Goal: Task Accomplishment & Management: Manage account settings

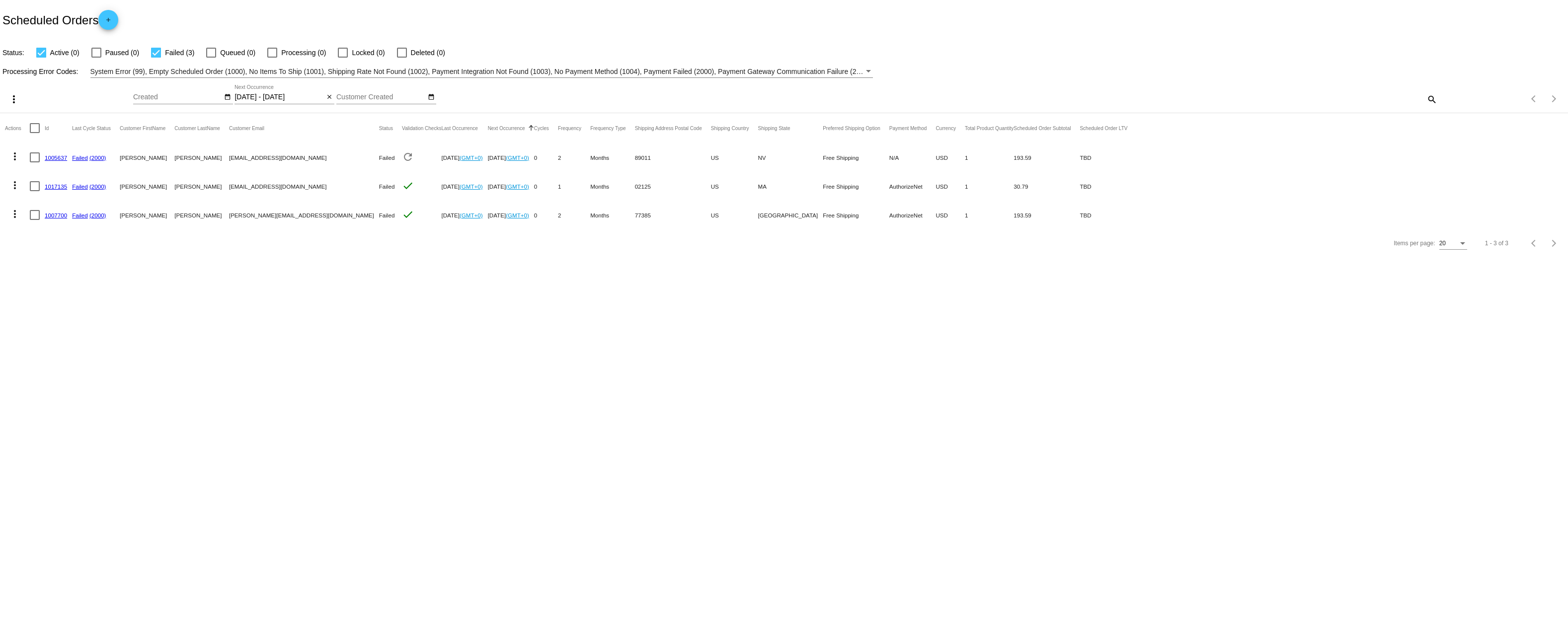
click at [488, 257] on div "Items per page: 20 1 - 3 of 3" at bounding box center [784, 243] width 1568 height 27
click at [59, 161] on link "1005637" at bounding box center [56, 157] width 22 height 6
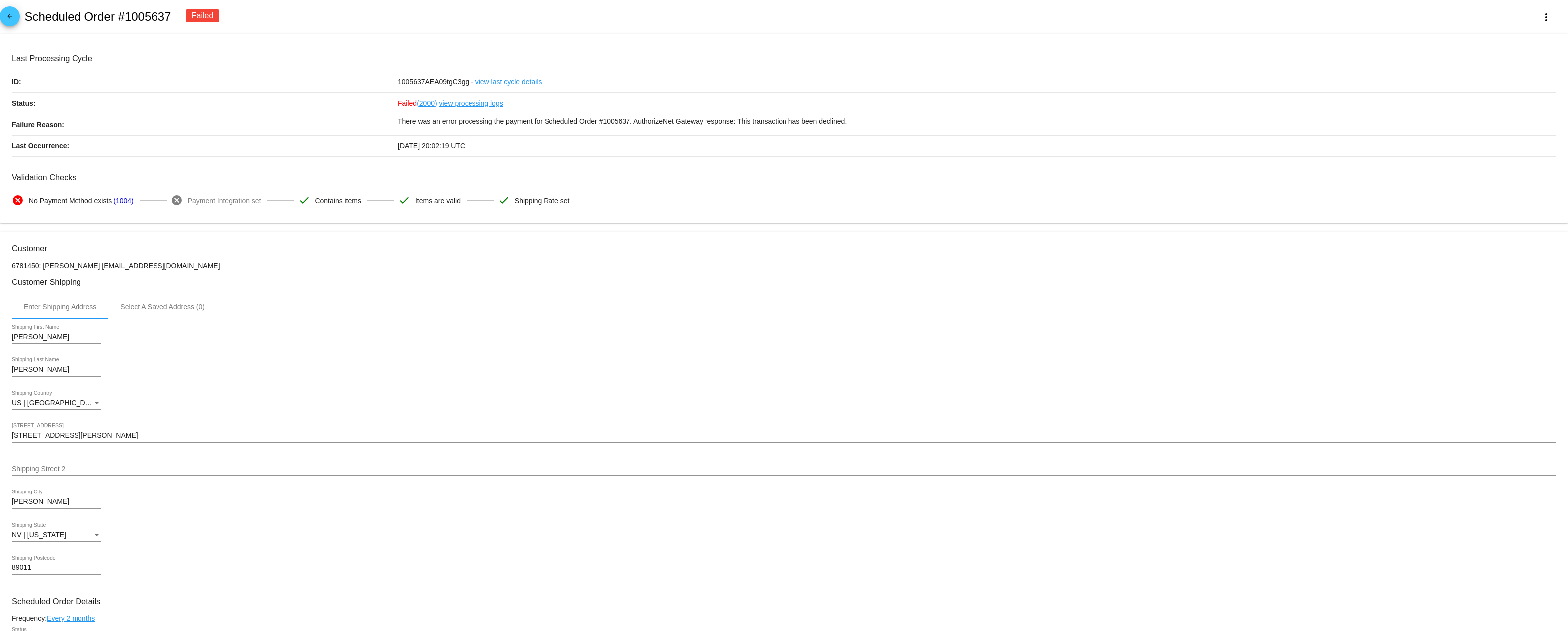
click at [460, 110] on link "view processing logs" at bounding box center [471, 103] width 64 height 21
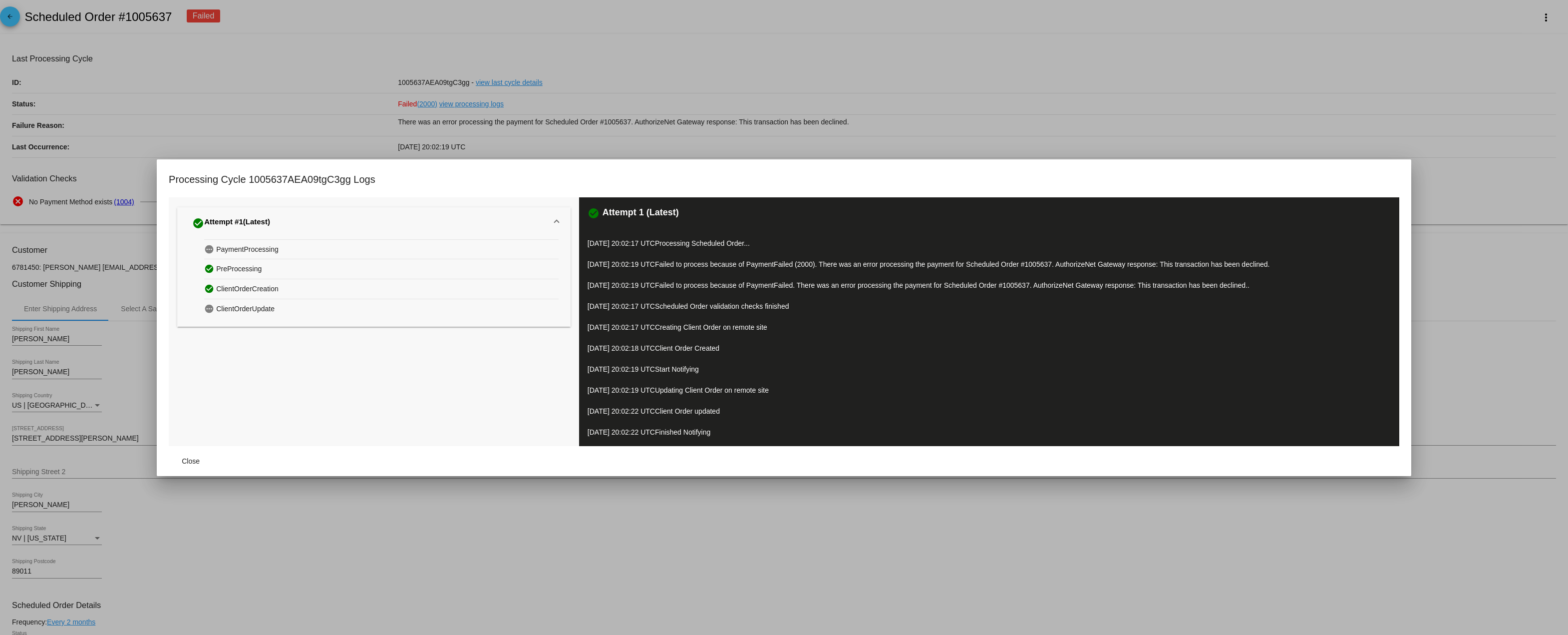
click at [1051, 138] on div at bounding box center [784, 318] width 1568 height 635
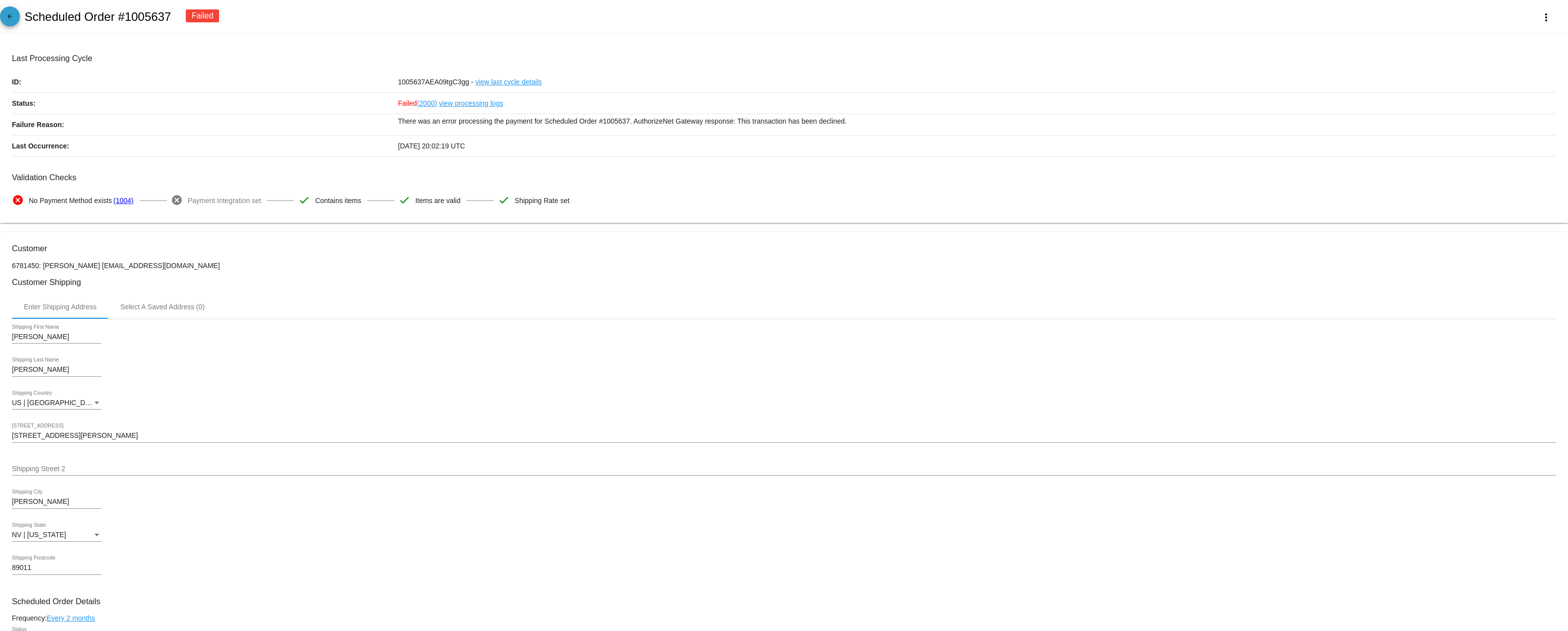
click at [6, 25] on mat-icon "arrow_back" at bounding box center [9, 19] width 11 height 11
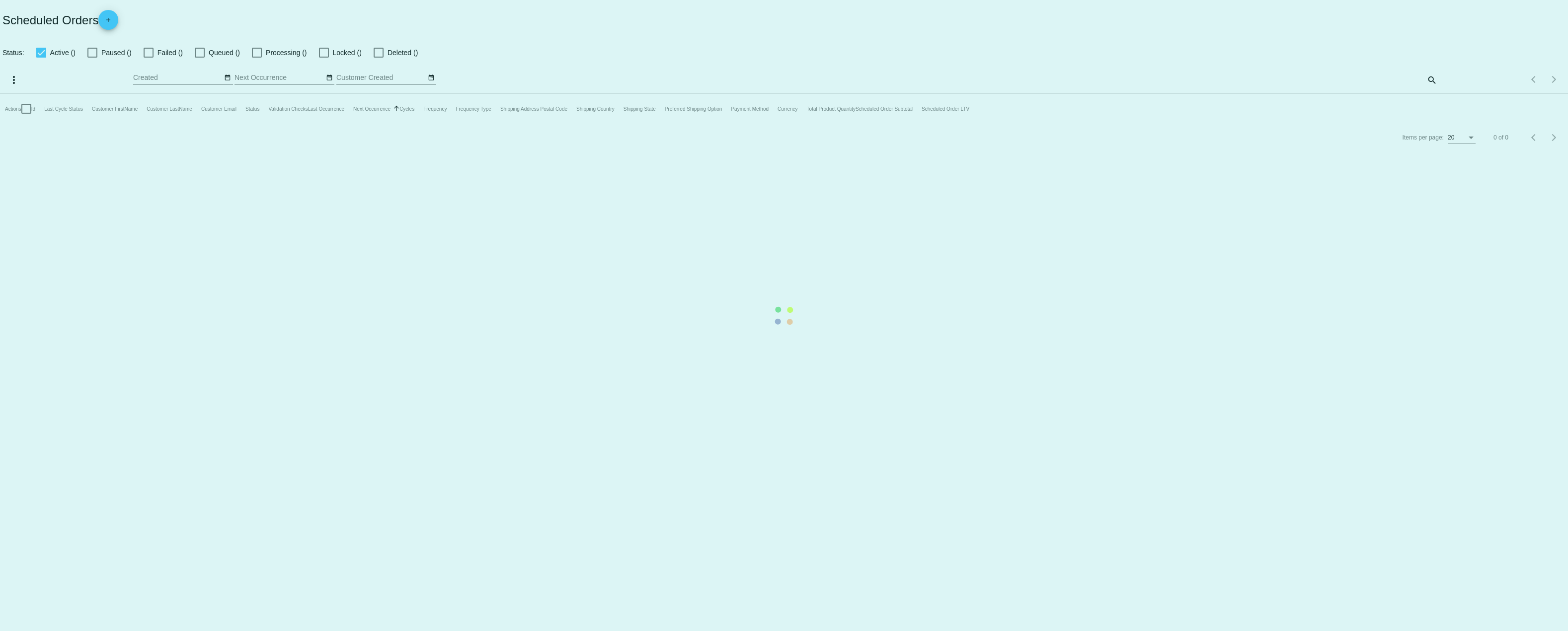
checkbox input "true"
type input "09/30/2025 - 10/08/2025"
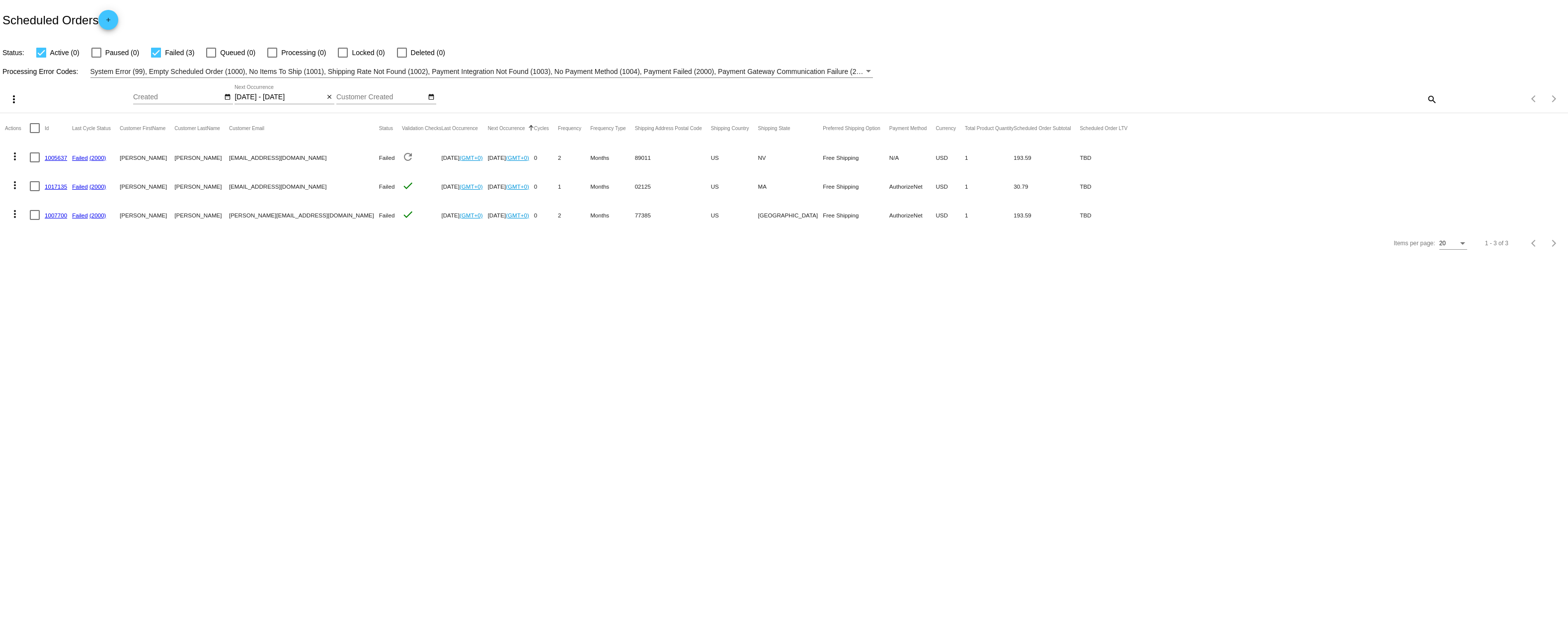
drag, startPoint x: 375, startPoint y: 274, endPoint x: 301, endPoint y: 324, distance: 89.3
click at [301, 323] on body "Scheduled Orders add Status: Active (0) Paused (0) Failed (3) Queued (0) Proces…" at bounding box center [784, 316] width 1568 height 631
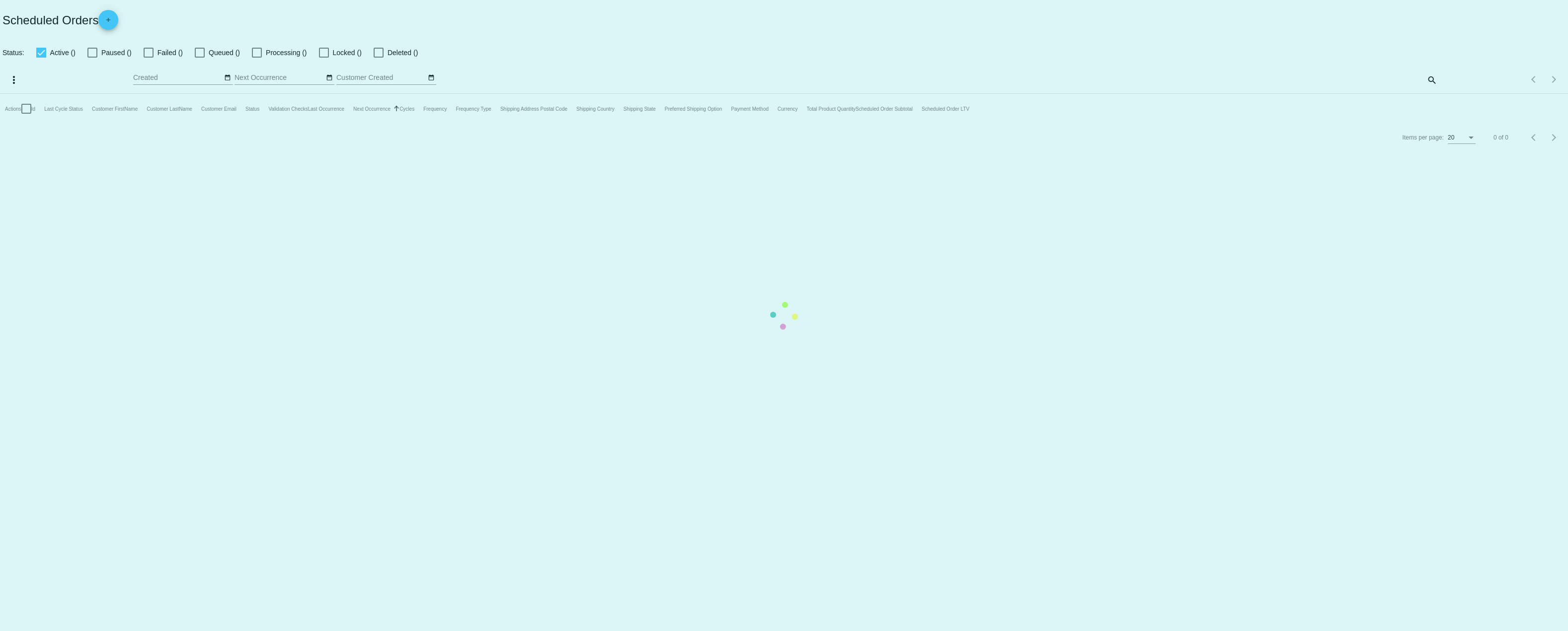
checkbox input "true"
type input "09/30/2025 - 10/08/2025"
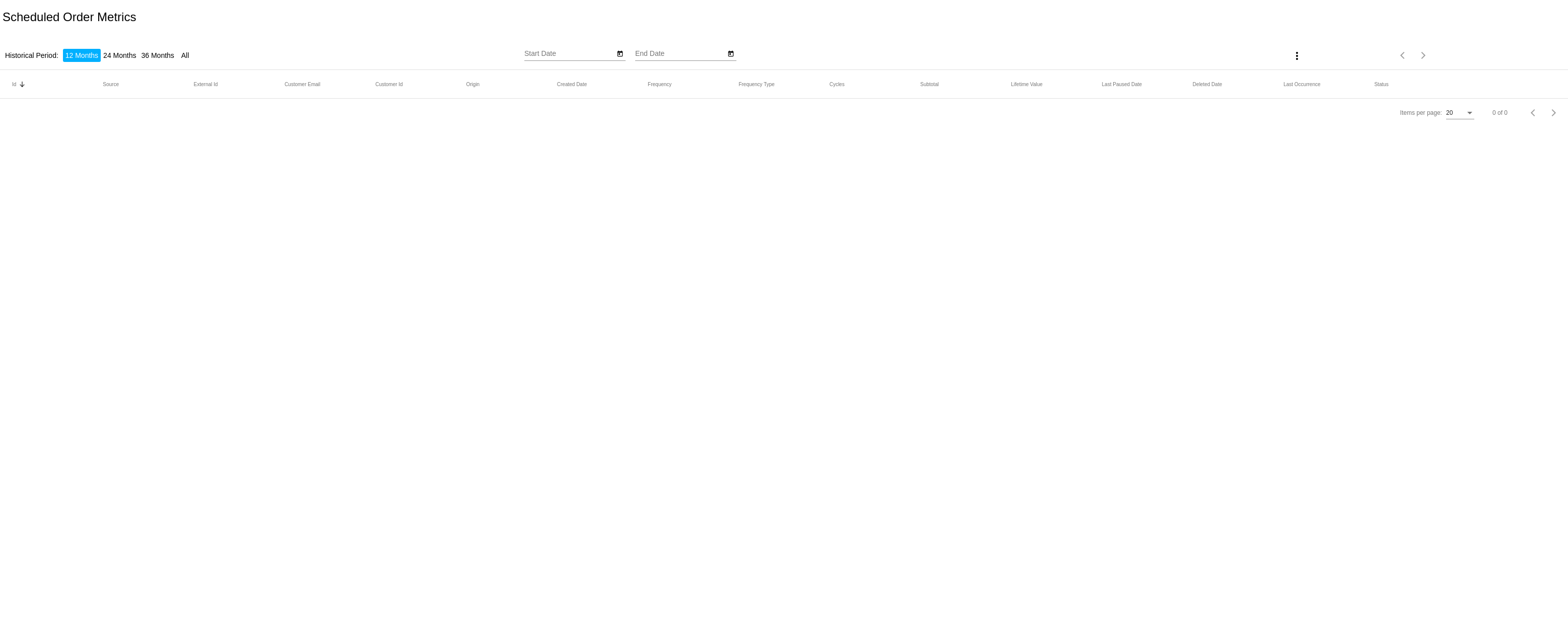
type input "10/8/2024"
type input "10/8/2025"
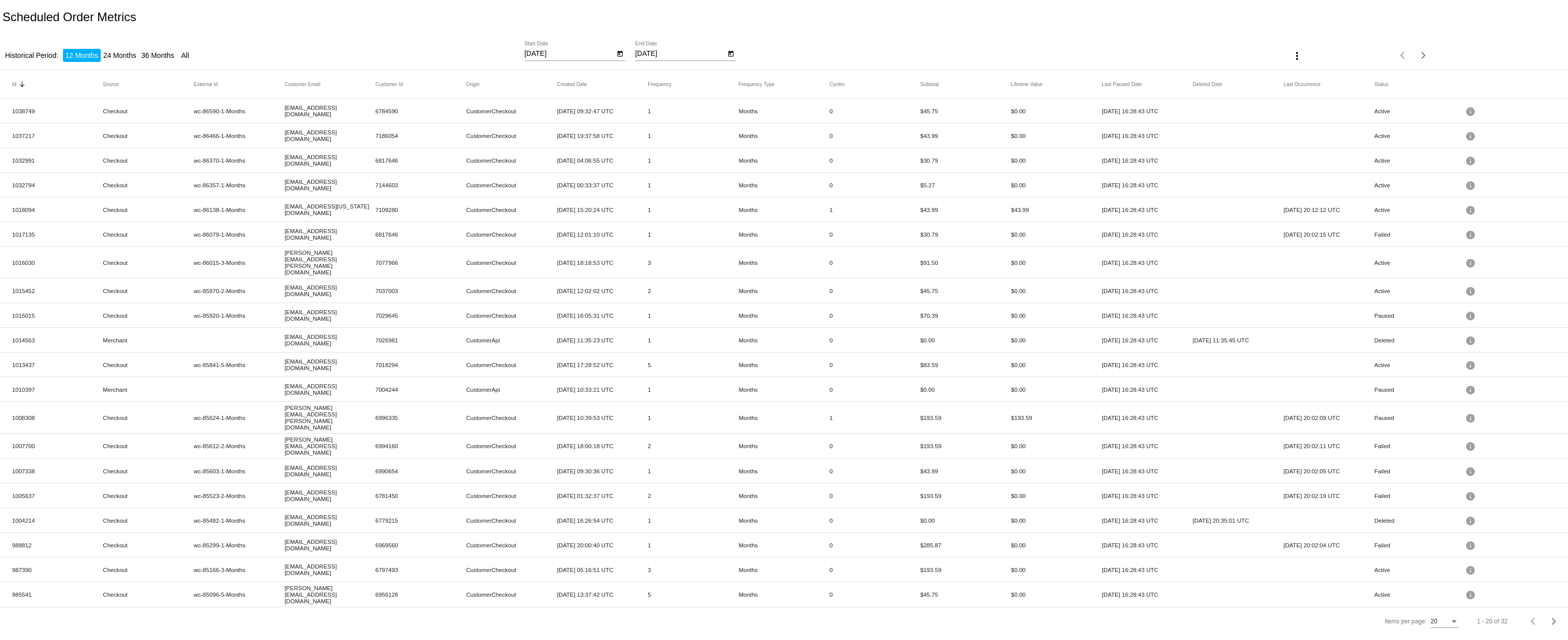
scroll to position [6, 0]
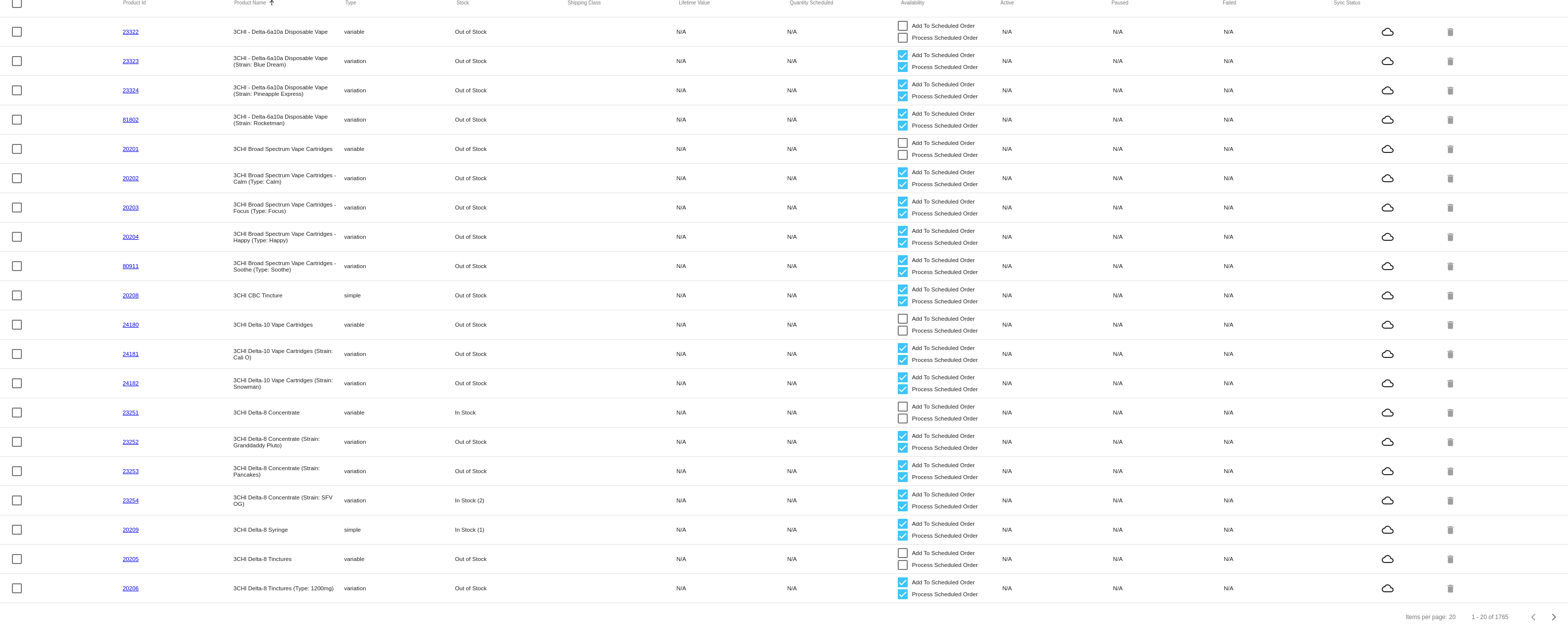
scroll to position [104, 0]
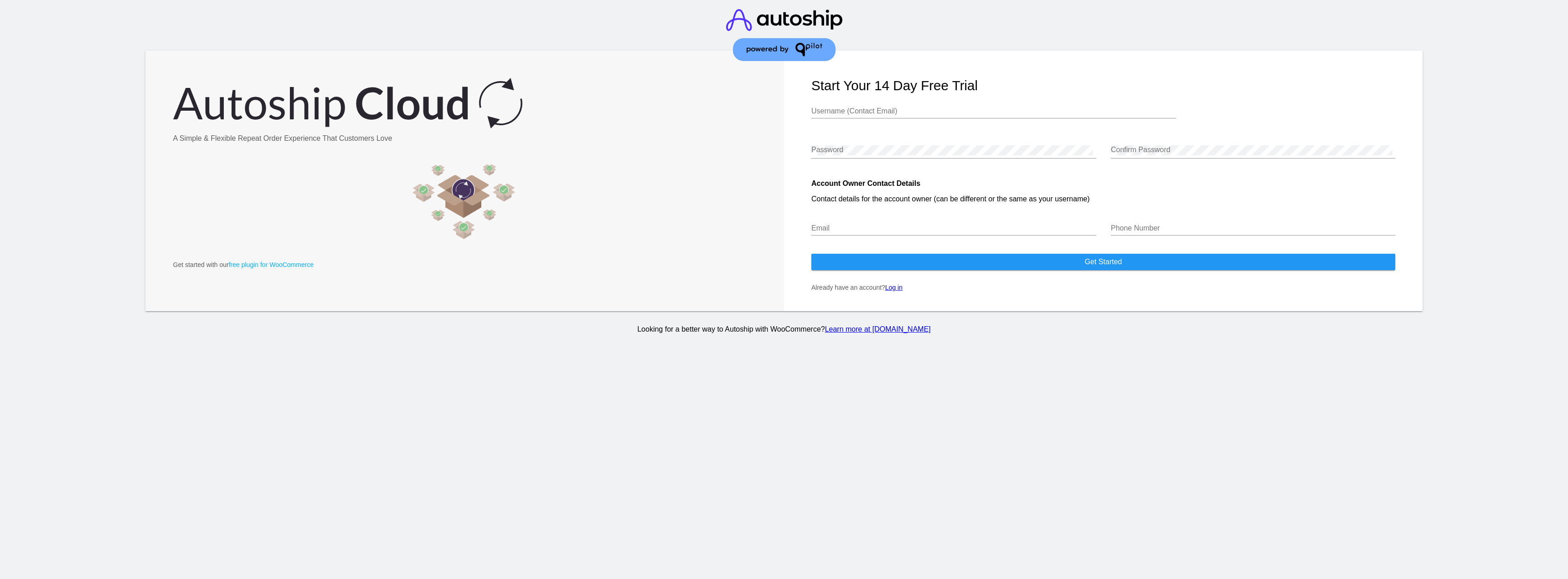
type input "[EMAIL_ADDRESS][DOMAIN_NAME]"
click at [902, 291] on link "Log in" at bounding box center [894, 287] width 17 height 7
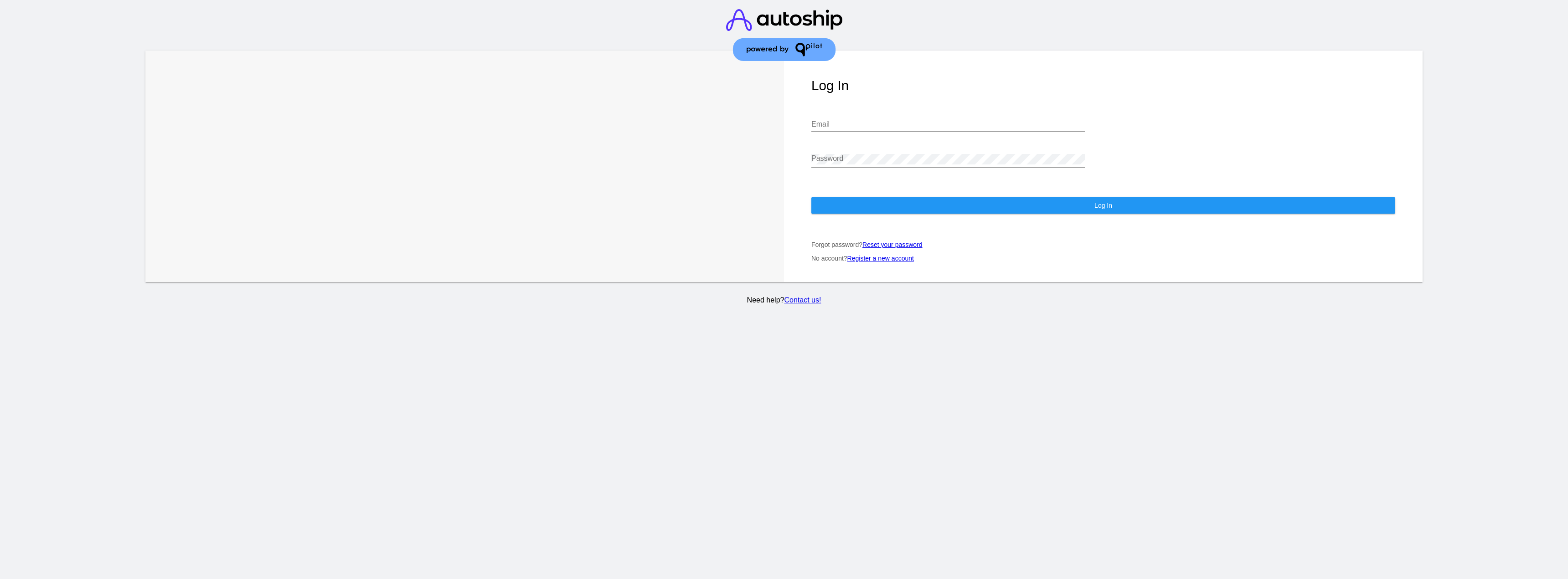
type input "[EMAIL_ADDRESS][DOMAIN_NAME]"
click at [898, 131] on div "[EMAIL_ADDRESS][DOMAIN_NAME] Email" at bounding box center [948, 121] width 274 height 20
click at [921, 211] on button "Log In" at bounding box center [1104, 205] width 584 height 16
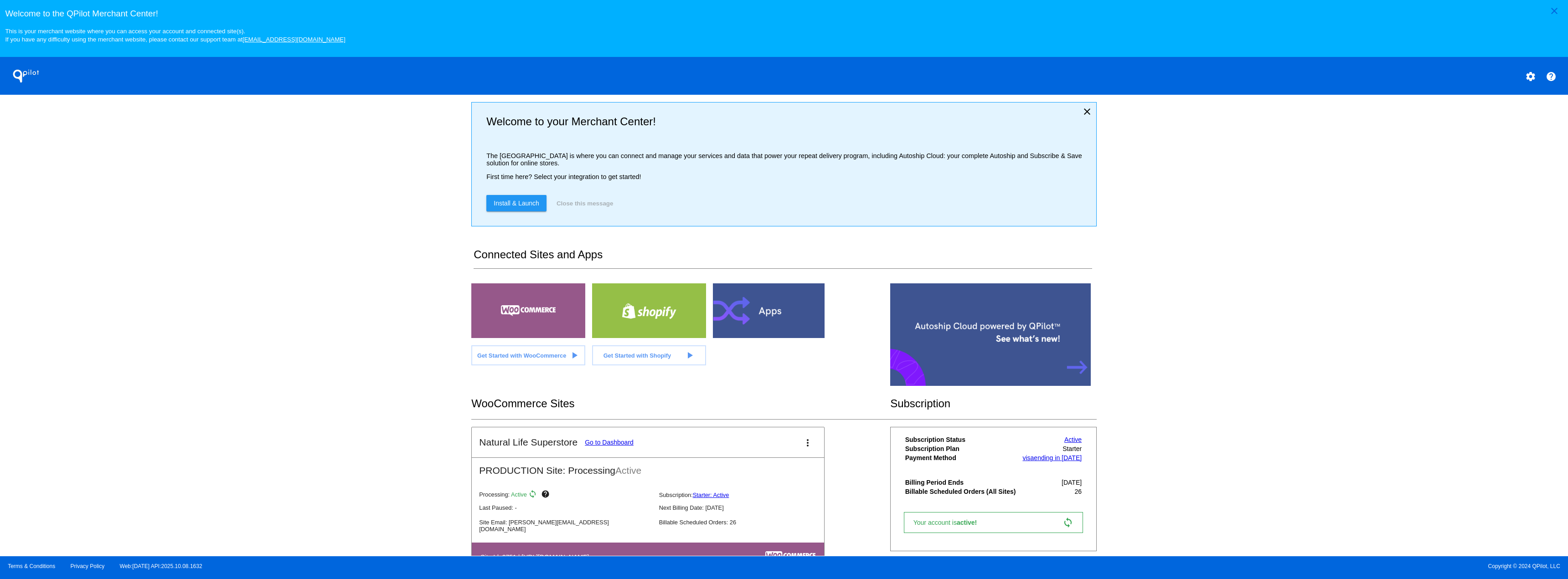
click at [585, 446] on link "Go to Dashboard" at bounding box center [610, 442] width 49 height 7
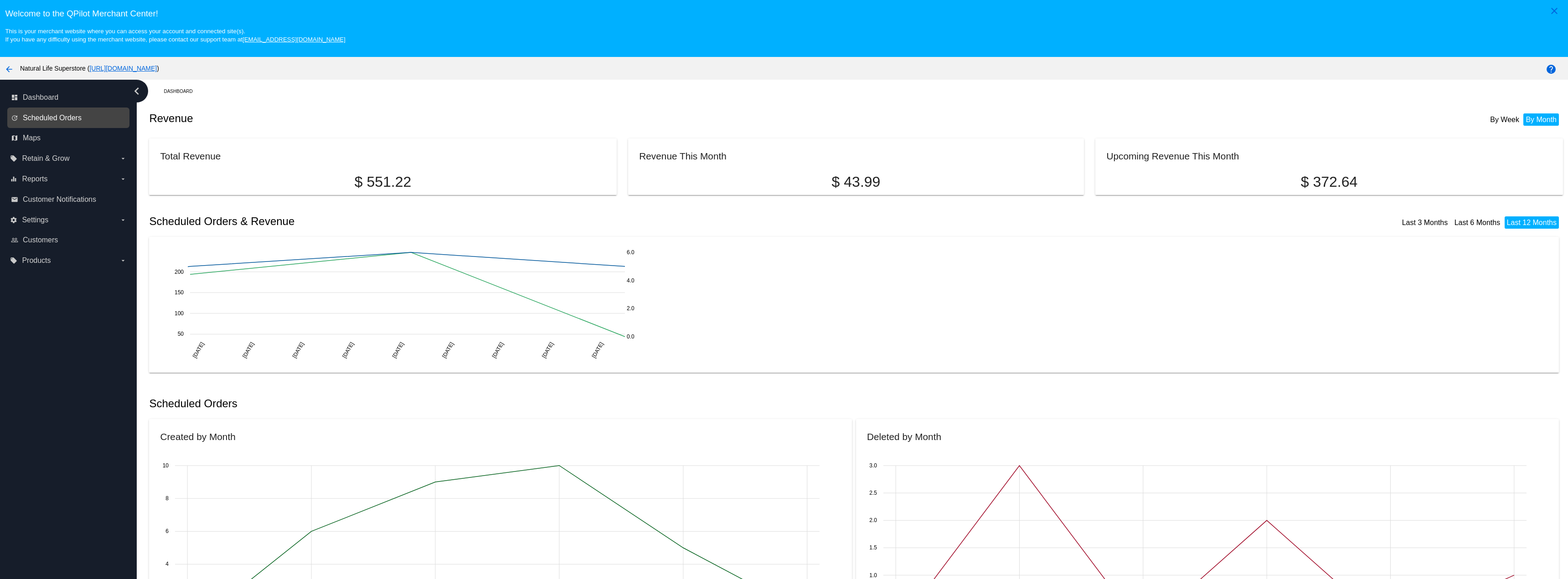
click at [74, 122] on span "Scheduled Orders" at bounding box center [52, 118] width 58 height 8
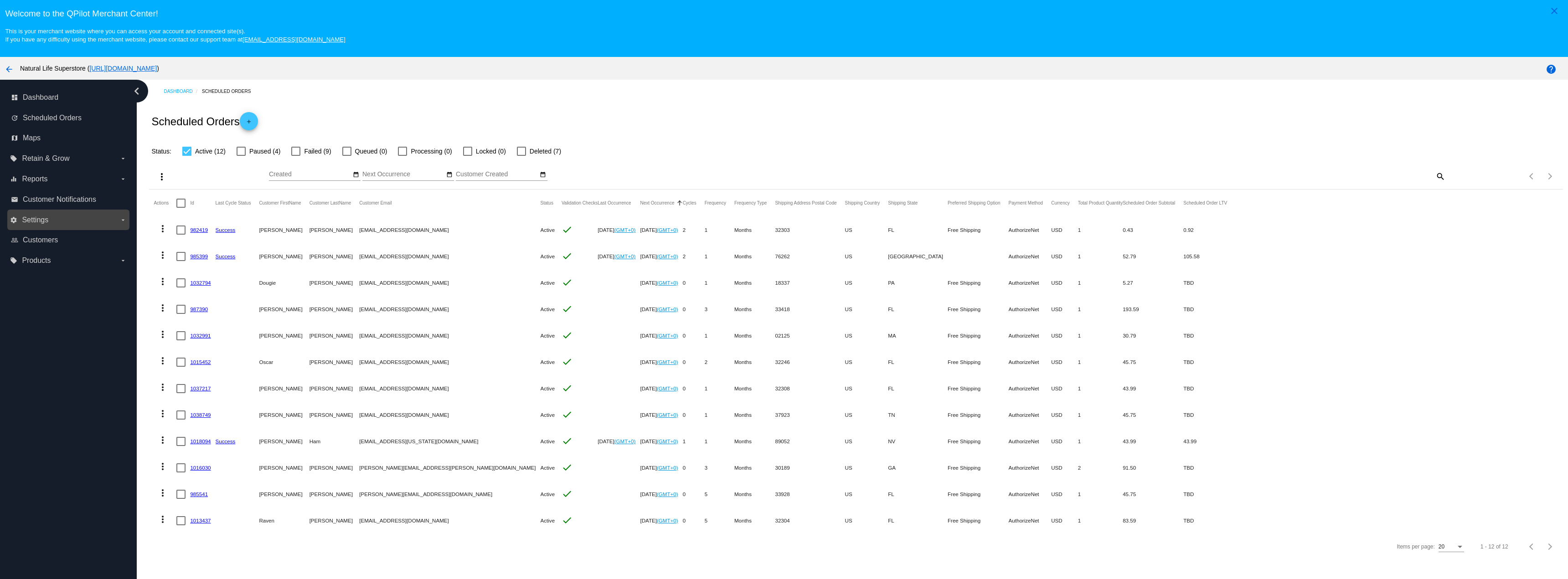
click at [49, 224] on span "Settings" at bounding box center [35, 220] width 27 height 8
click at [0, 0] on input "settings Settings arrow_drop_down" at bounding box center [0, 0] width 0 height 0
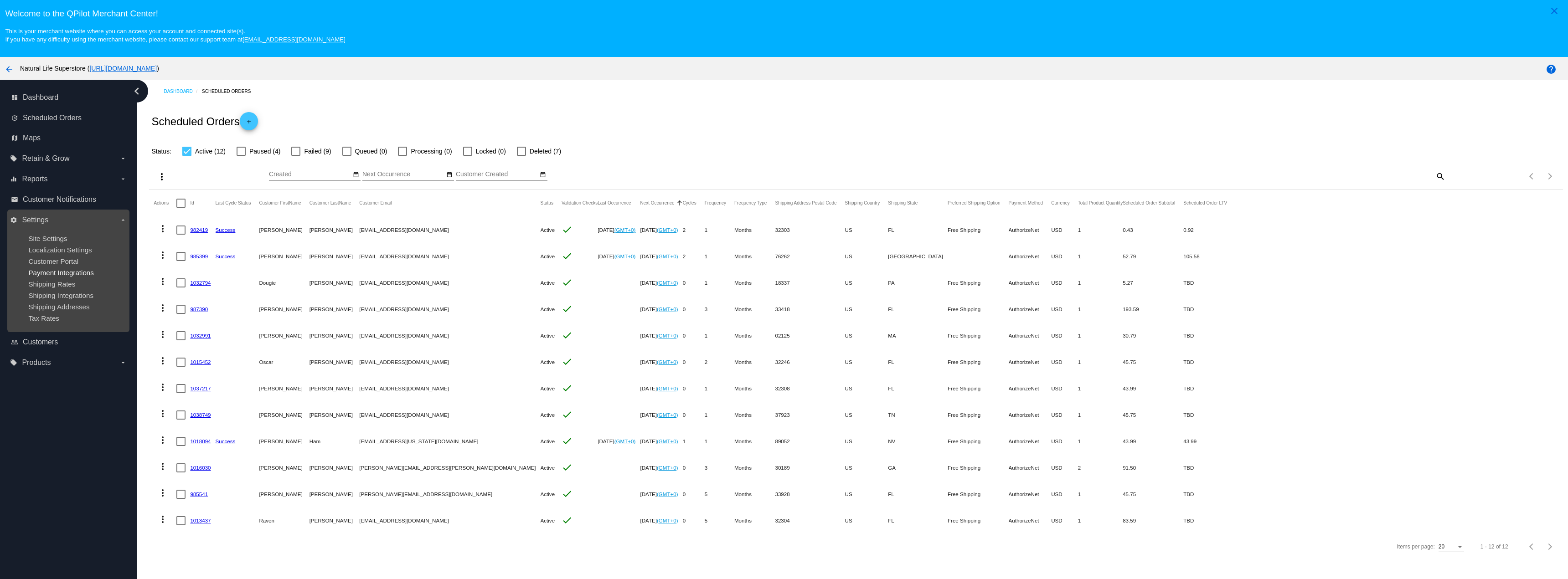
click at [51, 277] on span "Payment Integrations" at bounding box center [61, 272] width 66 height 8
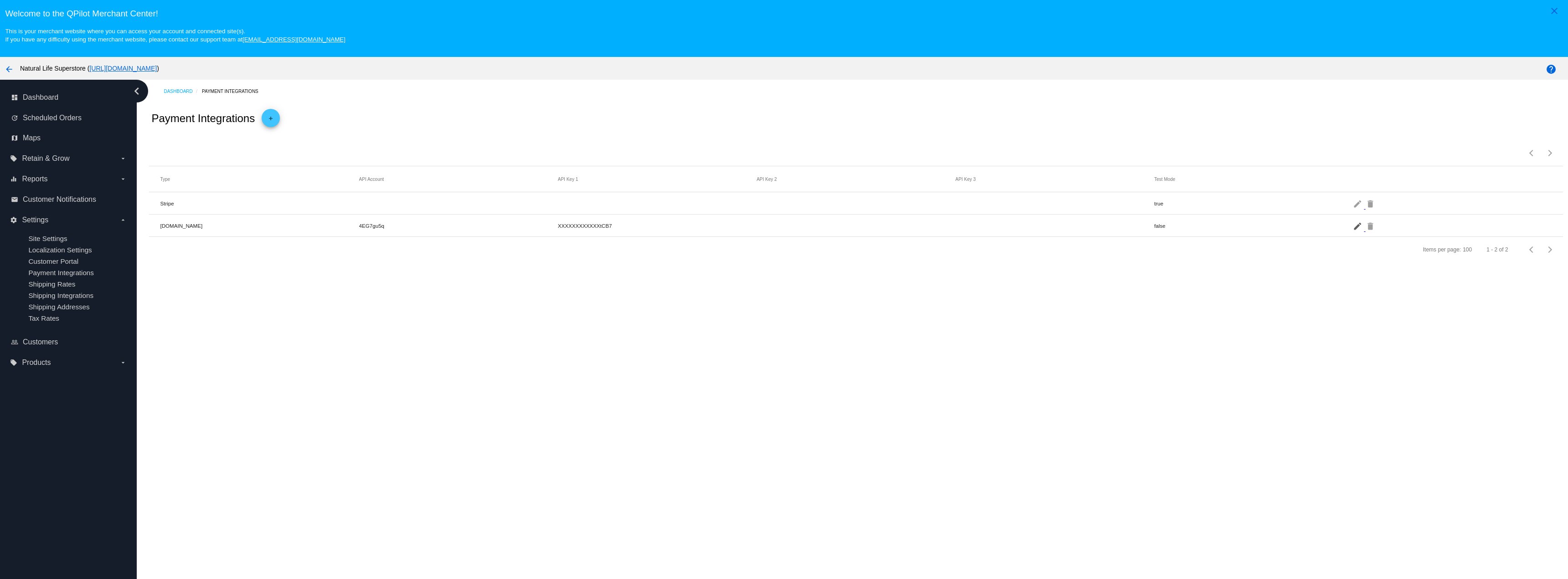
click at [1353, 233] on mat-icon "edit" at bounding box center [1358, 225] width 11 height 14
click at [174, 128] on span "arrow_back" at bounding box center [169, 122] width 11 height 19
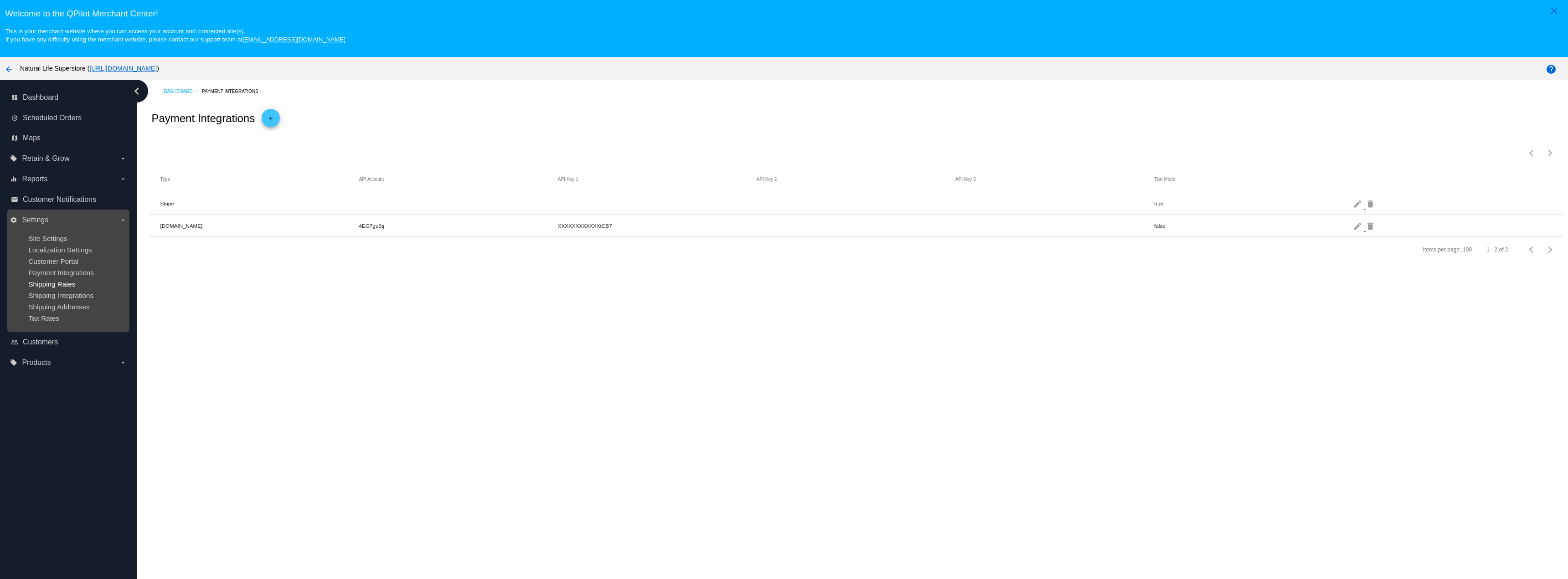
click at [71, 288] on span "Shipping Rates" at bounding box center [52, 284] width 47 height 8
click at [72, 299] on span "Shipping Integrations" at bounding box center [61, 295] width 65 height 8
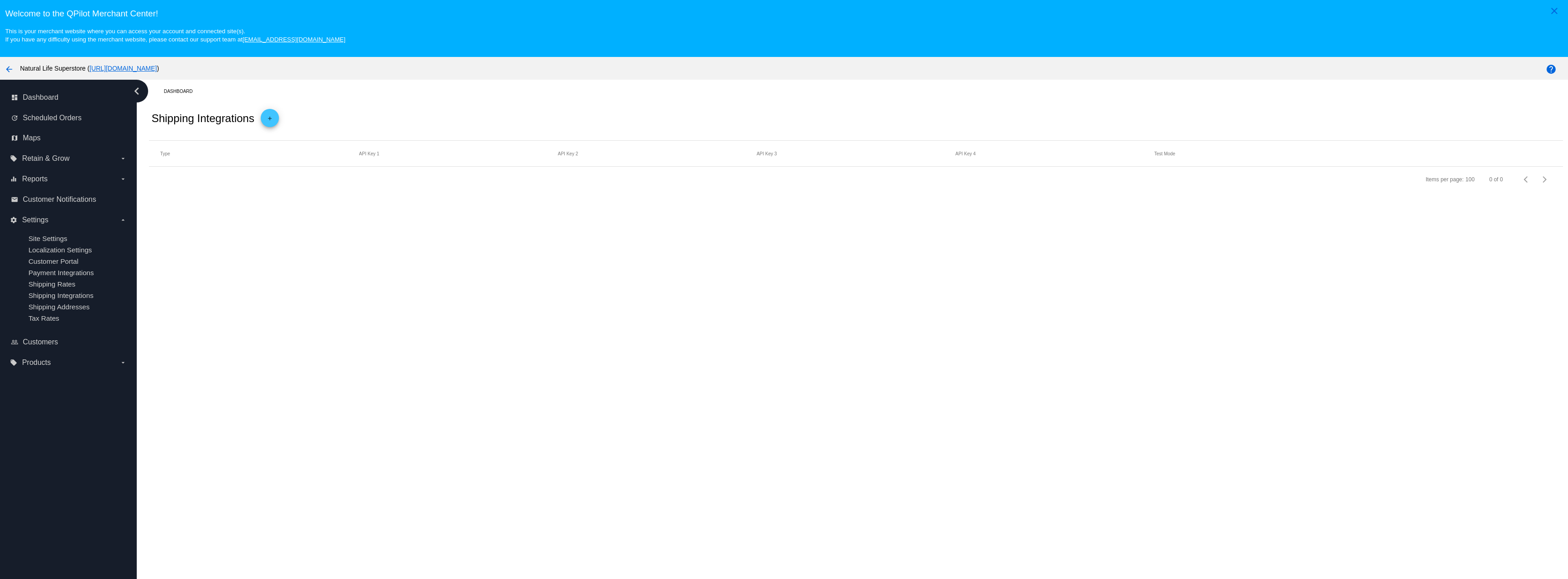
drag, startPoint x: 449, startPoint y: 236, endPoint x: 363, endPoint y: 278, distance: 95.7
drag, startPoint x: 363, startPoint y: 278, endPoint x: 289, endPoint y: 272, distance: 74.2
click at [289, 272] on div "Dashboard Shipping Integrations add Type API Key 1 API Key 2 API Key 3 API Key …" at bounding box center [853, 346] width 1432 height 534
click at [80, 122] on span "Scheduled Orders" at bounding box center [52, 118] width 58 height 8
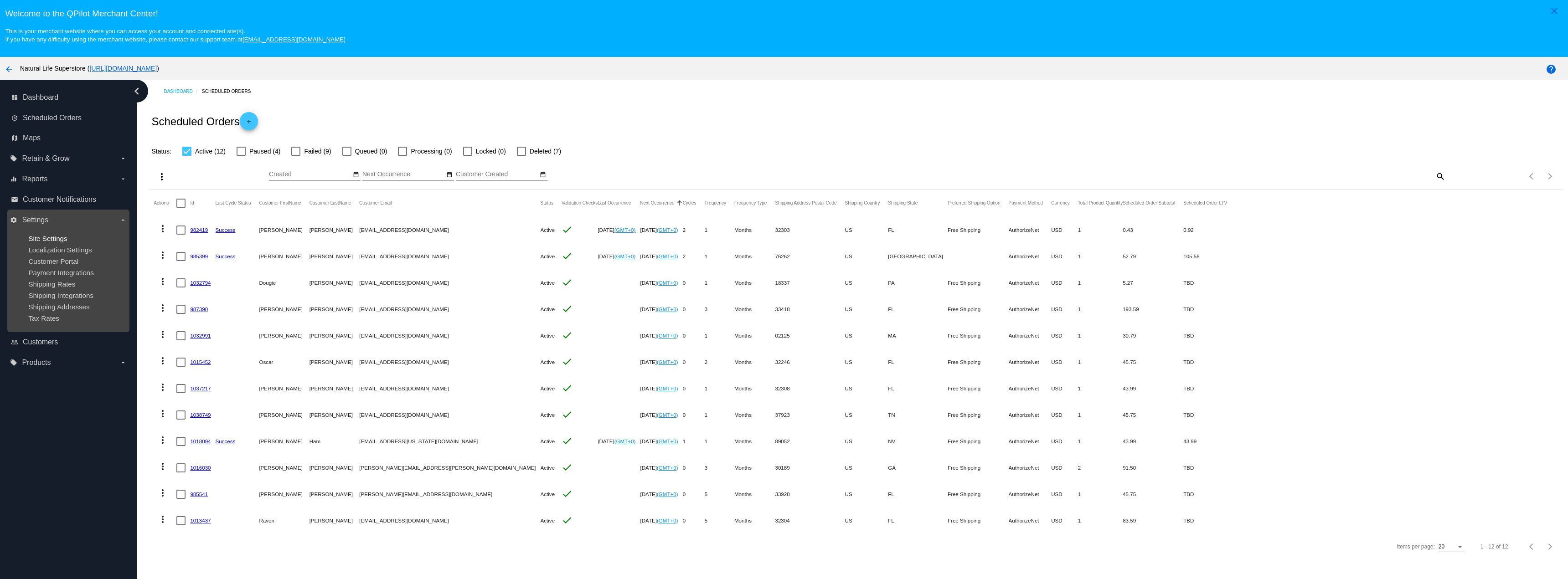
click at [67, 242] on span "Site Settings" at bounding box center [48, 238] width 39 height 8
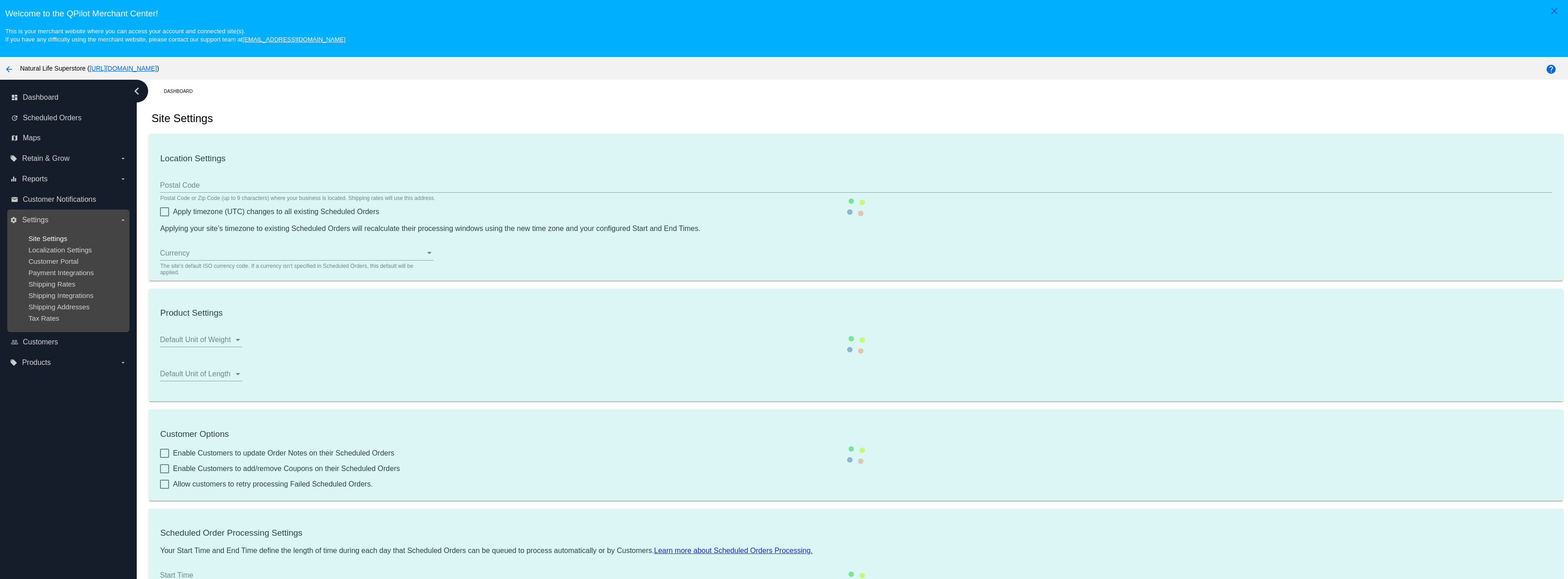
type input "00:00"
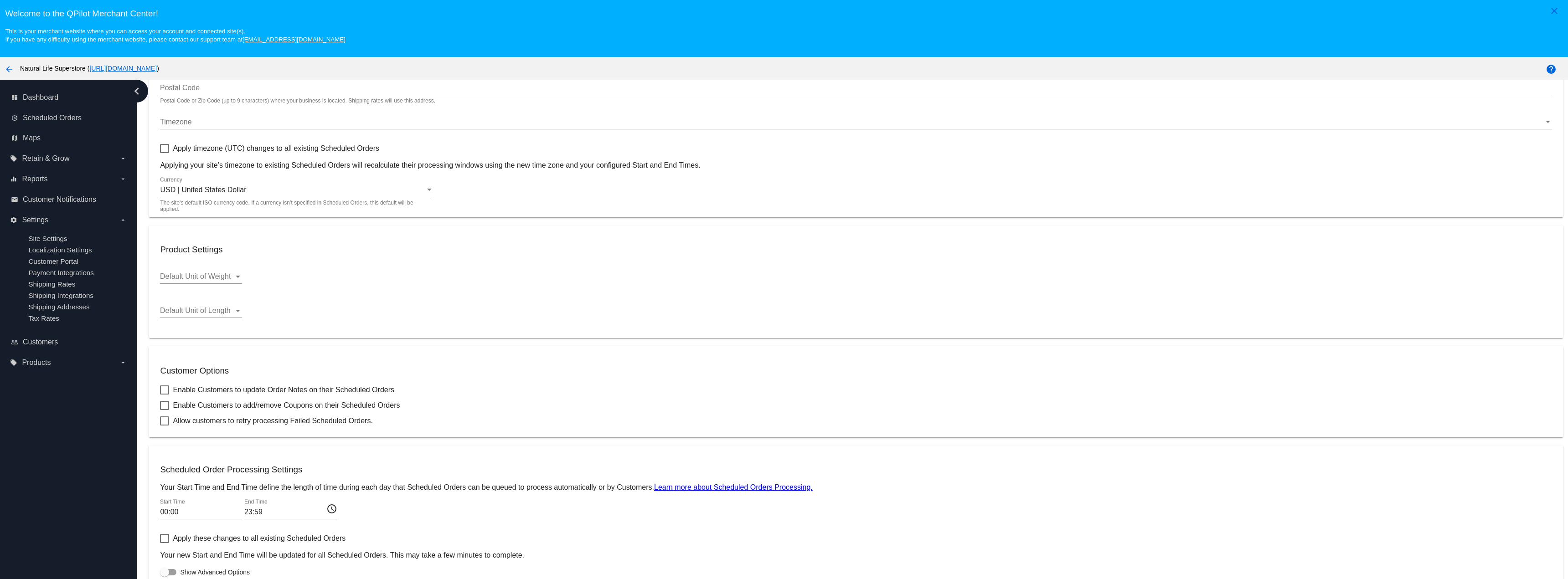
scroll to position [212, 0]
click at [169, 385] on div at bounding box center [164, 389] width 9 height 9
click at [165, 394] on input "Enable Customers to update Order Notes on their Scheduled Orders" at bounding box center [164, 394] width 1 height 1
checkbox input "true"
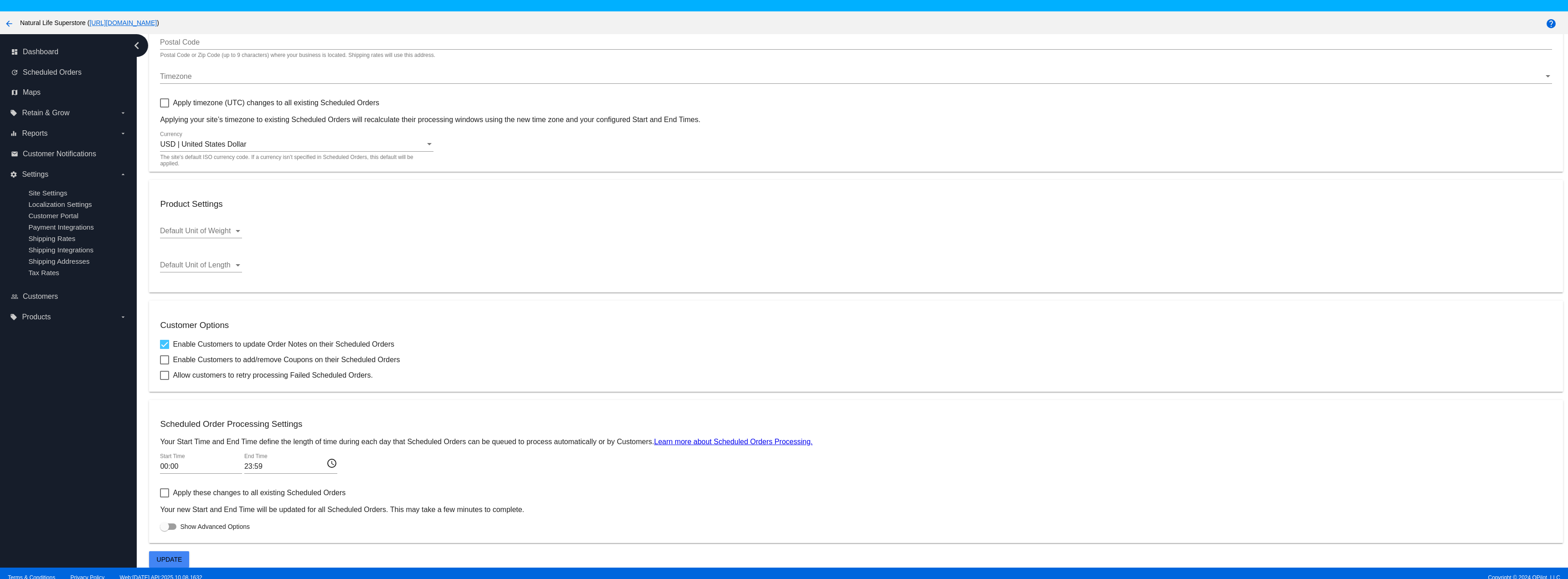
click at [168, 355] on div at bounding box center [164, 359] width 9 height 9
click at [165, 364] on input "Enable Customers to add/remove Coupons on their Scheduled Orders" at bounding box center [164, 364] width 1 height 1
checkbox input "true"
click at [173, 370] on label "Allow customers to retry processing Failed Scheduled Orders." at bounding box center [266, 375] width 213 height 11
click at [165, 380] on input "Allow customers to retry processing Failed Scheduled Orders." at bounding box center [164, 380] width 1 height 1
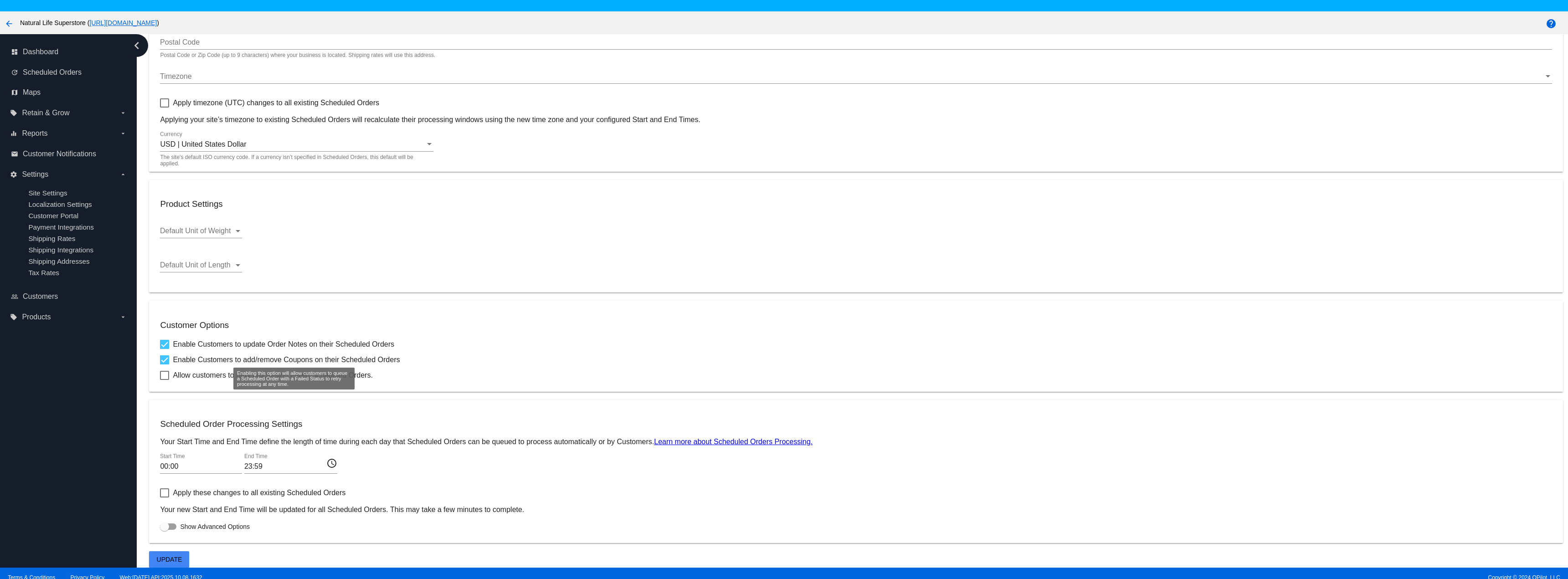
checkbox input "true"
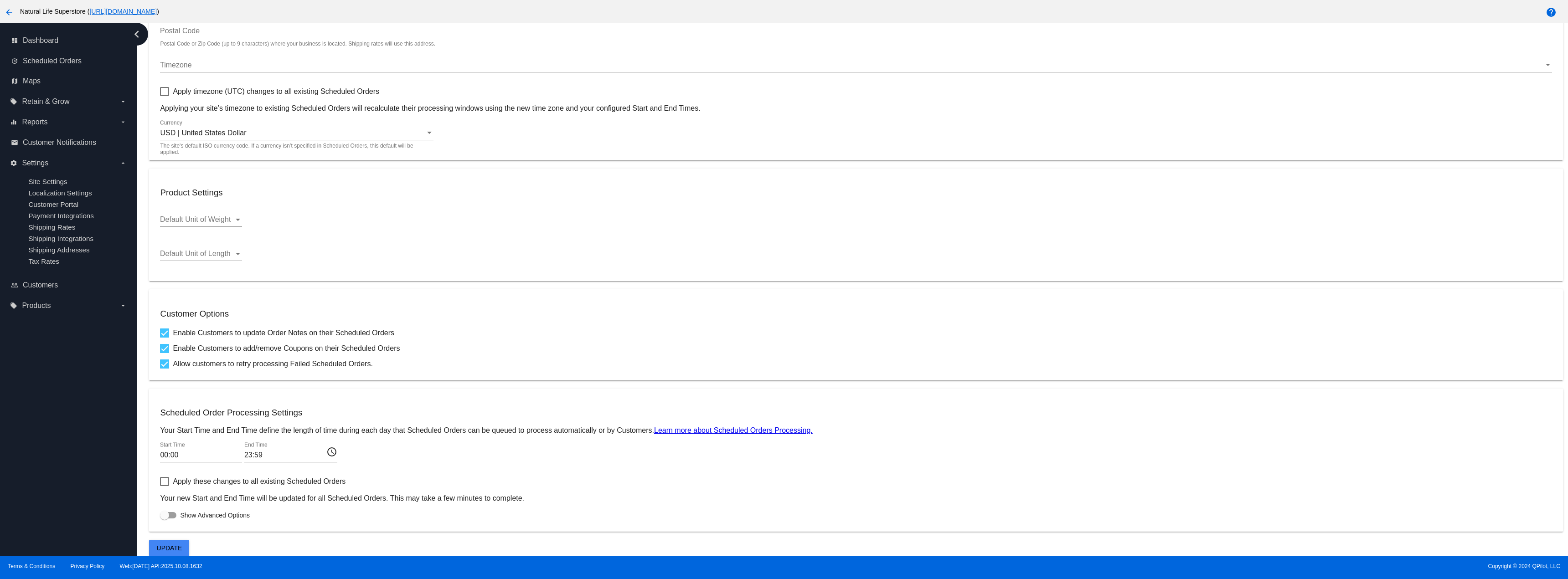
click at [168, 515] on div at bounding box center [164, 515] width 9 height 9
click at [165, 518] on input "Show Advanced Options" at bounding box center [164, 518] width 1 height 1
checkbox input "true"
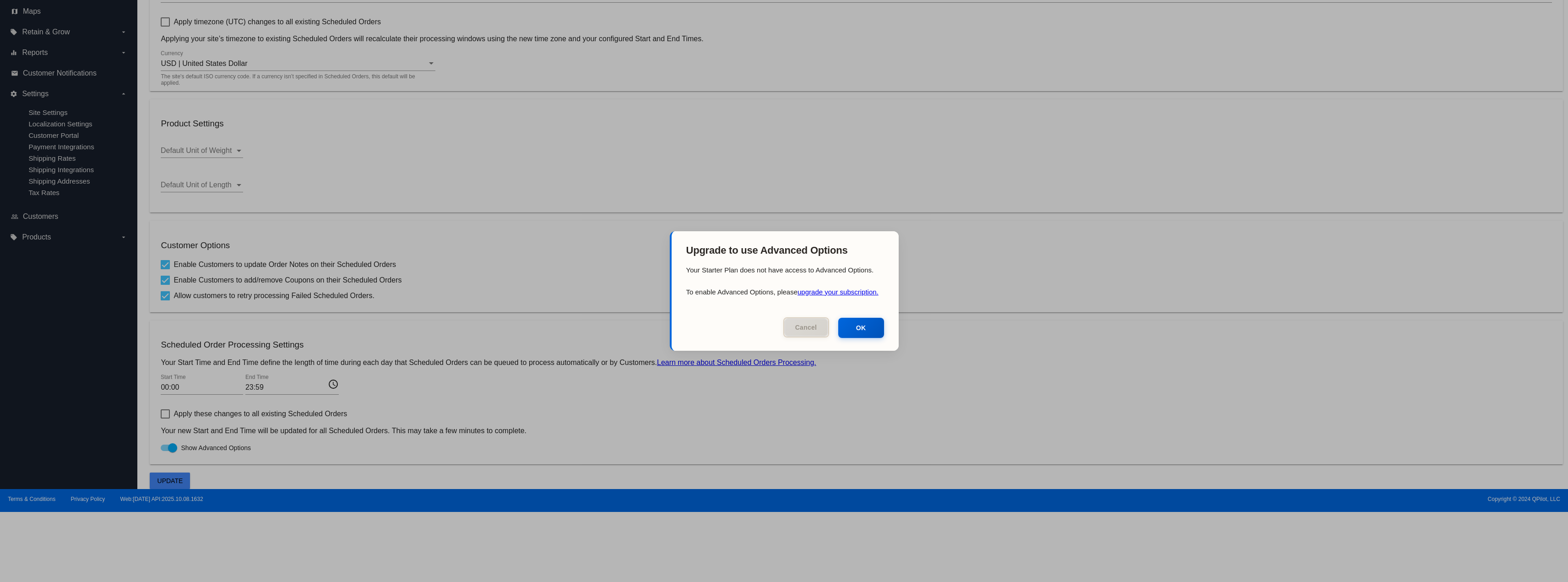
click at [791, 324] on button "Cancel" at bounding box center [806, 327] width 46 height 20
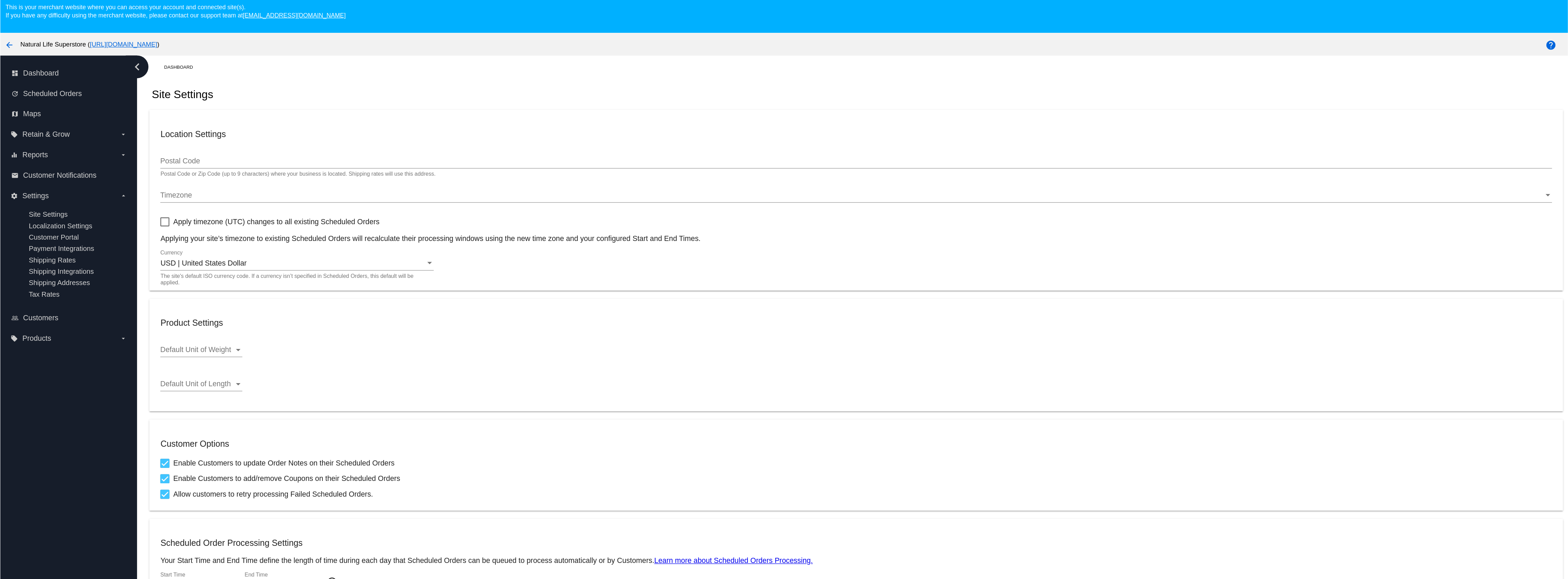
scroll to position [0, 0]
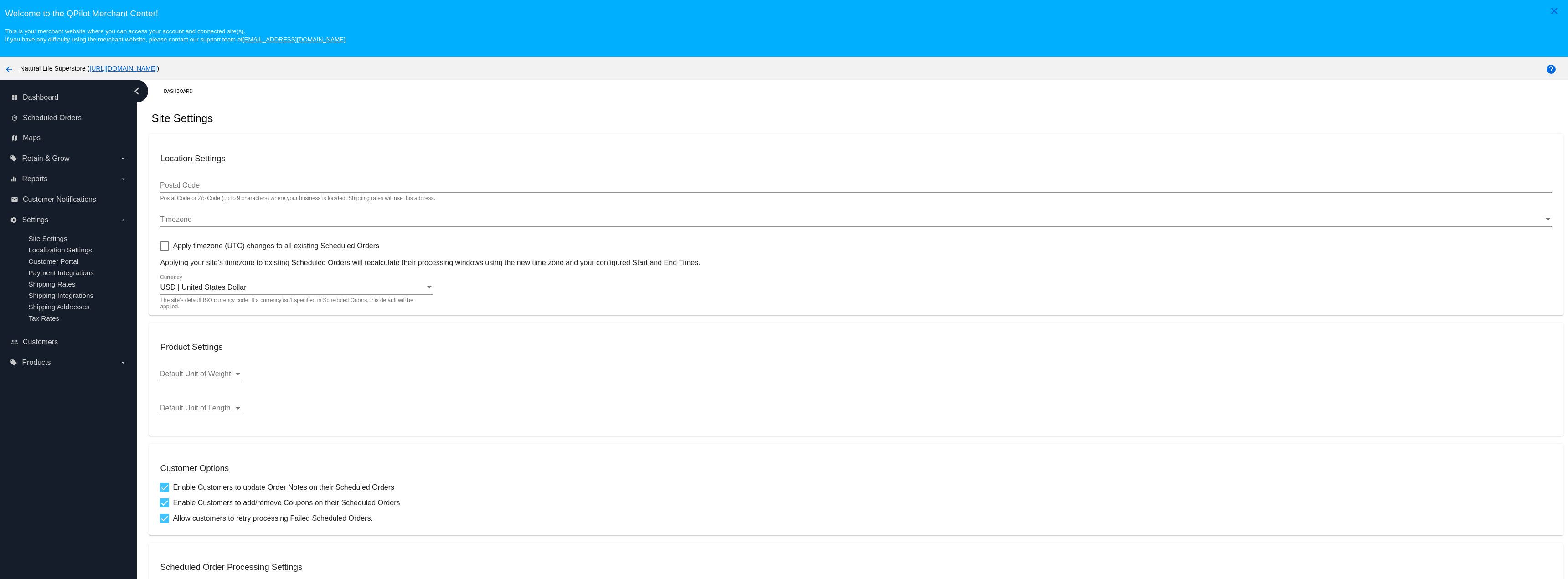
click at [636, 119] on div "Site Settings" at bounding box center [856, 118] width 1414 height 31
click at [134, 98] on icon "chevron_left" at bounding box center [137, 91] width 15 height 15
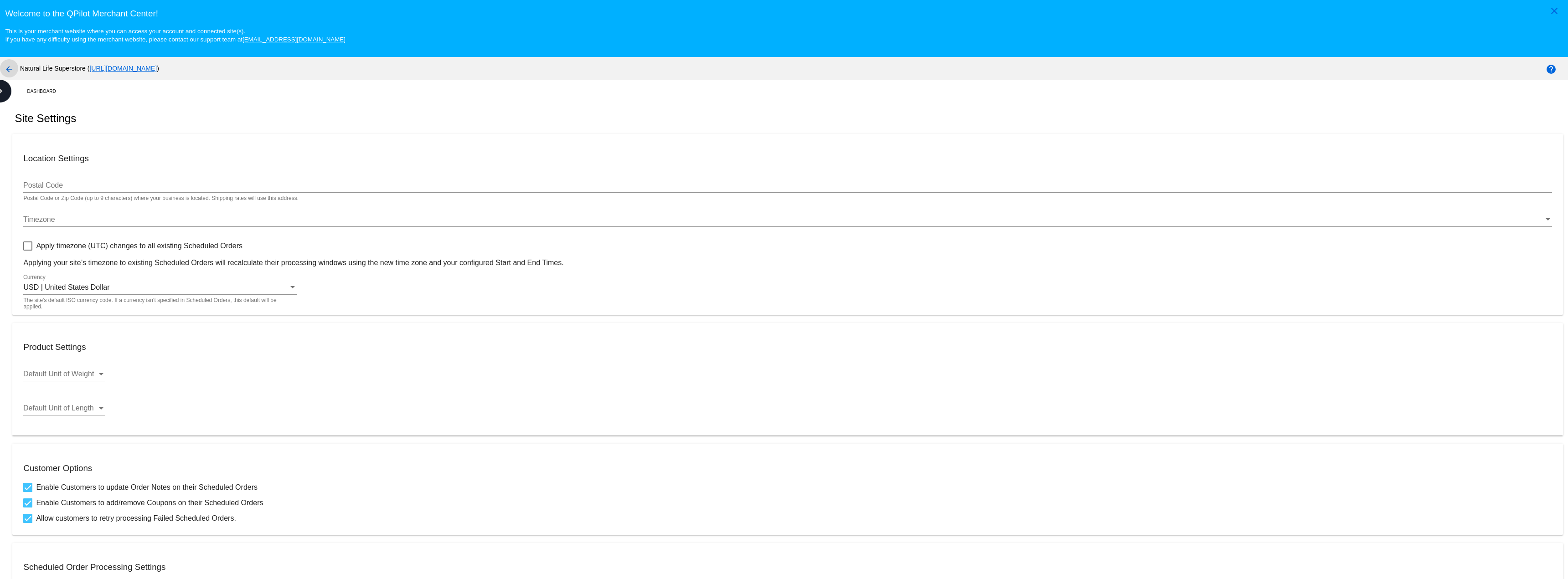
click at [12, 75] on mat-icon "arrow_back" at bounding box center [8, 69] width 11 height 11
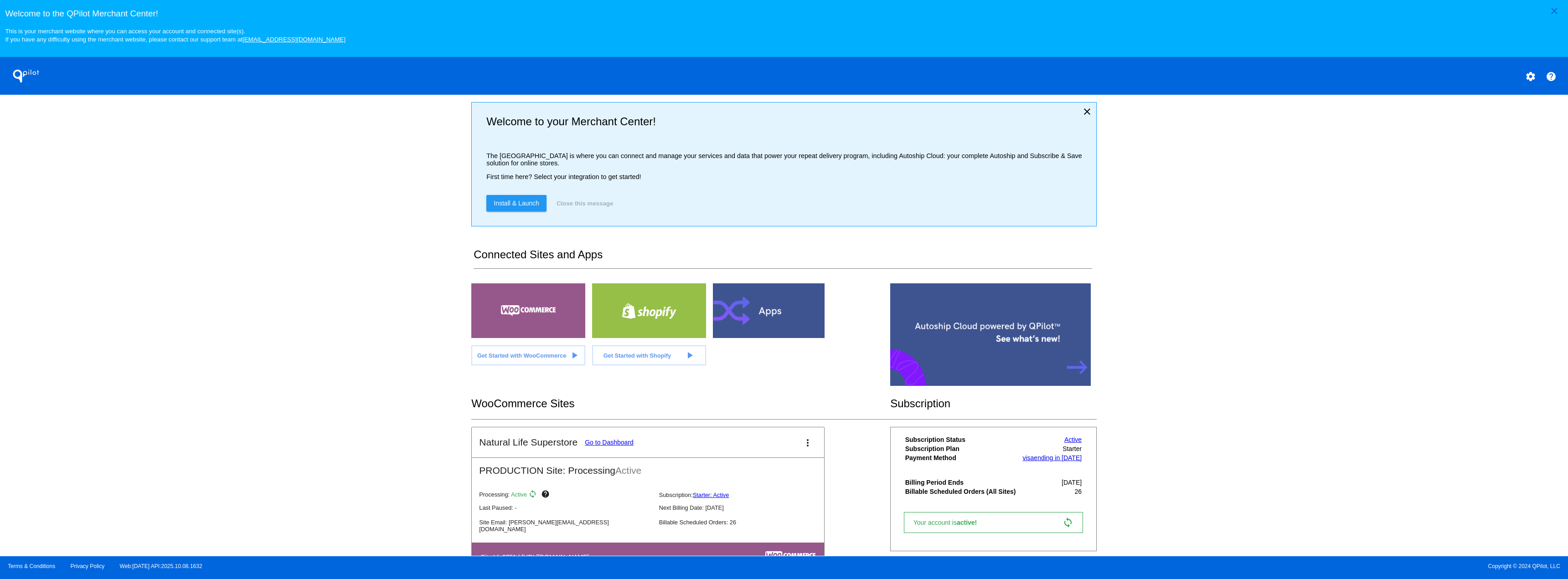
click at [321, 392] on div "close Welcome to the QPilot Merchant Center! This is your merchant website wher…" at bounding box center [784, 278] width 1568 height 556
click at [321, 394] on div "close Welcome to the QPilot Merchant Center! This is your merchant website wher…" at bounding box center [784, 278] width 1568 height 556
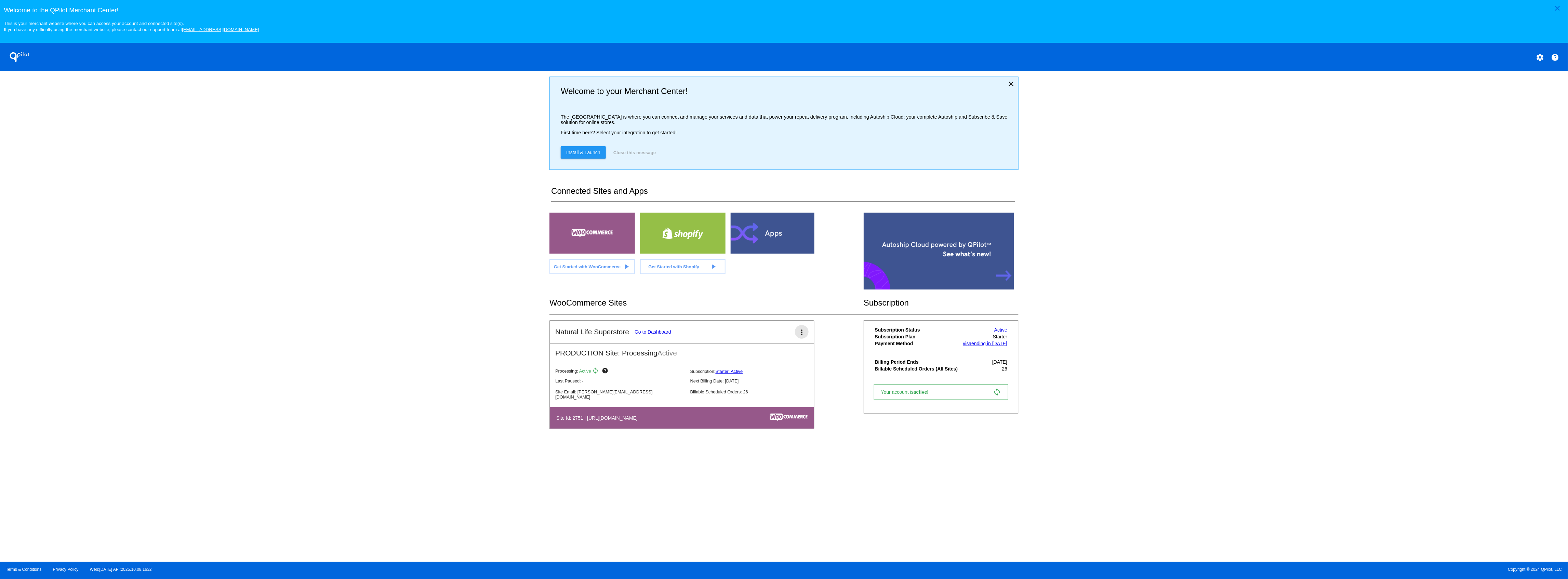
click at [806, 336] on mat-icon "more_vert" at bounding box center [801, 331] width 8 height 8
click at [782, 413] on link "edit edit" at bounding box center [783, 416] width 63 height 16
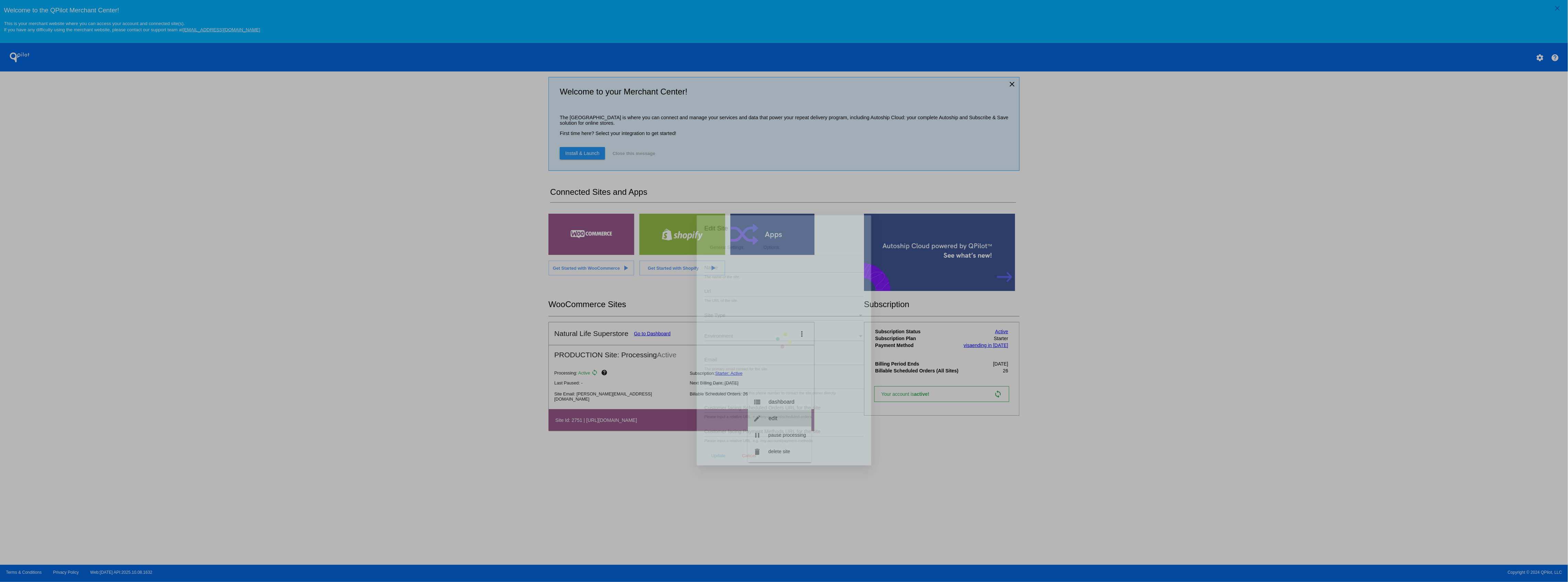
type input "Natural Life Superstore"
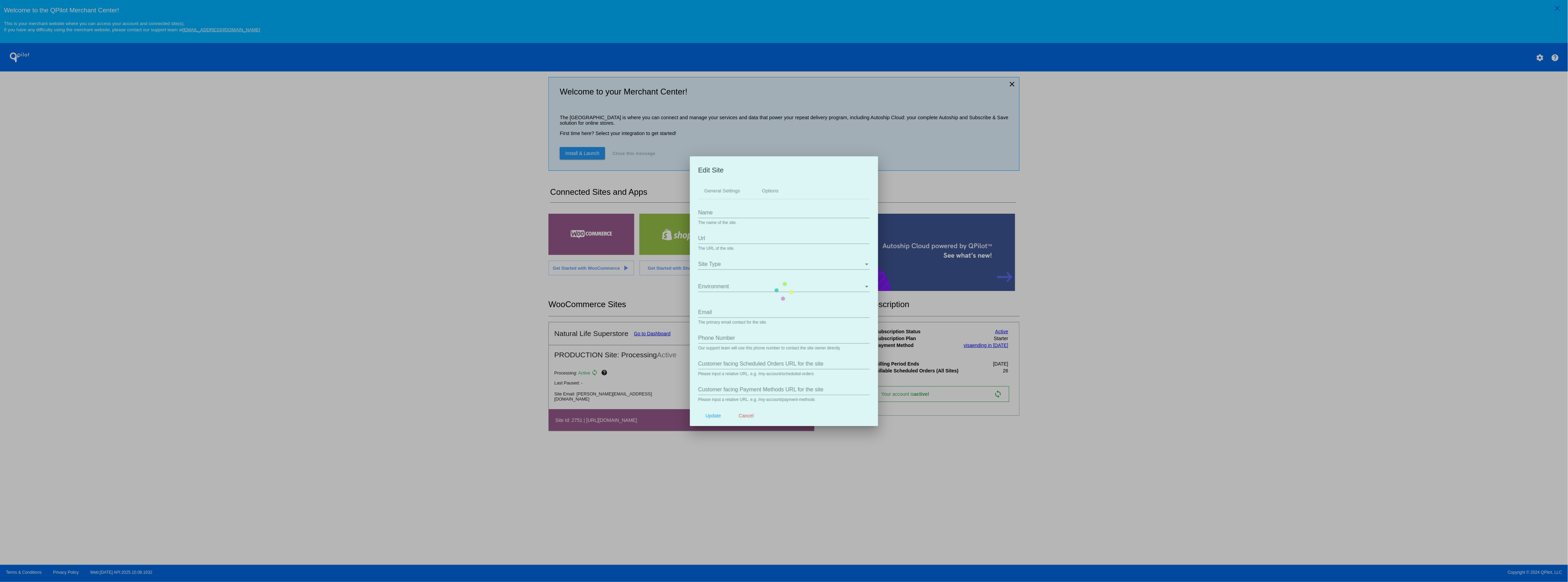
type input "https://www.shopnaturallife.com"
type input "gabriel@shopnaturallife.com"
type input "/my-account/scheduled-orders/"
type input "/my-account/payment-methods/"
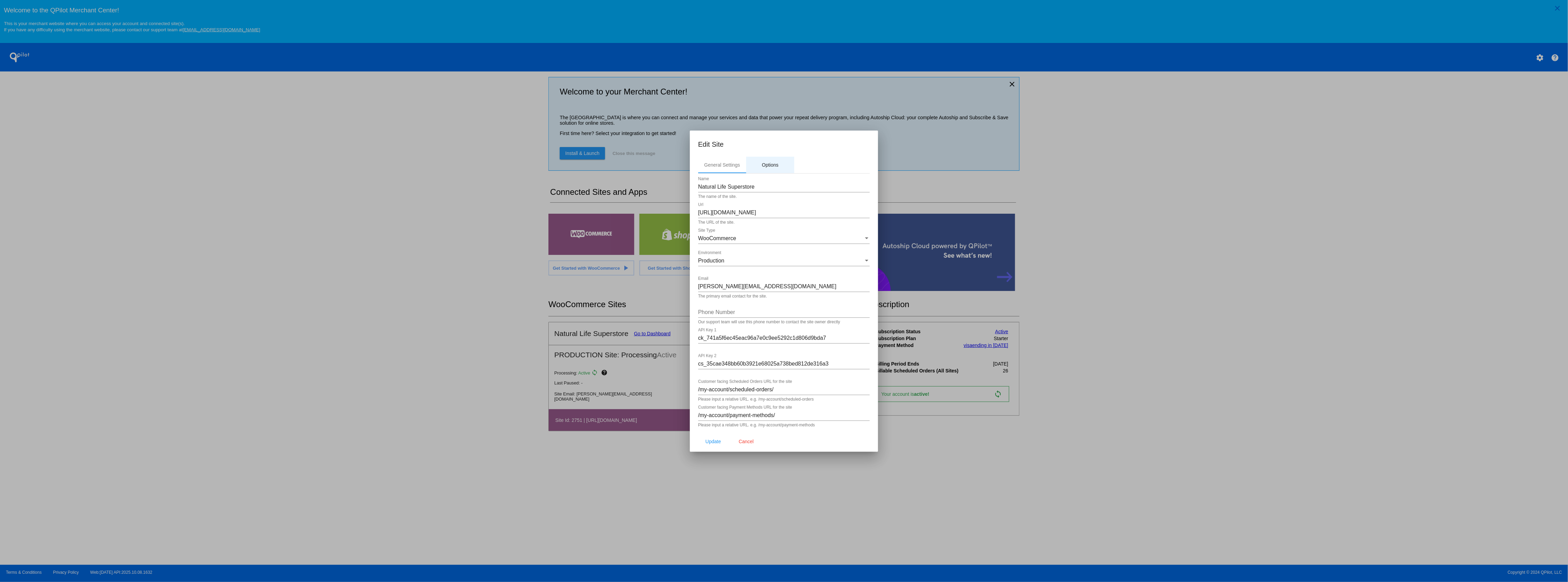
click at [760, 157] on div "Options" at bounding box center [770, 164] width 48 height 17
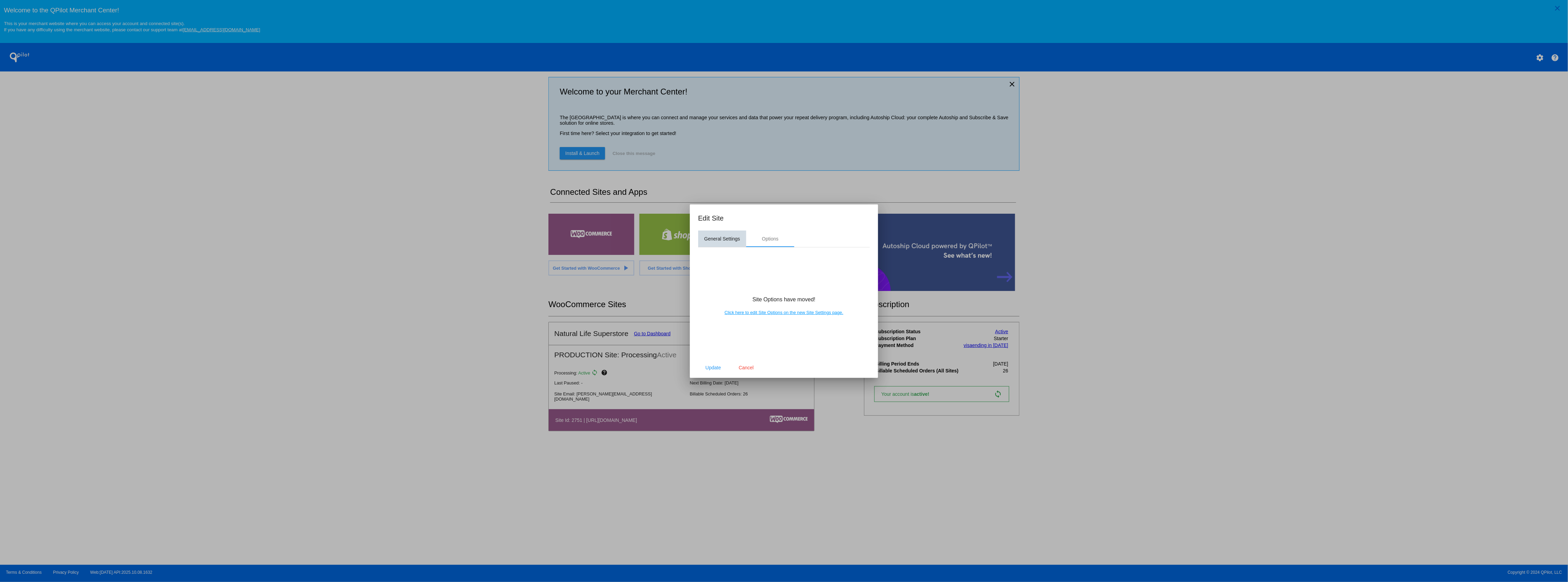
click at [720, 230] on div "General Settings" at bounding box center [722, 238] width 48 height 17
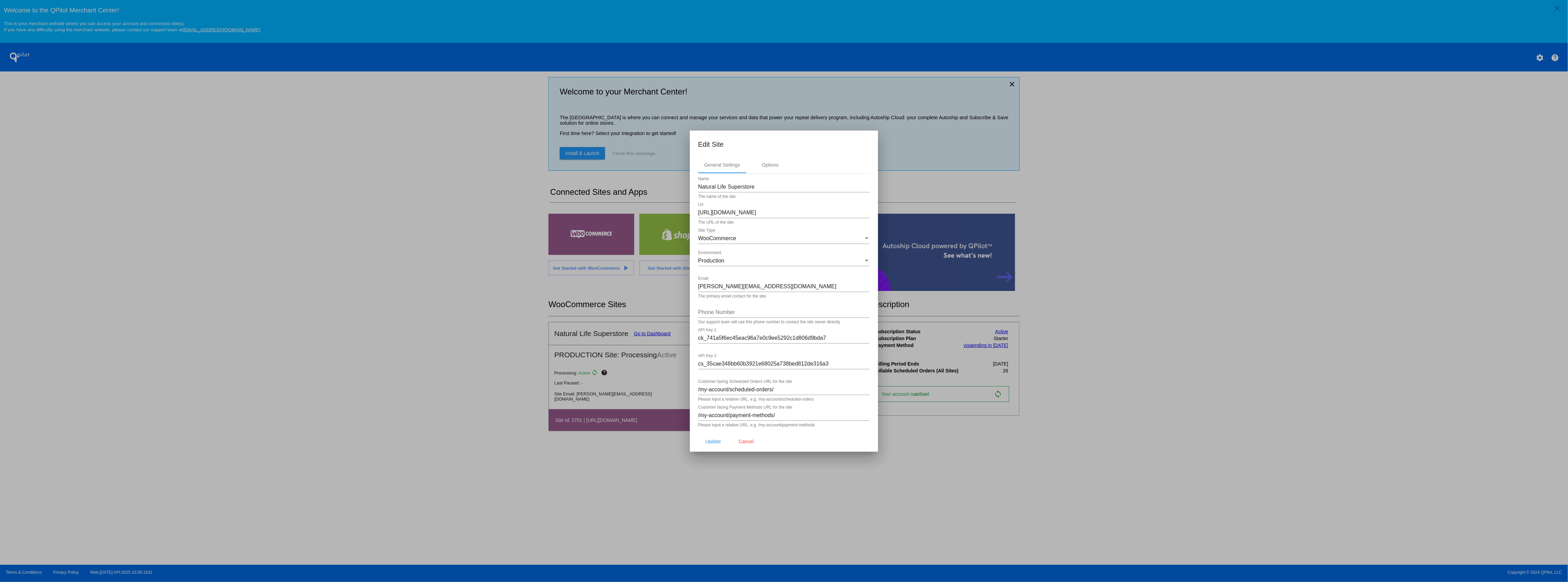
click at [468, 314] on div at bounding box center [784, 291] width 1568 height 582
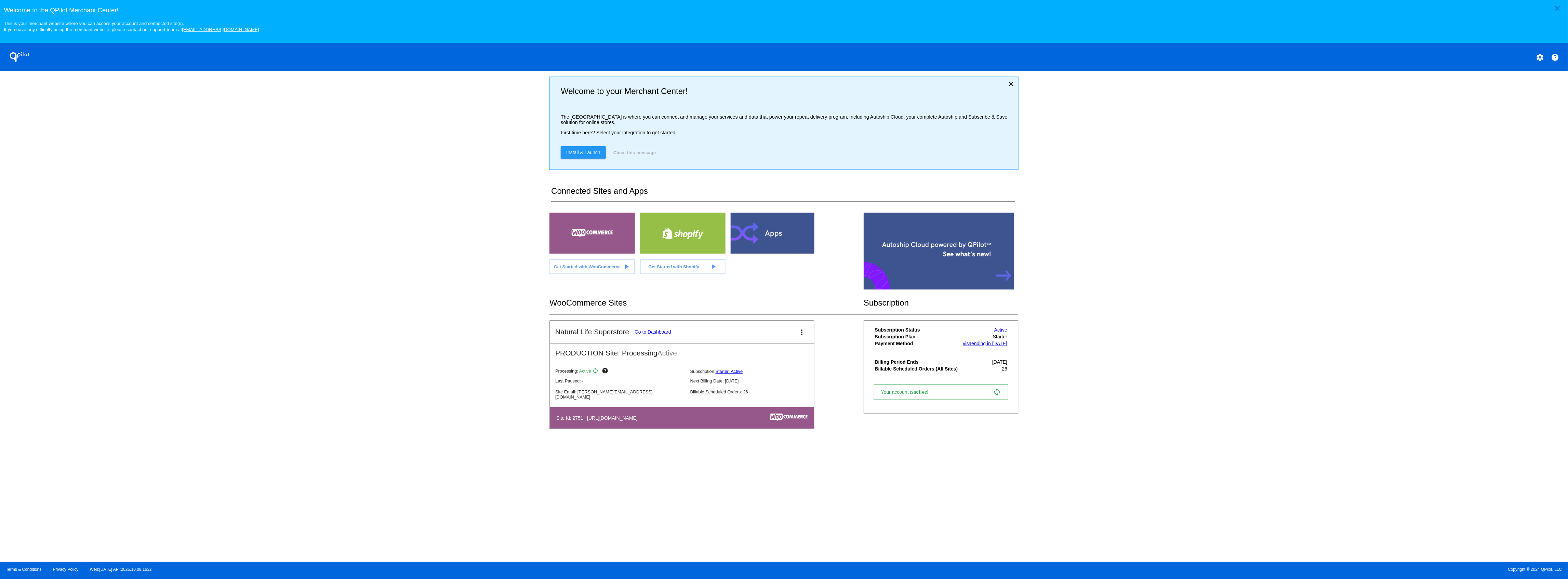
click at [554, 269] on span "Get Started with WooCommerce" at bounding box center [587, 266] width 67 height 5
click at [635, 335] on link "Go to Dashboard" at bounding box center [653, 331] width 37 height 5
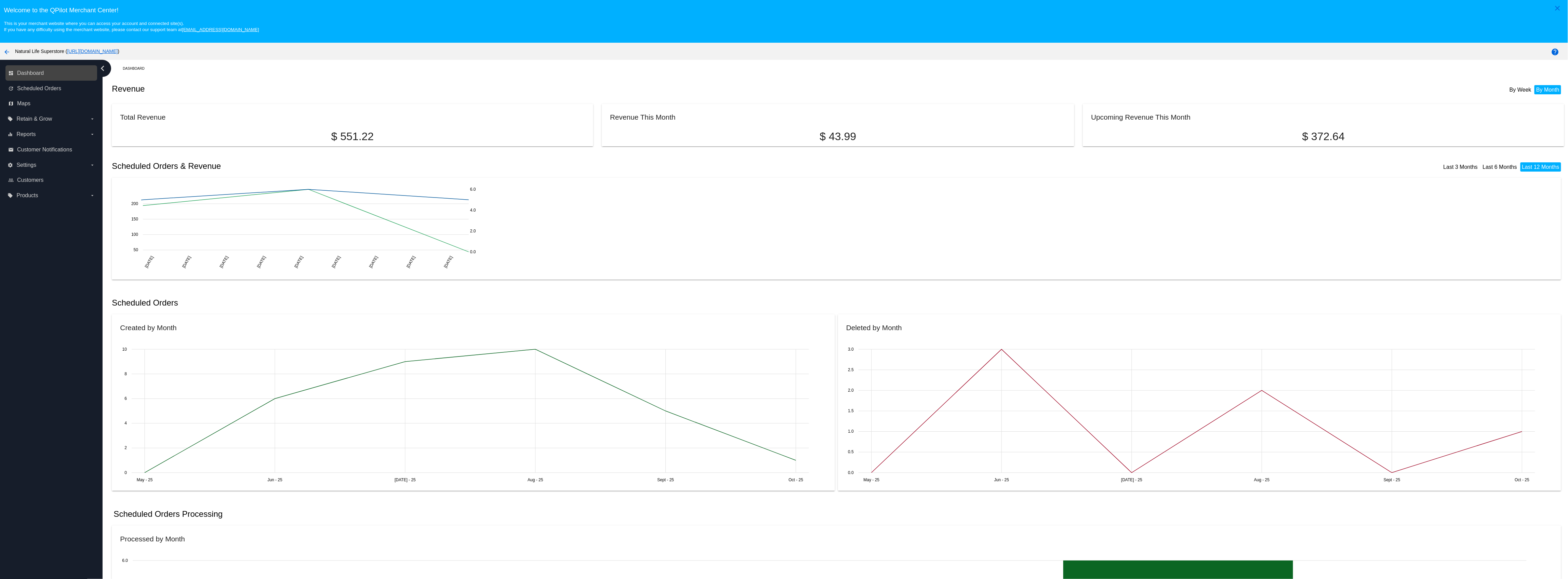
click at [60, 78] on link "dashboard Dashboard" at bounding box center [51, 73] width 87 height 11
drag, startPoint x: 509, startPoint y: 243, endPoint x: 525, endPoint y: 210, distance: 36.7
click at [525, 210] on mat-card "Aug 03 Aug 03 Aug 10 Aug 10 Aug 17 Aug 17 Aug 24 Aug 24 Aug 31 Aug 31 Sep 07 Se…" at bounding box center [836, 228] width 1449 height 102
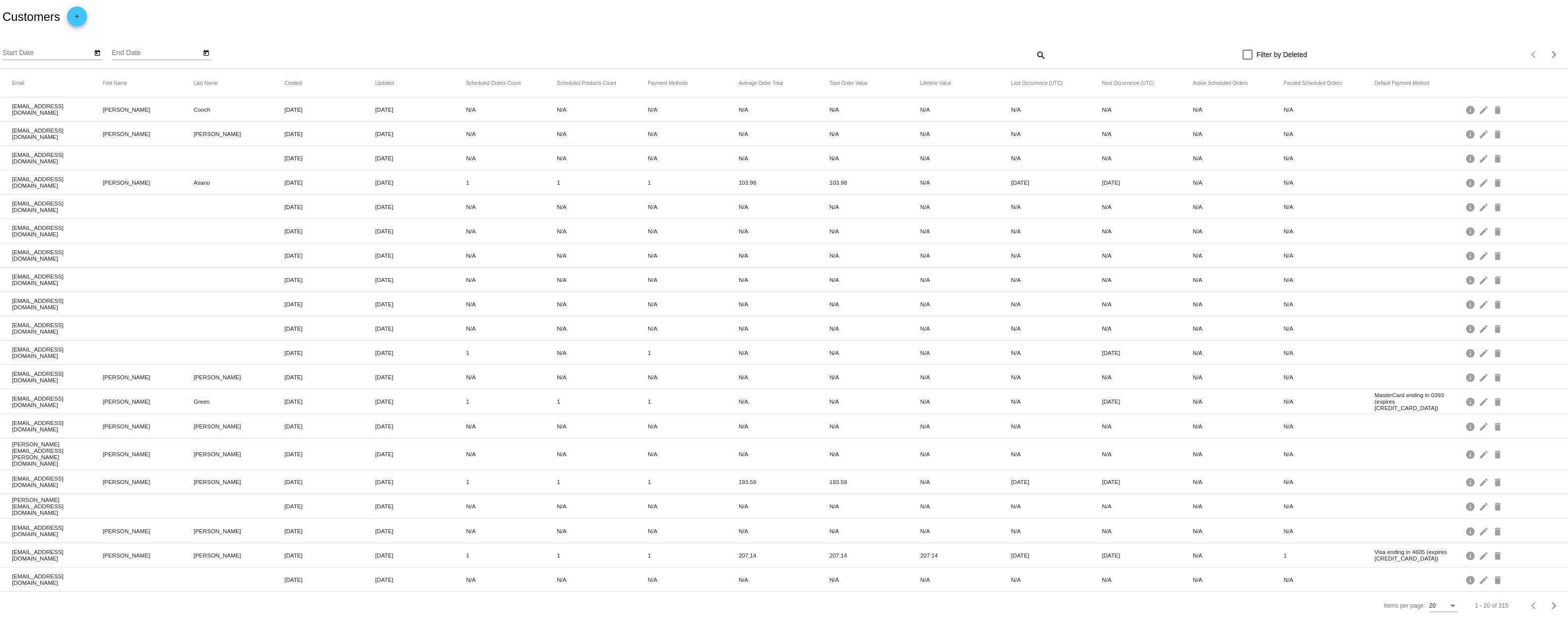
click at [1034, 97] on mat-header-row "Email First Name Last Name Created Updated Scheduled Orders Count Scheduled Pro…" at bounding box center [784, 83] width 1568 height 28
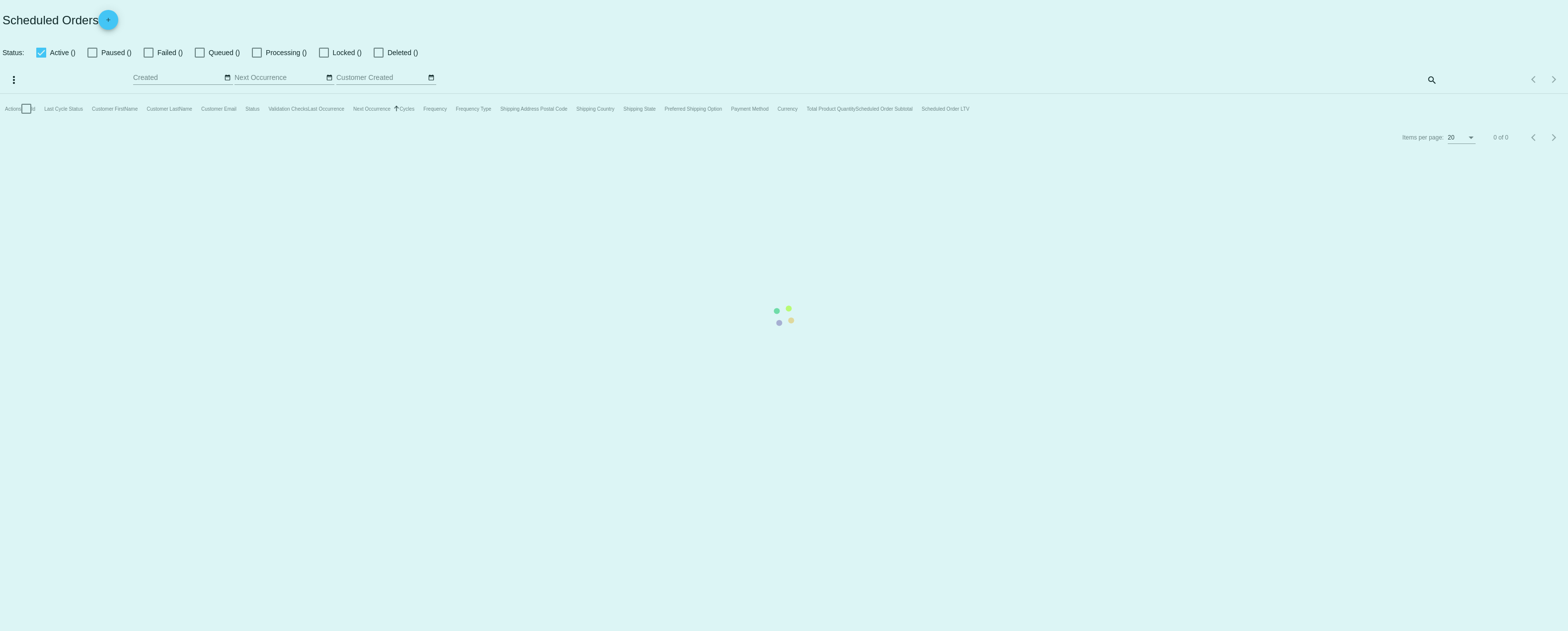
checkbox input "true"
type input "[DATE] - [DATE]"
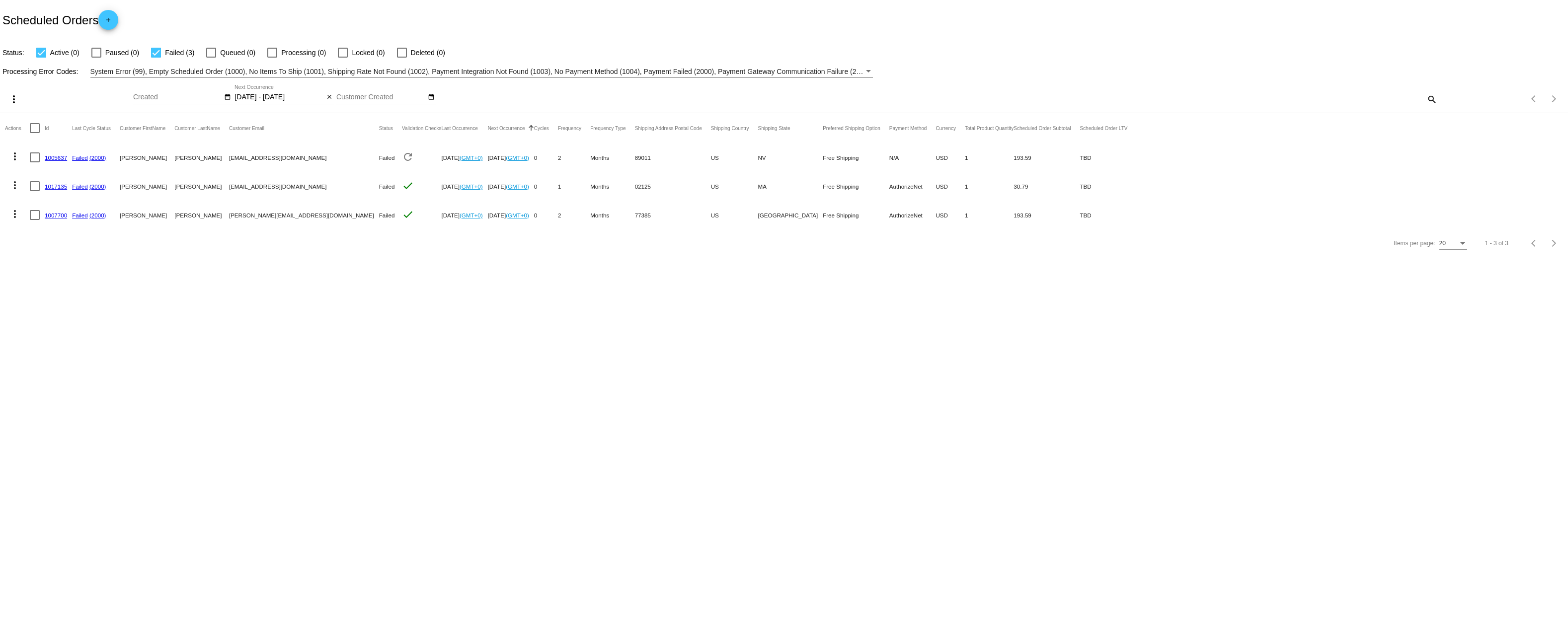
click at [64, 161] on link "1005637" at bounding box center [56, 157] width 22 height 6
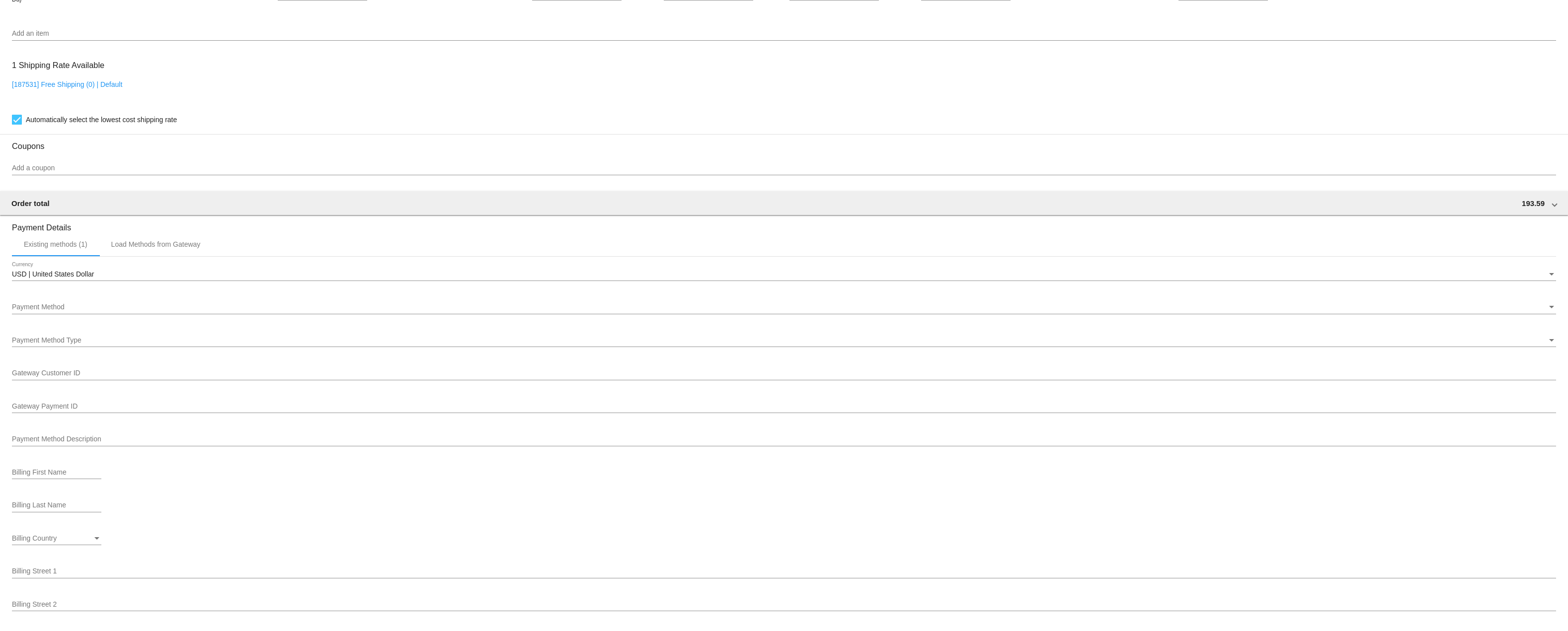
scroll to position [661, 0]
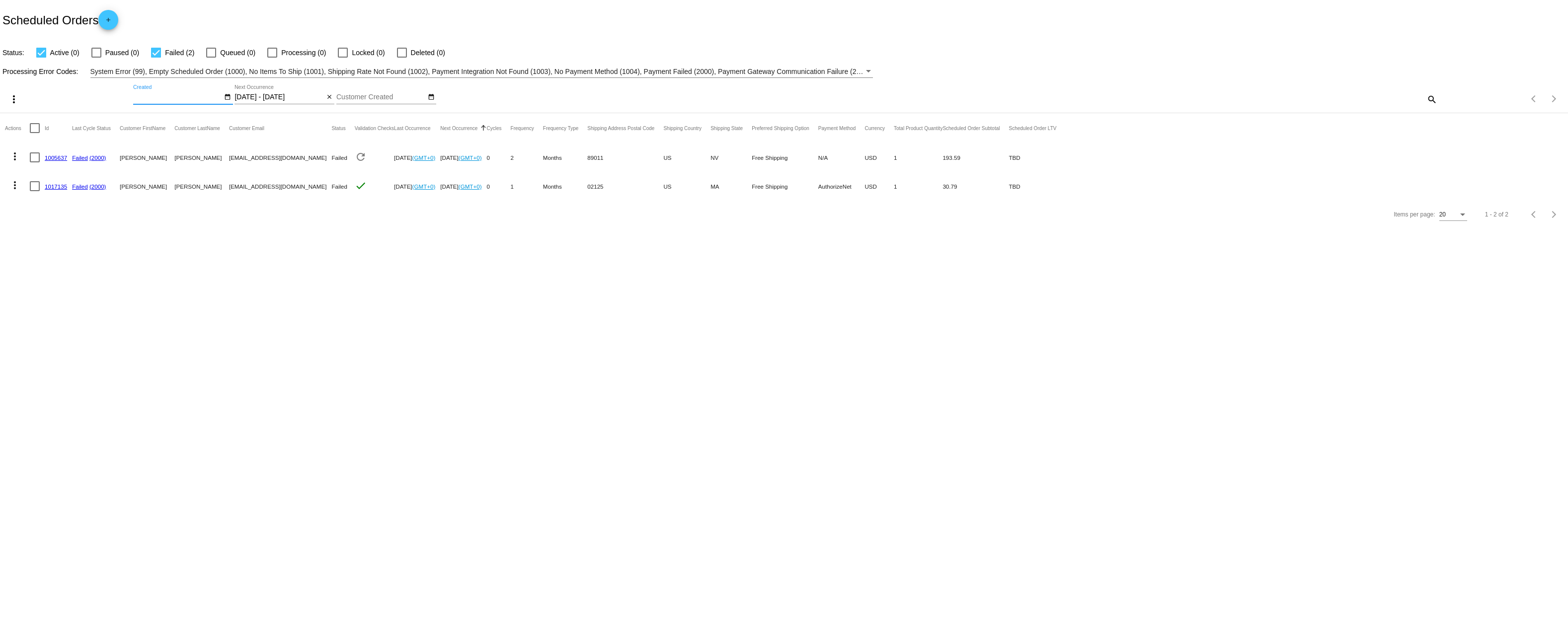
click at [166, 102] on input "Created" at bounding box center [178, 97] width 89 height 8
click at [148, 118] on th at bounding box center [149, 110] width 17 height 15
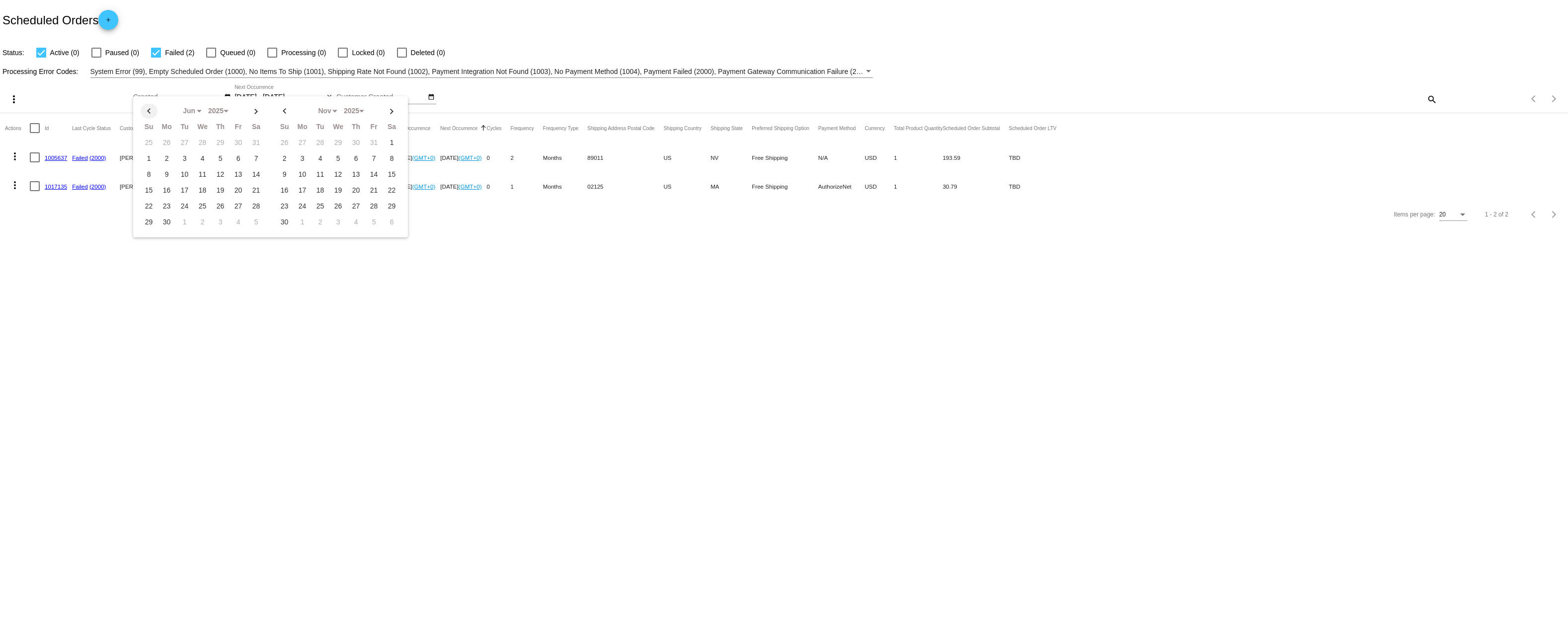
click at [148, 118] on th at bounding box center [149, 110] width 17 height 15
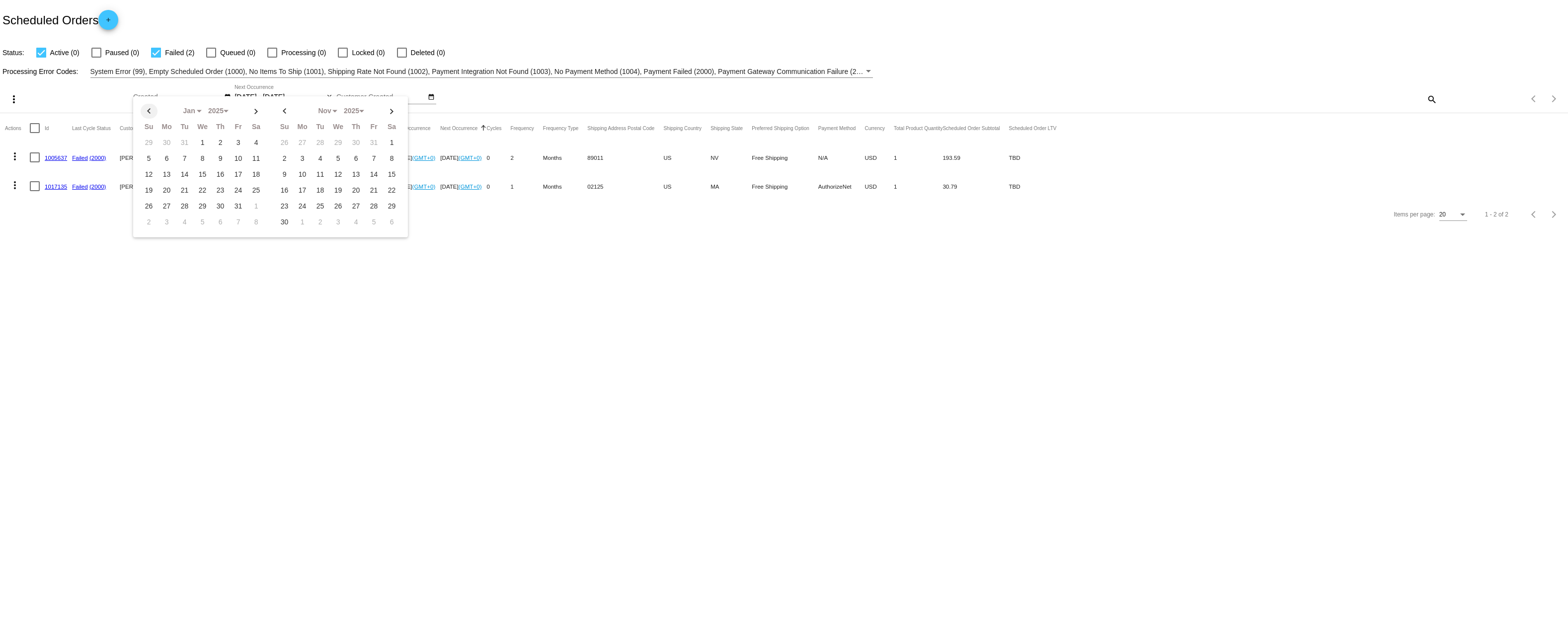
click at [148, 118] on th at bounding box center [149, 110] width 17 height 15
select select "11"
select select "2024"
click at [182, 150] on td "26" at bounding box center [184, 142] width 17 height 15
select select "10"
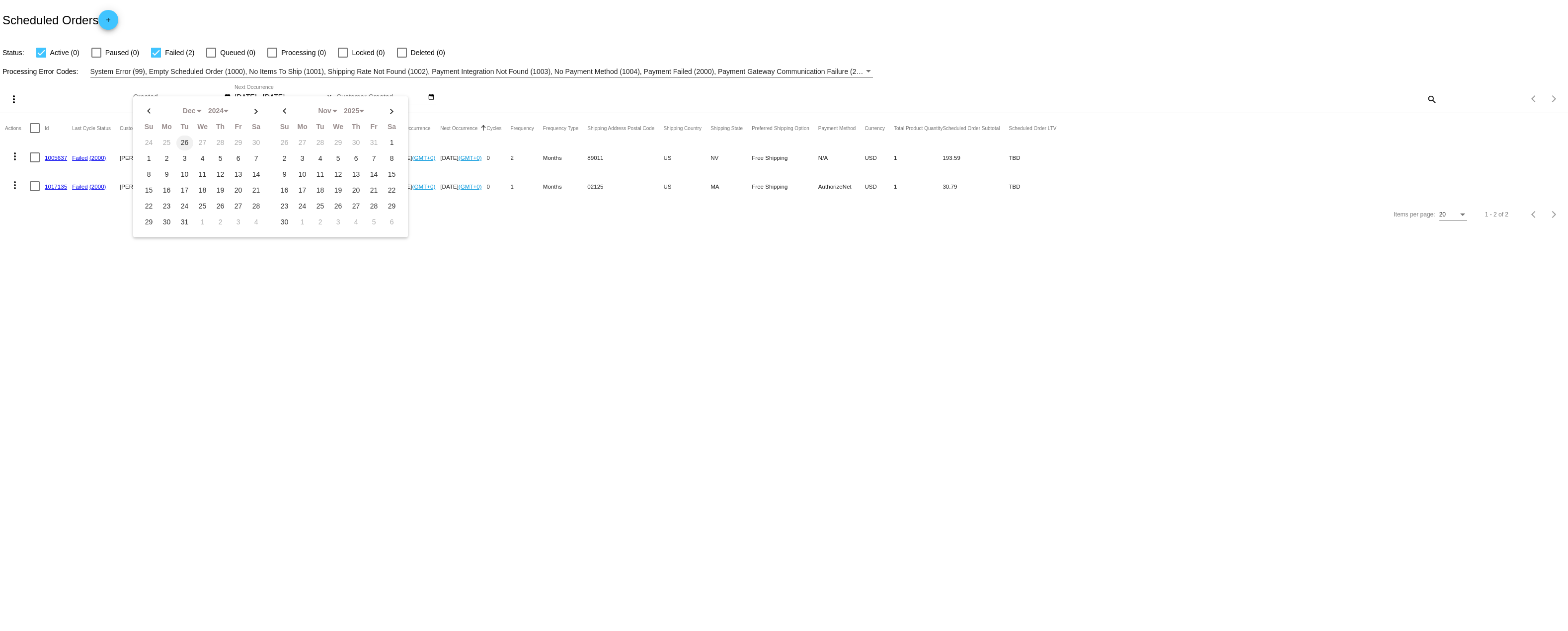
select select "11"
select select "2024"
click at [392, 118] on th at bounding box center [392, 110] width 17 height 15
select select "0"
select select "2025"
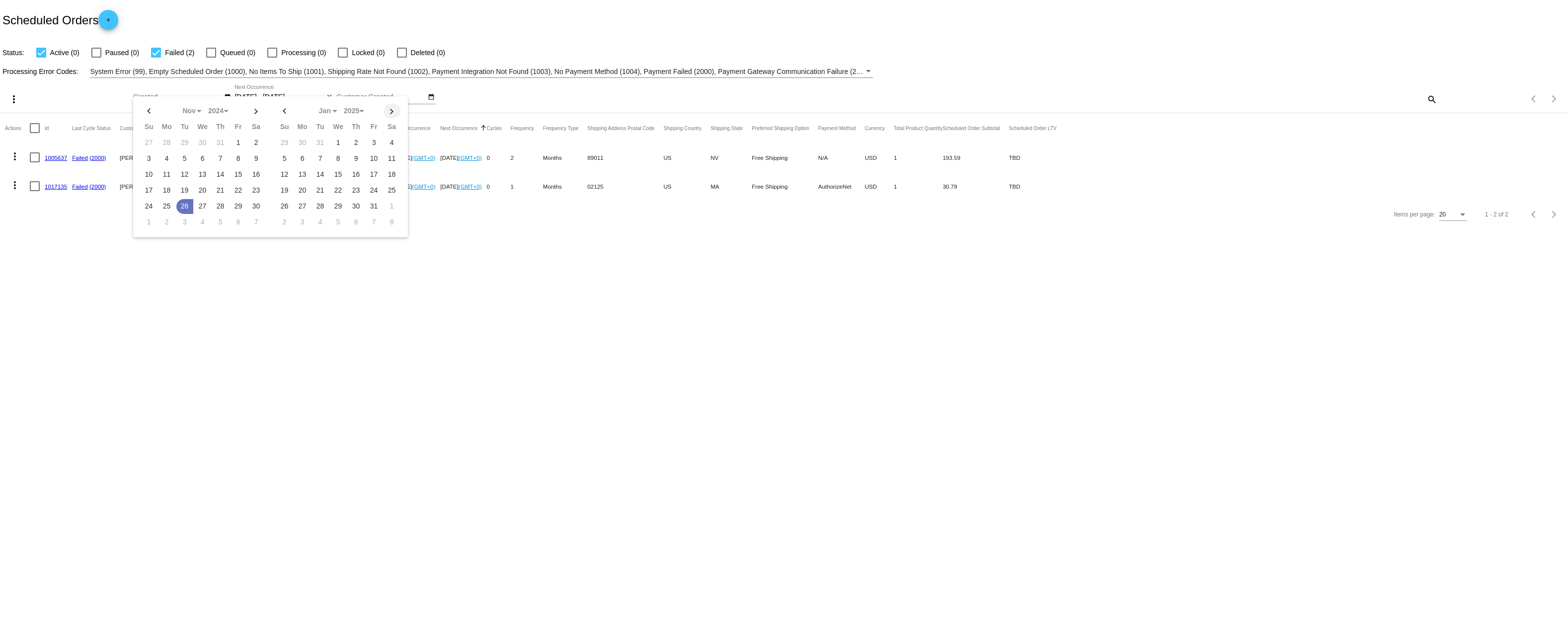
click at [392, 118] on th at bounding box center [392, 110] width 17 height 15
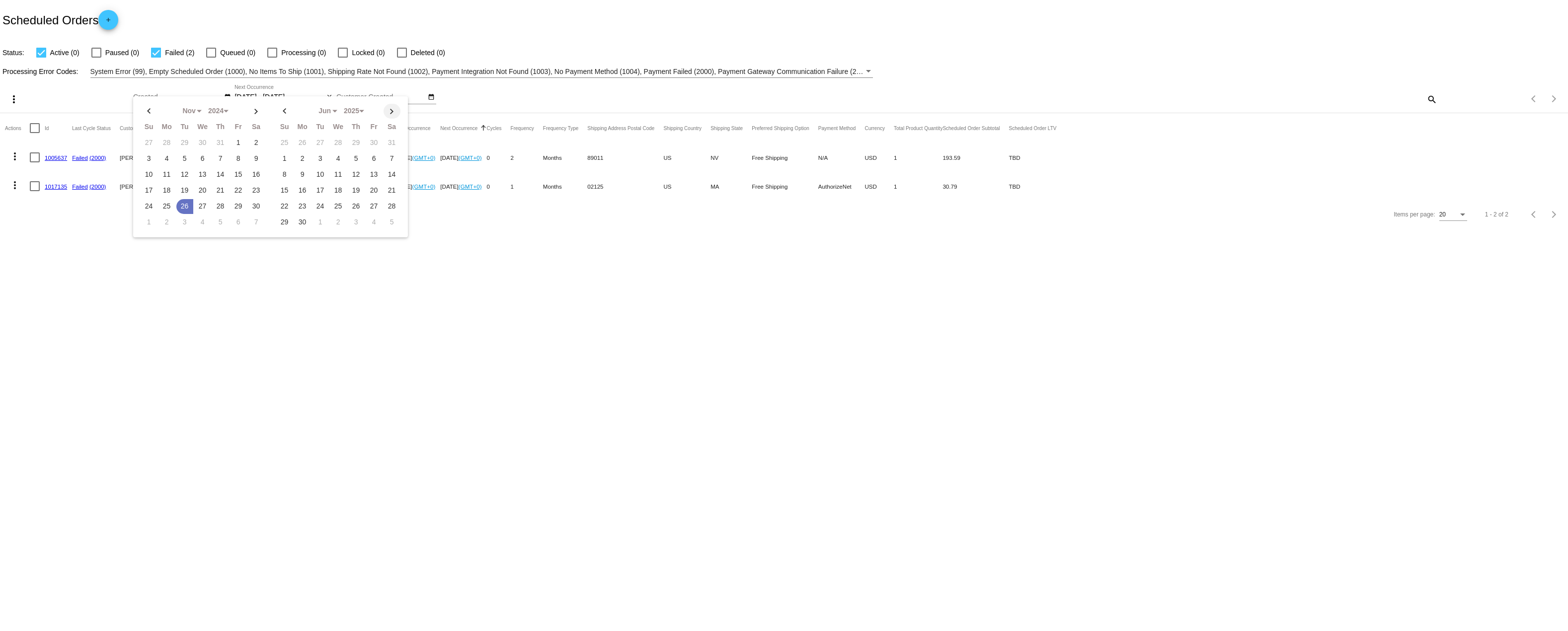
click at [392, 118] on th at bounding box center [392, 110] width 17 height 15
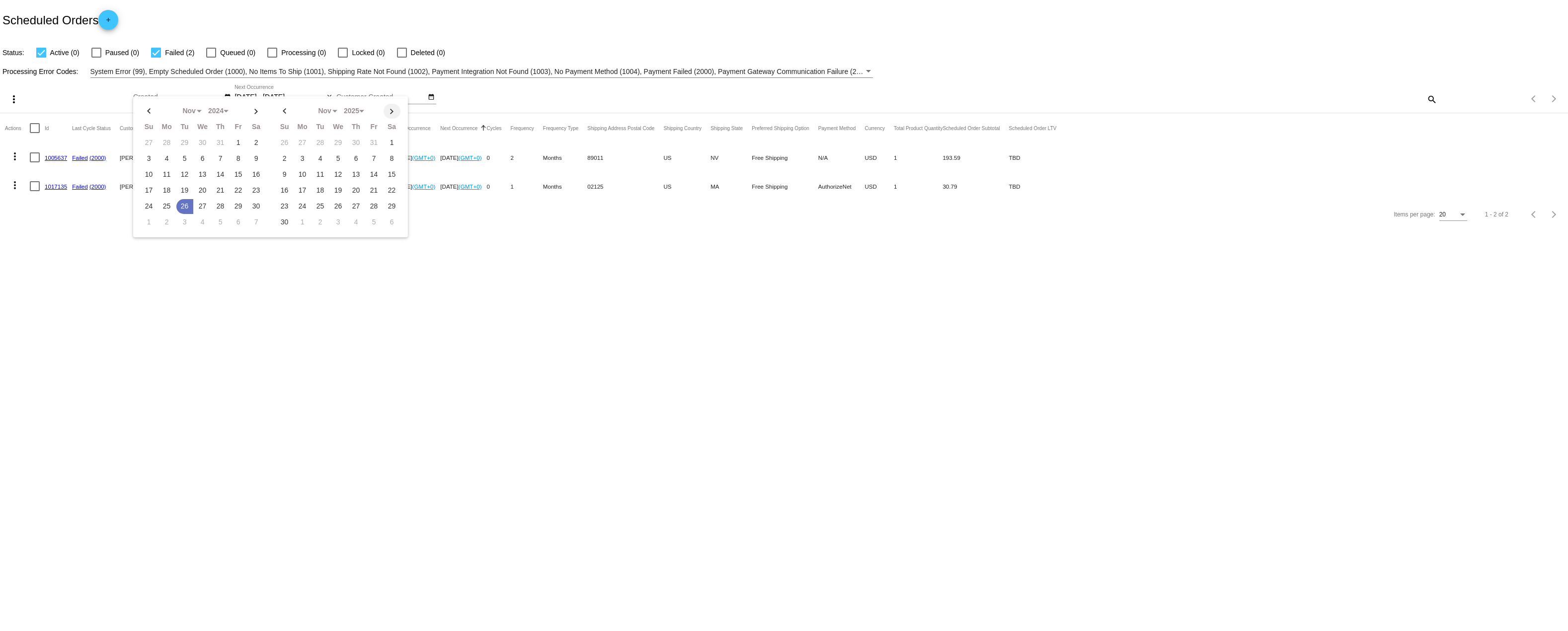
click at [393, 118] on th at bounding box center [392, 110] width 17 height 15
select select "11"
click at [362, 182] on td "18" at bounding box center [356, 174] width 17 height 15
type input "[DATE] - [DATE]"
click at [287, 102] on input "[DATE] - [DATE]" at bounding box center [279, 97] width 89 height 8
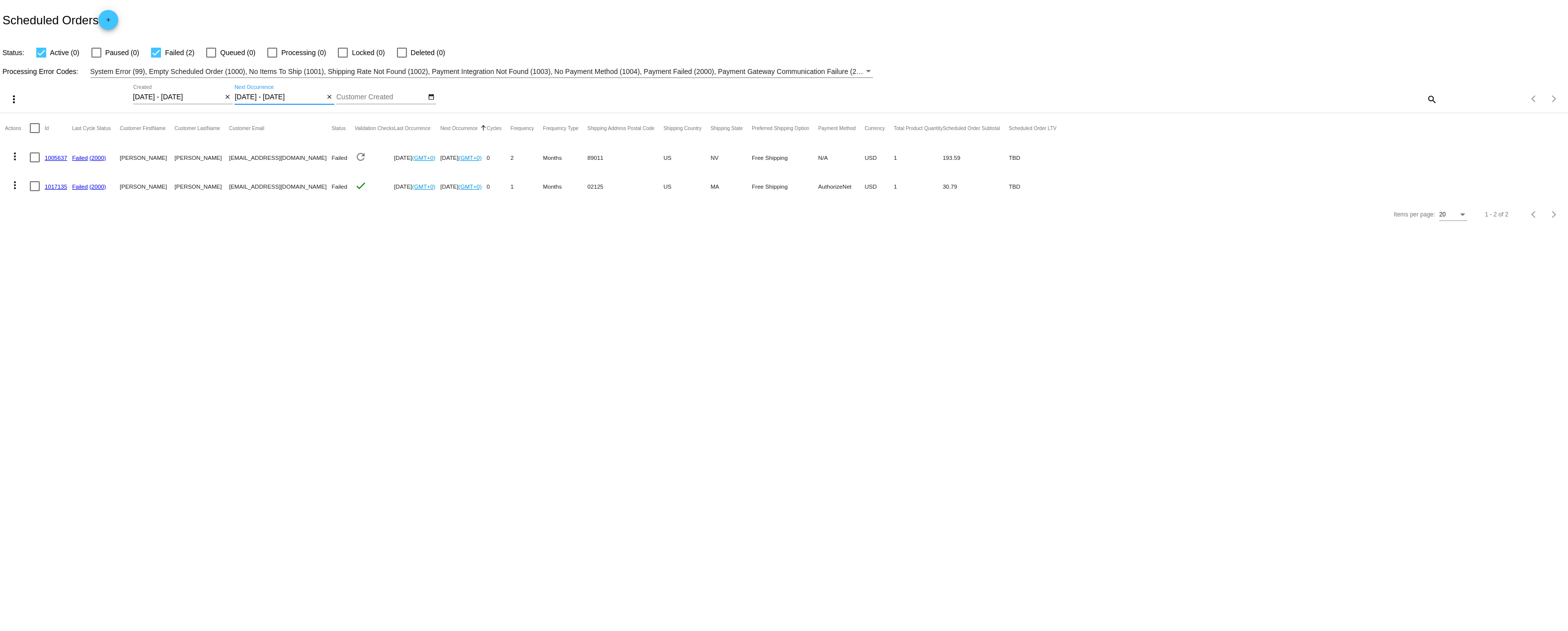
select select "8"
select select "9"
click at [255, 118] on th at bounding box center [250, 110] width 17 height 15
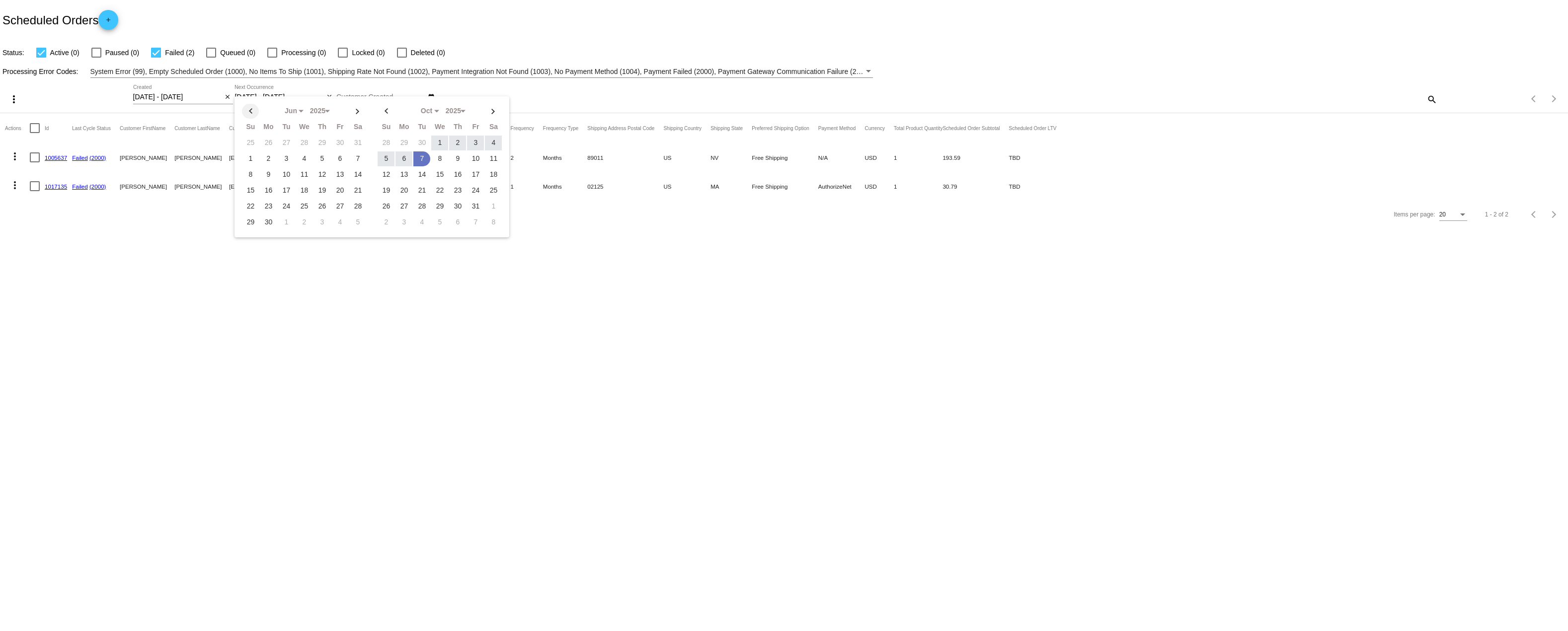
click at [255, 118] on th at bounding box center [250, 110] width 17 height 15
click at [254, 118] on th at bounding box center [250, 110] width 17 height 15
drag, startPoint x: 254, startPoint y: 130, endPoint x: 256, endPoint y: 148, distance: 18.1
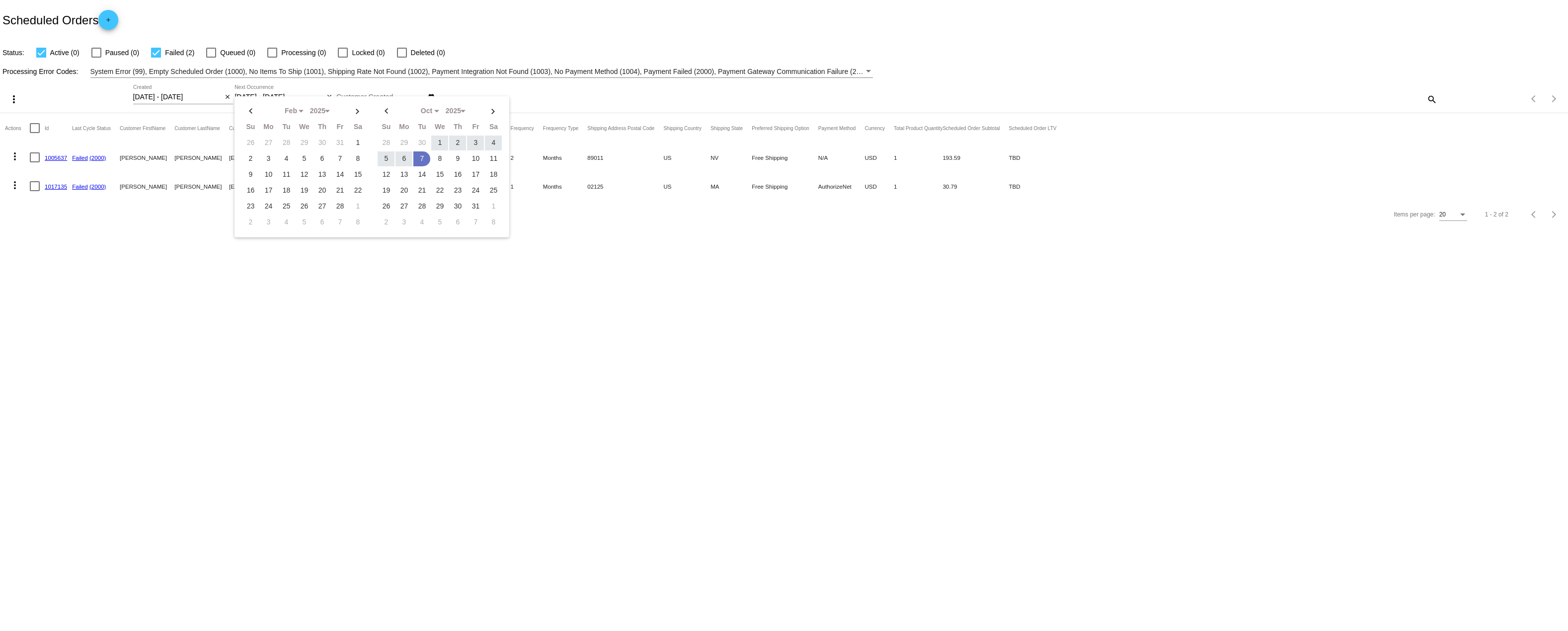
click at [253, 118] on th at bounding box center [250, 110] width 17 height 15
select select "0"
click at [262, 171] on table "Jan Jan Feb Mar Apr May" at bounding box center [303, 166] width 126 height 128
click at [256, 166] on td "5" at bounding box center [250, 158] width 17 height 15
click at [494, 118] on th at bounding box center [493, 110] width 17 height 15
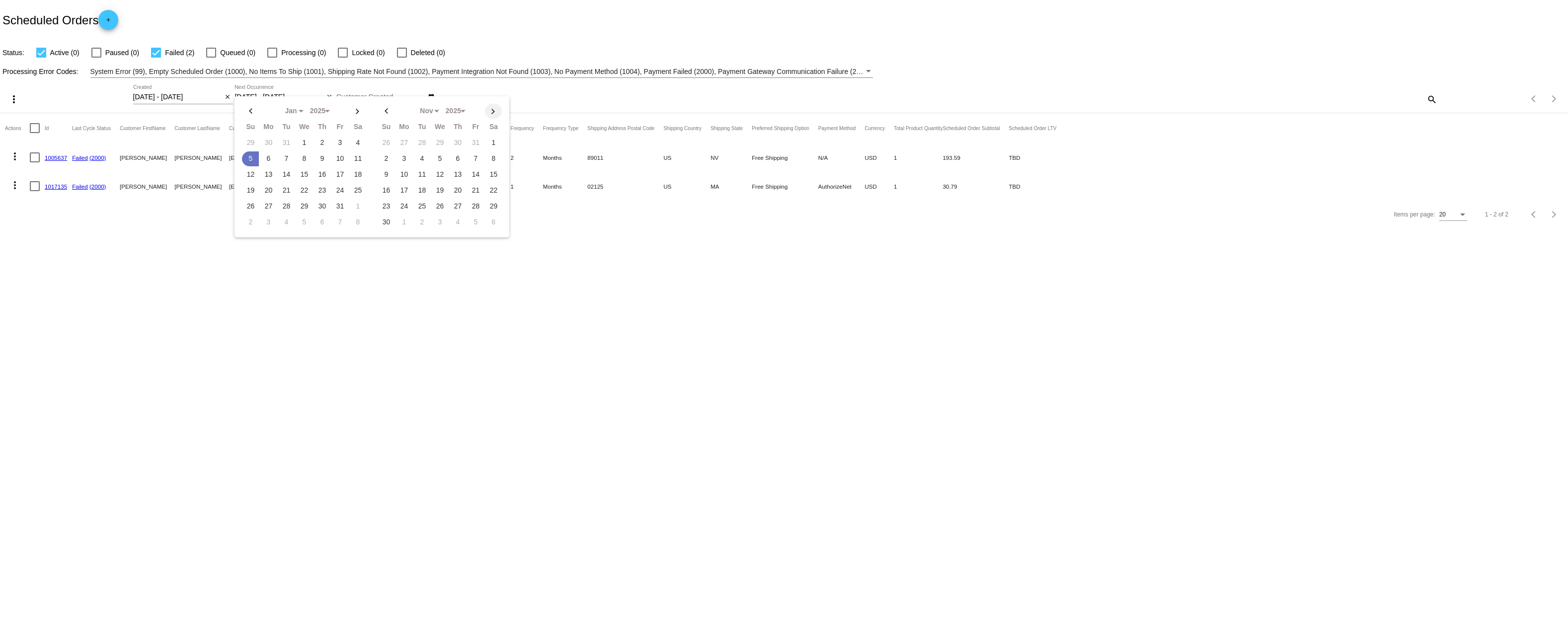
click at [494, 118] on th at bounding box center [493, 110] width 17 height 15
select select "0"
select select "2026"
click at [494, 118] on th at bounding box center [493, 110] width 17 height 15
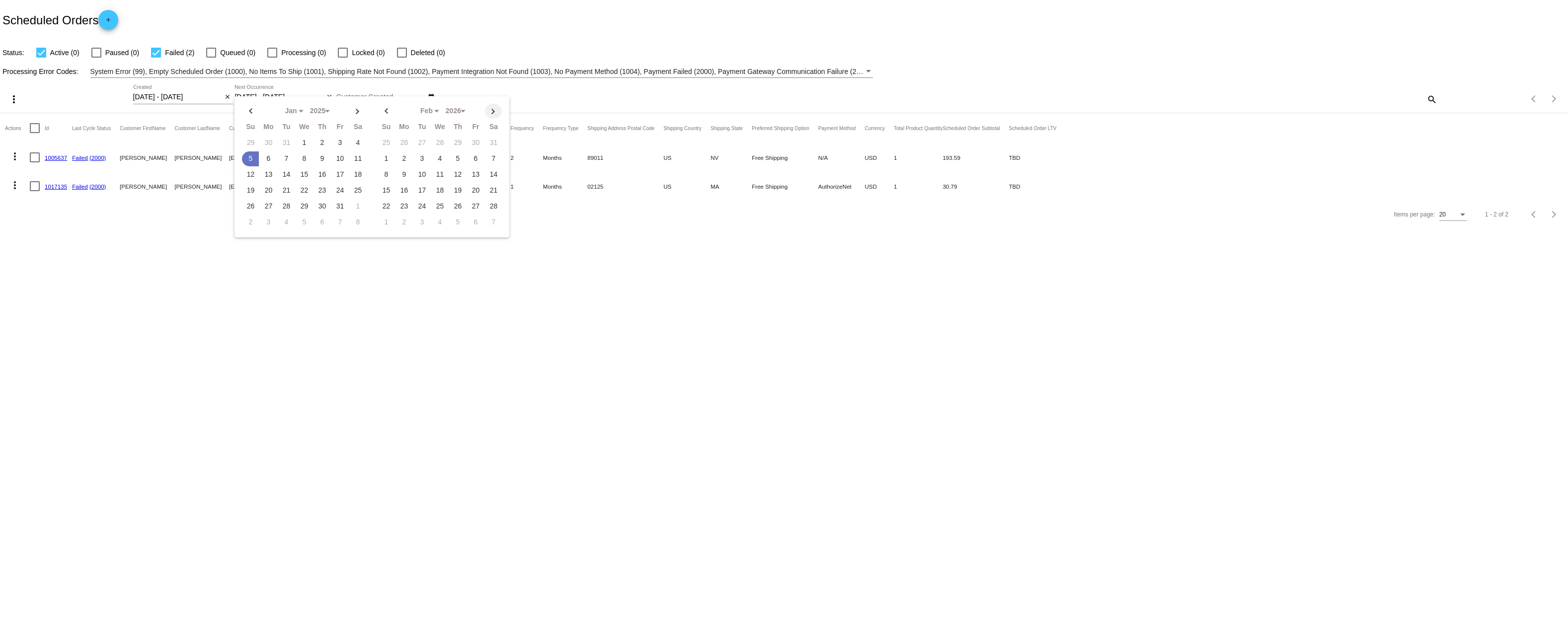
click at [494, 118] on th at bounding box center [493, 110] width 17 height 15
select select "3"
click at [465, 166] on table "Apr Jan Feb Mar Apr May Jun Su Mo Tu We Th Fr" at bounding box center [440, 166] width 126 height 128
click at [465, 166] on td "9" at bounding box center [457, 158] width 17 height 15
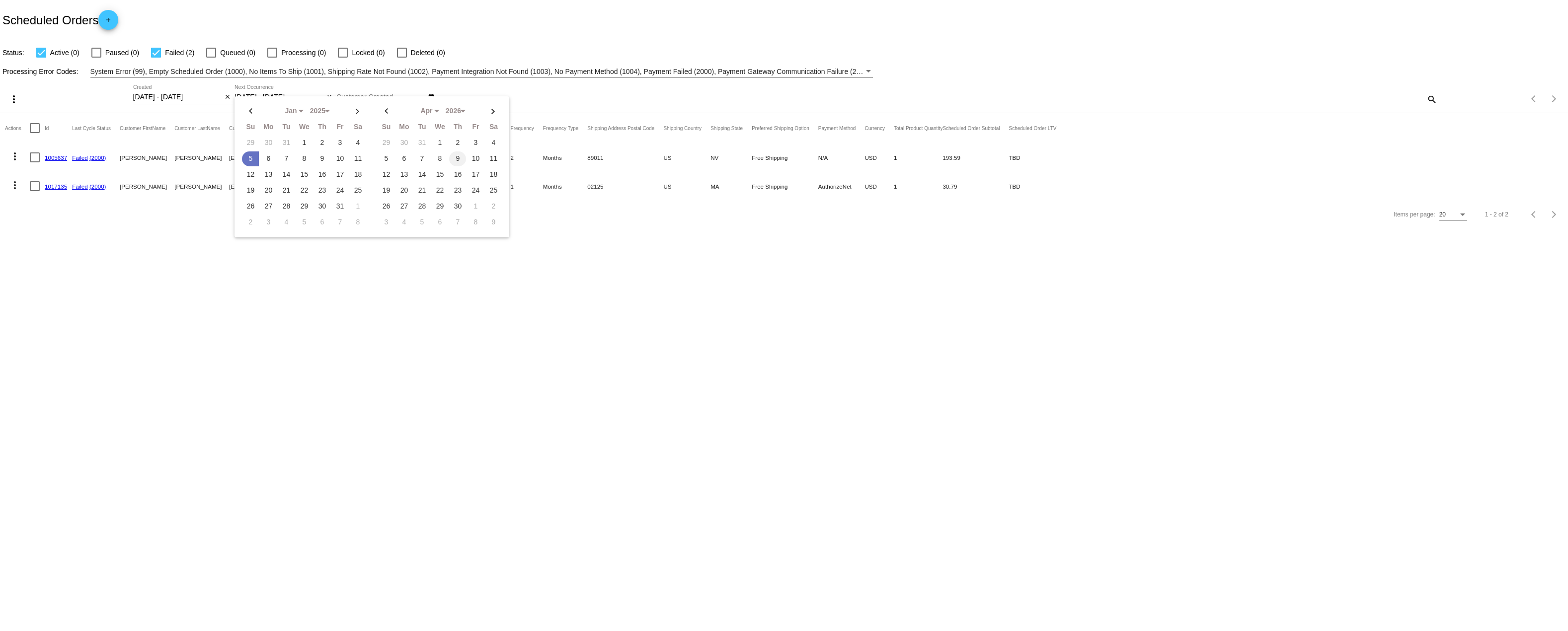
type input "[DATE] - [DATE]"
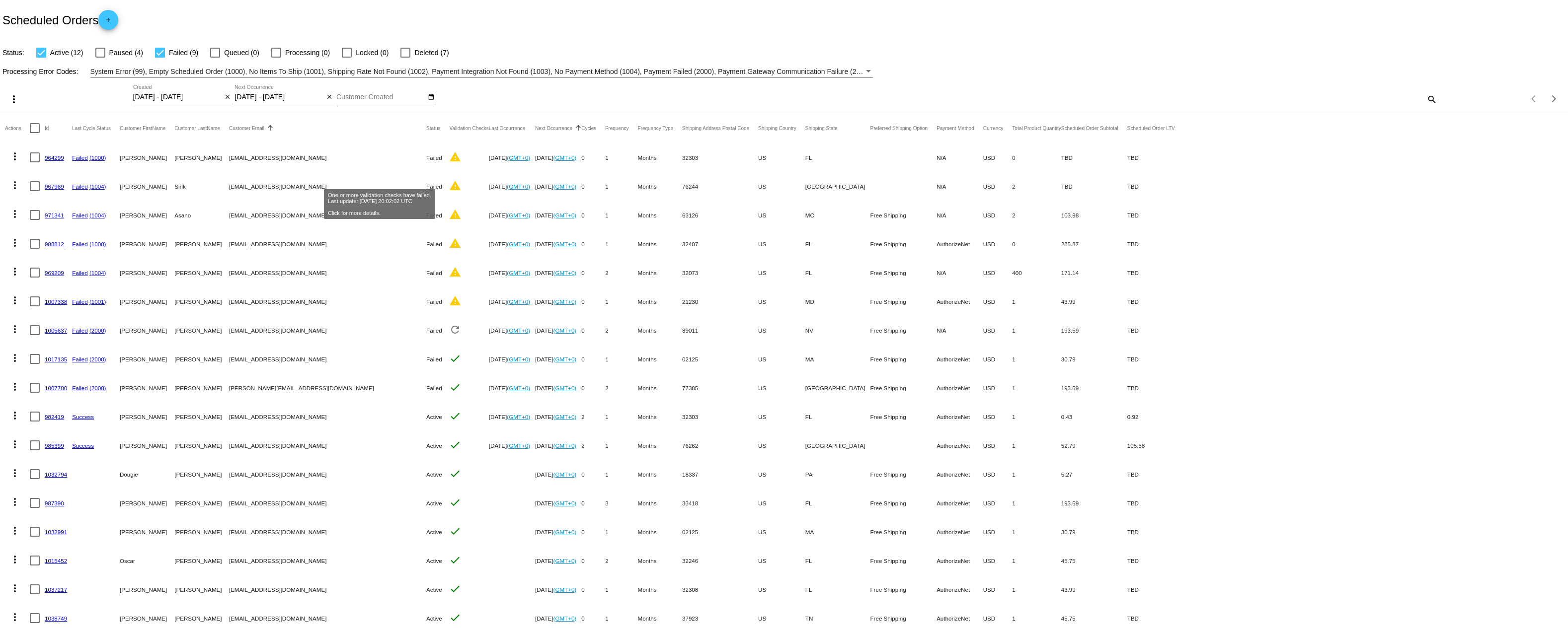
drag, startPoint x: 380, startPoint y: 174, endPoint x: 336, endPoint y: 148, distance: 51.1
click at [336, 131] on div "Customer Email" at bounding box center [327, 128] width 197 height 6
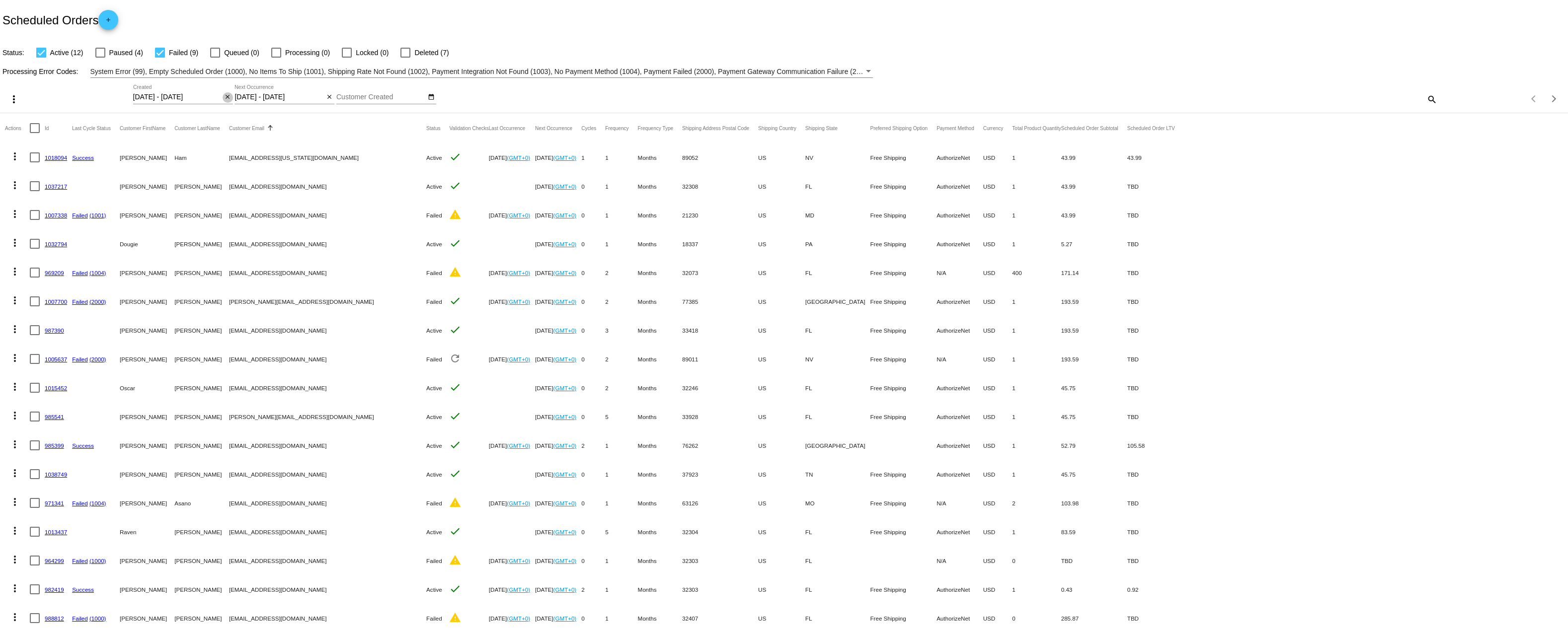
click at [224, 102] on mat-icon "close" at bounding box center [227, 97] width 7 height 8
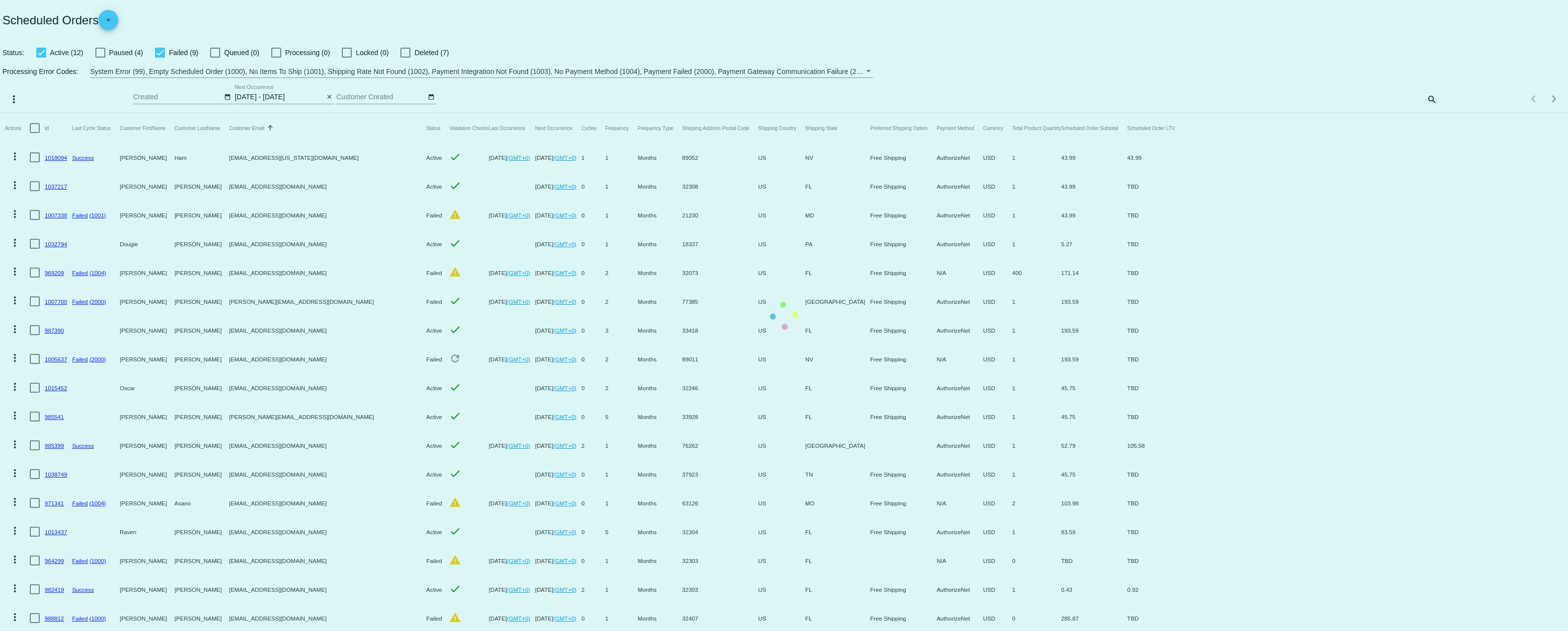
click at [328, 111] on app-dashboard-scheduled-orders "Scheduled Orders add Status: Active (12) Paused (4) Failed (9) Queued (0) Proce…" at bounding box center [784, 373] width 1568 height 747
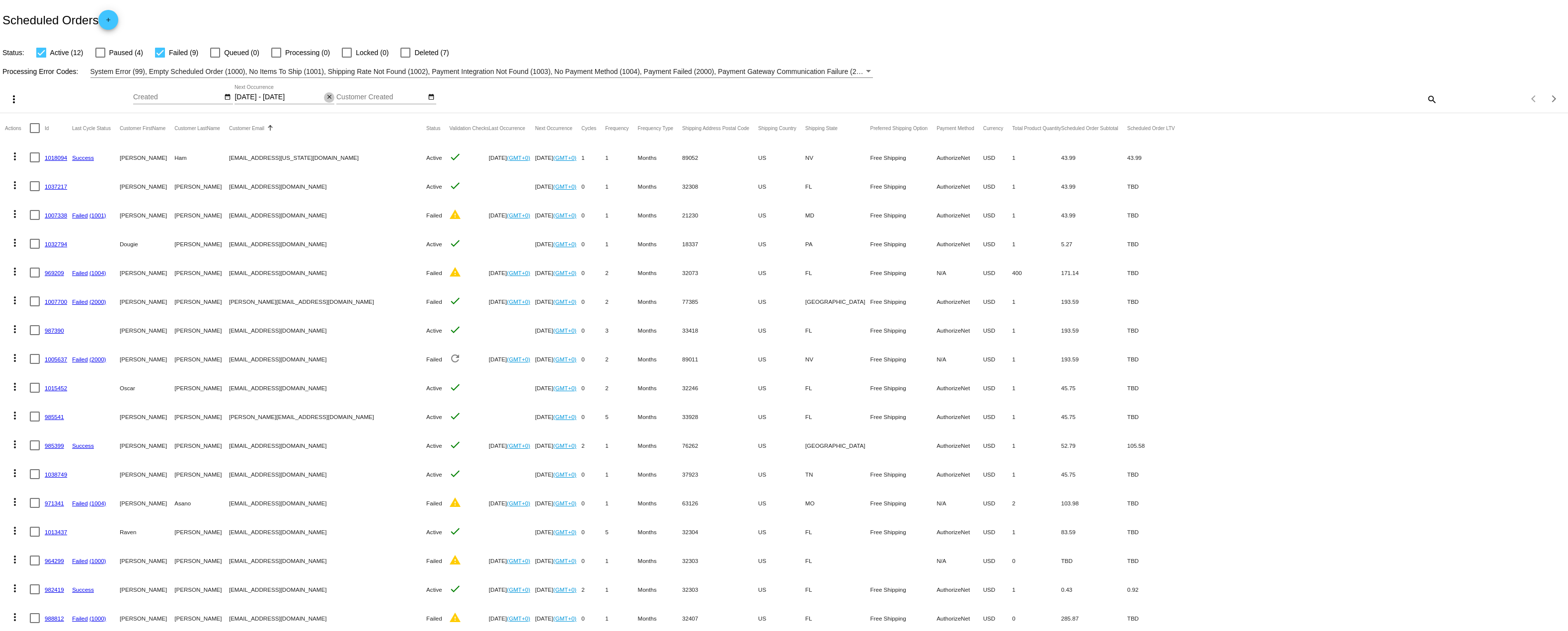
click at [331, 102] on mat-icon "close" at bounding box center [329, 97] width 7 height 8
click at [333, 102] on mat-icon "date_range" at bounding box center [329, 97] width 7 height 8
select select "9"
select select "10"
select select "2025"
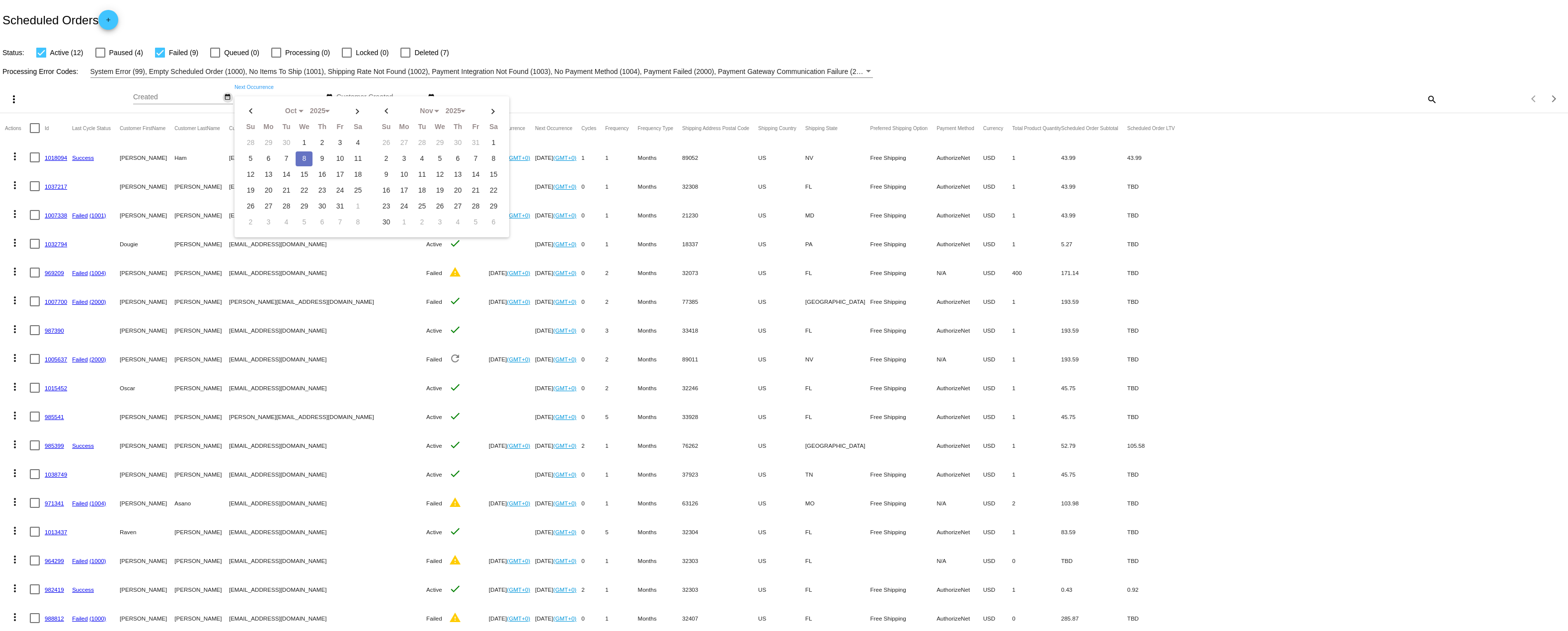
click at [231, 102] on mat-icon "date_range" at bounding box center [227, 97] width 7 height 8
select select "9"
select select "2025"
select select "10"
click at [144, 118] on th at bounding box center [149, 110] width 17 height 15
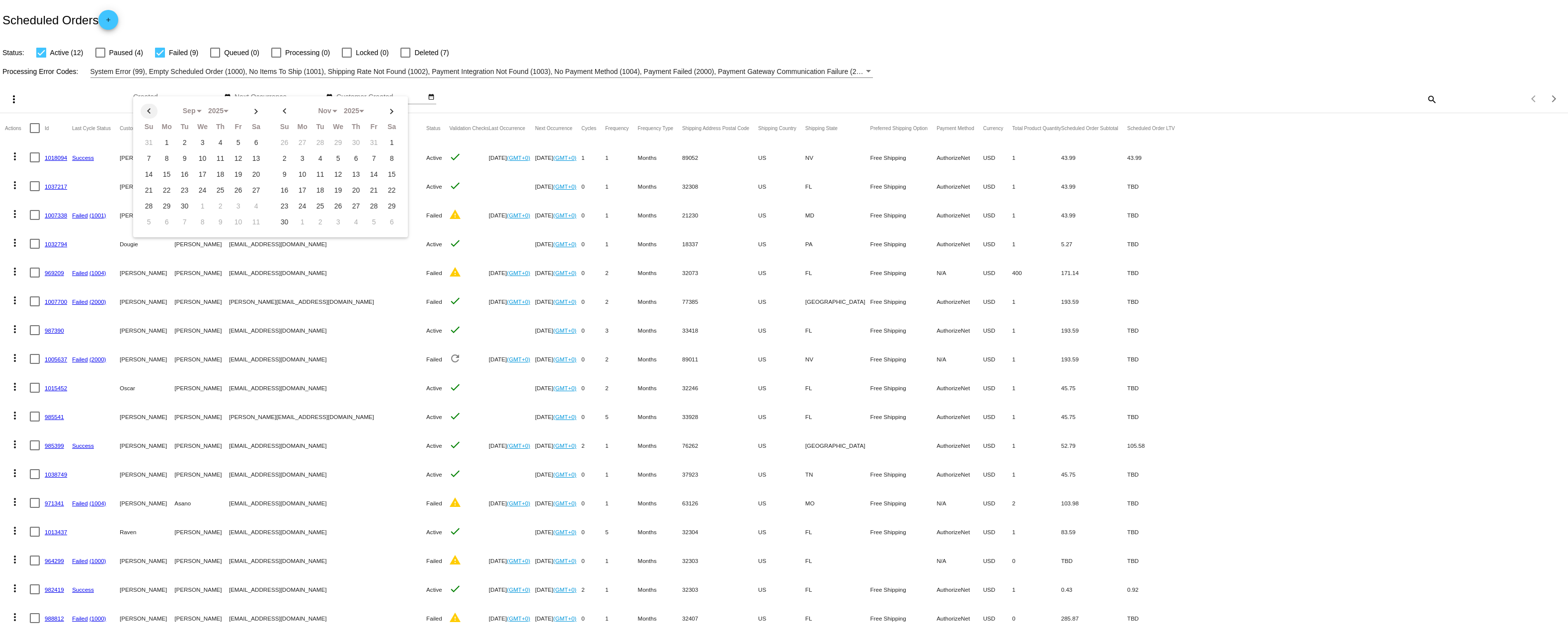
click at [144, 118] on th at bounding box center [149, 110] width 17 height 15
click at [145, 118] on th at bounding box center [149, 110] width 17 height 15
click at [146, 118] on th at bounding box center [149, 110] width 17 height 15
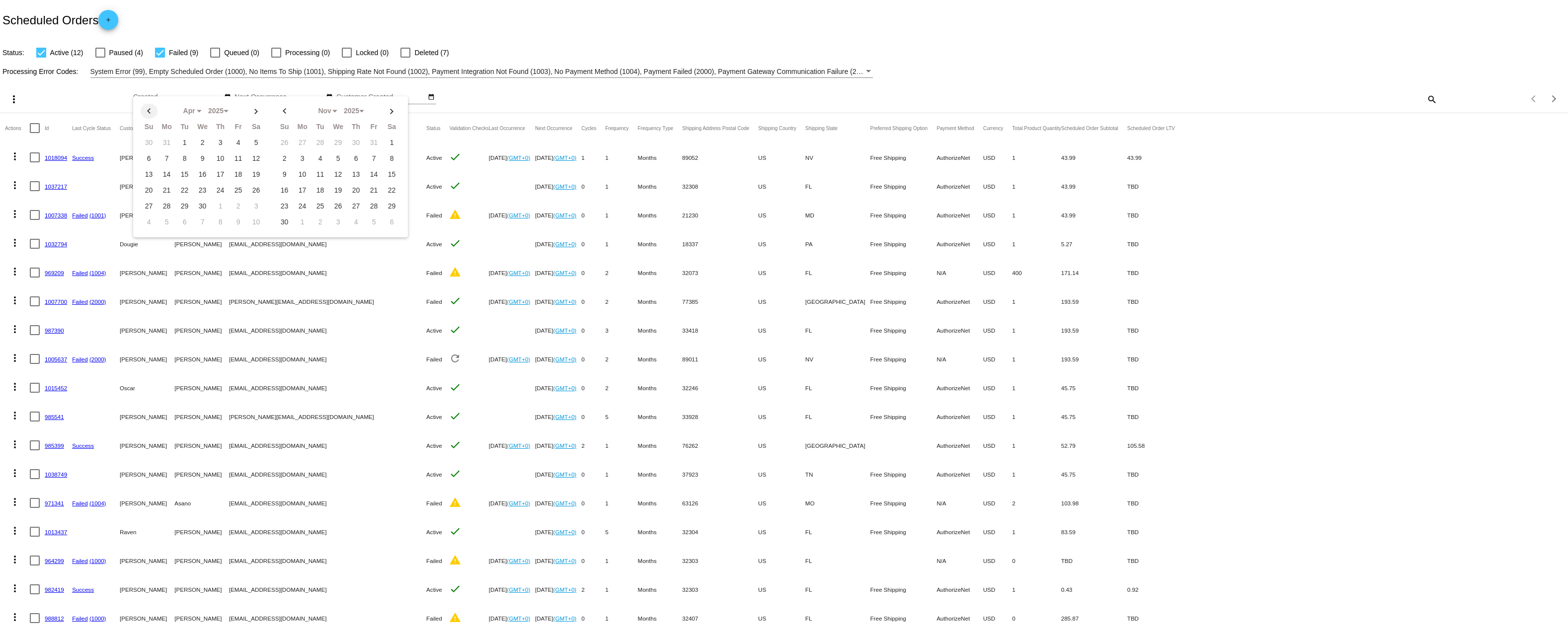
click at [148, 118] on th at bounding box center [149, 110] width 17 height 15
select select "0"
click at [201, 150] on td "1" at bounding box center [203, 142] width 17 height 15
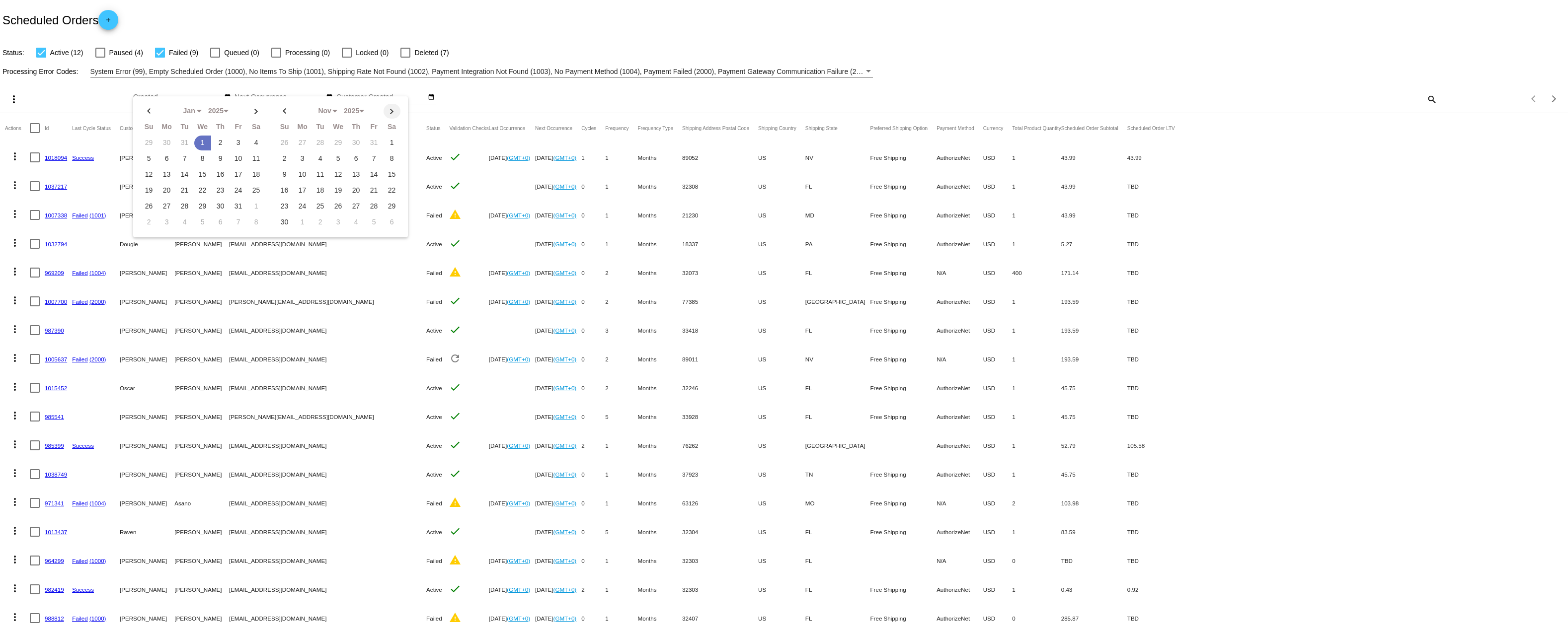
click at [391, 118] on th at bounding box center [392, 110] width 17 height 15
select select "11"
click at [336, 214] on td "31" at bounding box center [338, 206] width 17 height 15
type input "[DATE] - [DATE]"
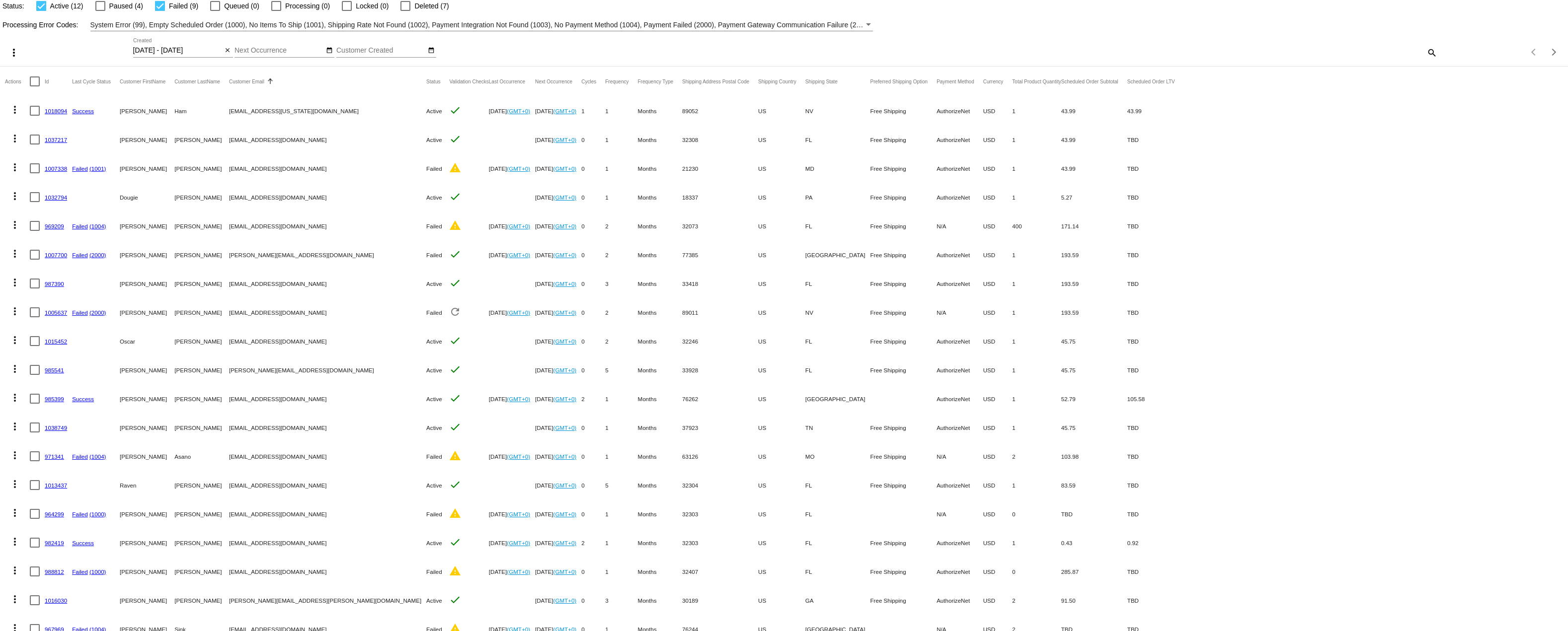
scroll to position [42, 0]
click at [231, 58] on mat-icon "close" at bounding box center [227, 54] width 7 height 8
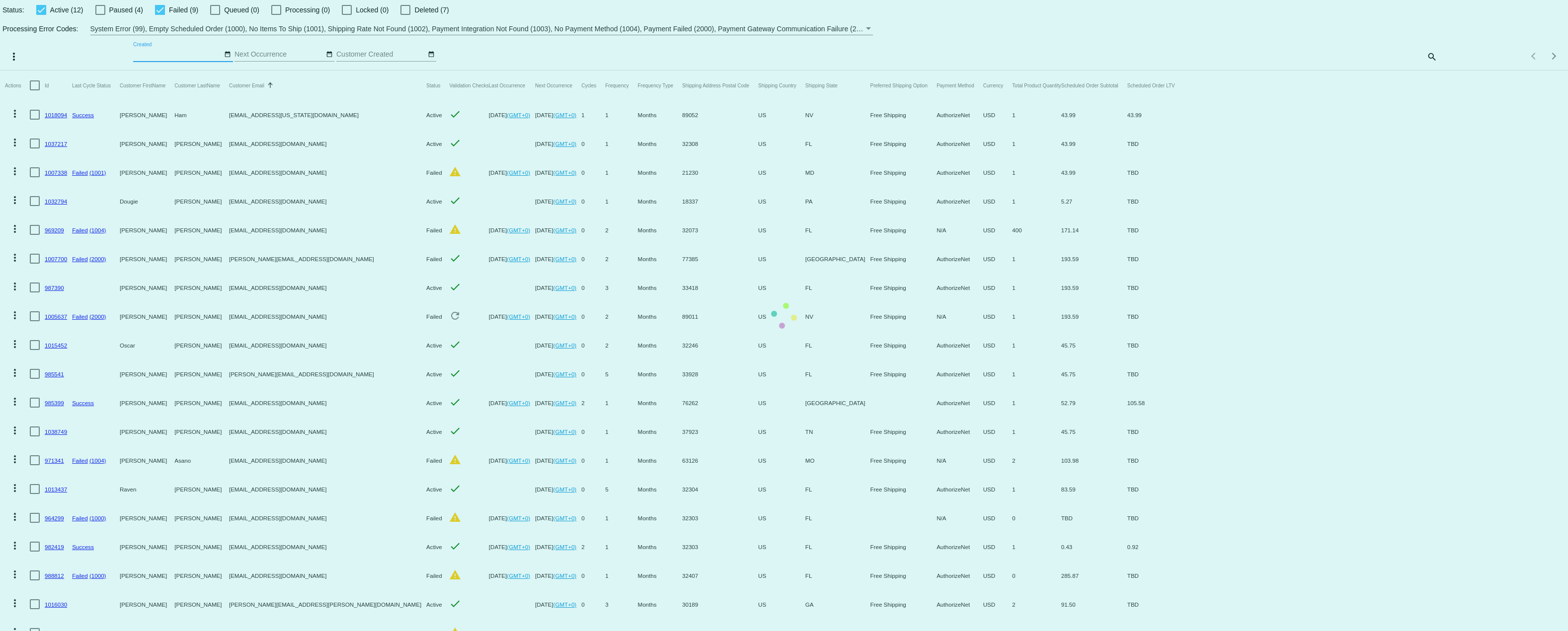
click at [258, 71] on mat-table "Actions Id Last Cycle Status Customer FirstName Customer LastName Customer Emai…" at bounding box center [784, 373] width 1568 height 605
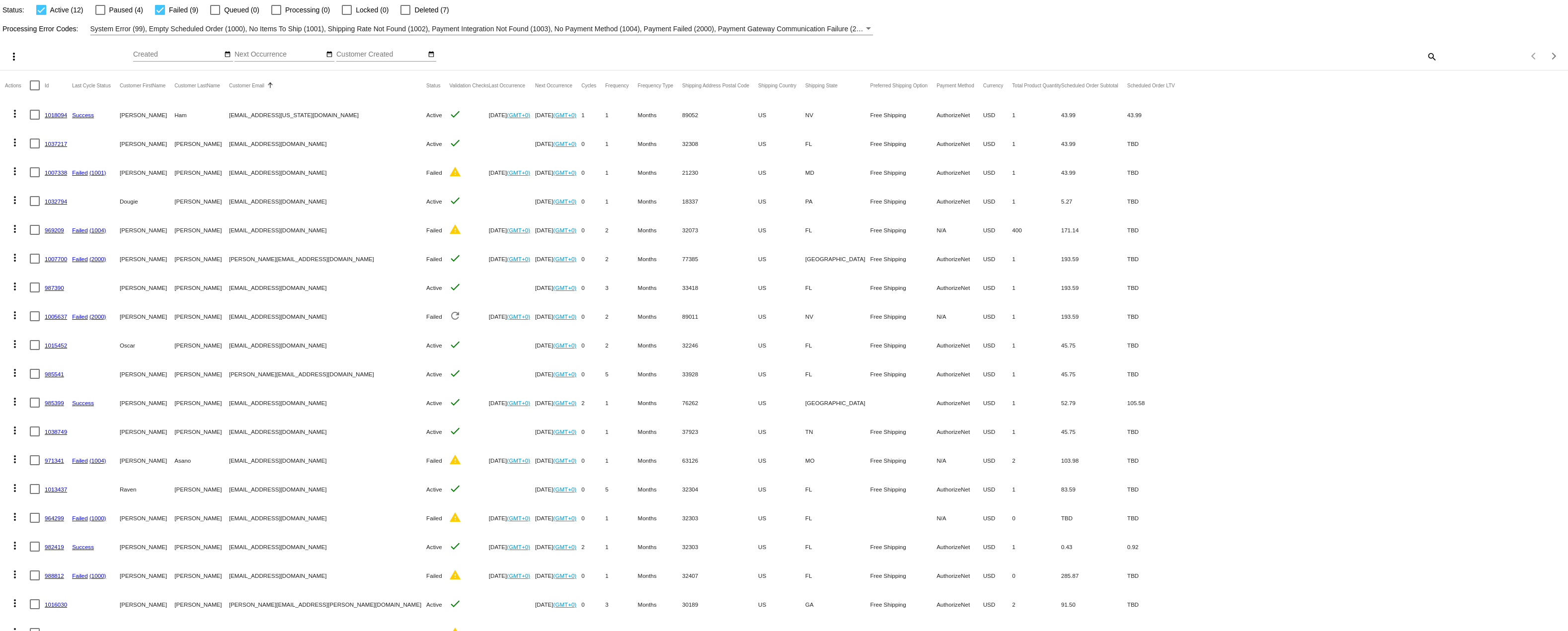
drag, startPoint x: 271, startPoint y: 62, endPoint x: 274, endPoint y: 68, distance: 6.7
click at [271, 62] on div "Oct Jan Feb Mar Apr Su Mo Tu We Th" at bounding box center [279, 52] width 89 height 19
click at [276, 58] on input "Next Occurrence" at bounding box center [279, 54] width 89 height 8
click at [331, 58] on mat-icon "date_range" at bounding box center [329, 54] width 7 height 8
click at [255, 76] on th at bounding box center [250, 68] width 17 height 15
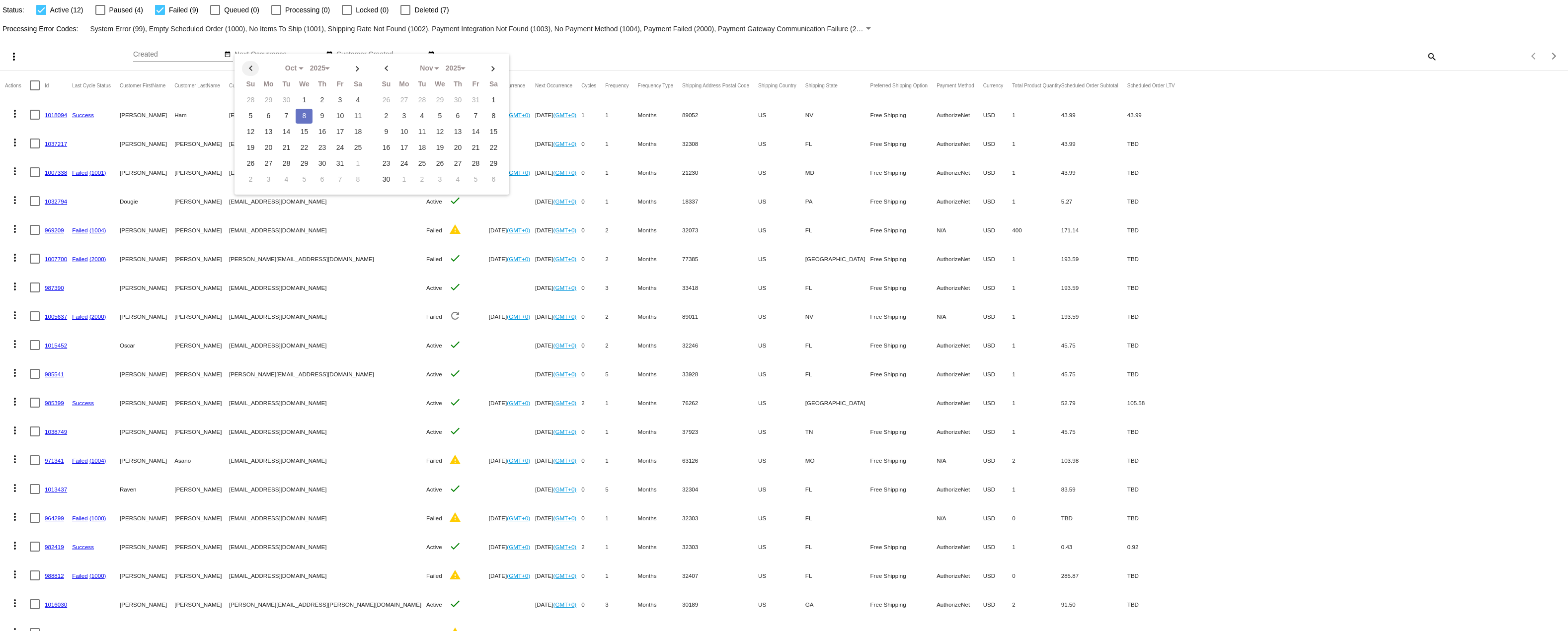
click at [255, 76] on th at bounding box center [250, 68] width 17 height 15
select select "5"
click at [250, 124] on td "1" at bounding box center [250, 116] width 17 height 15
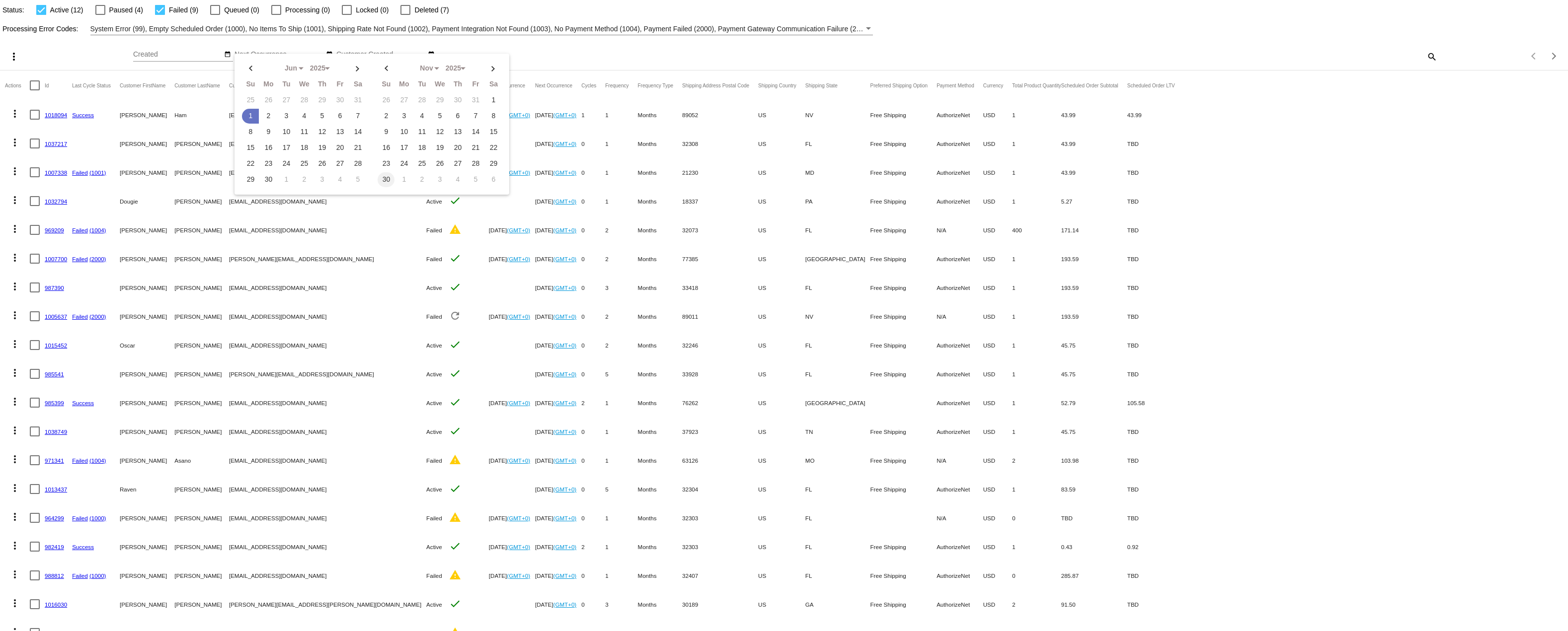
click at [388, 187] on td "30" at bounding box center [386, 179] width 17 height 15
type input "[DATE] - [DATE]"
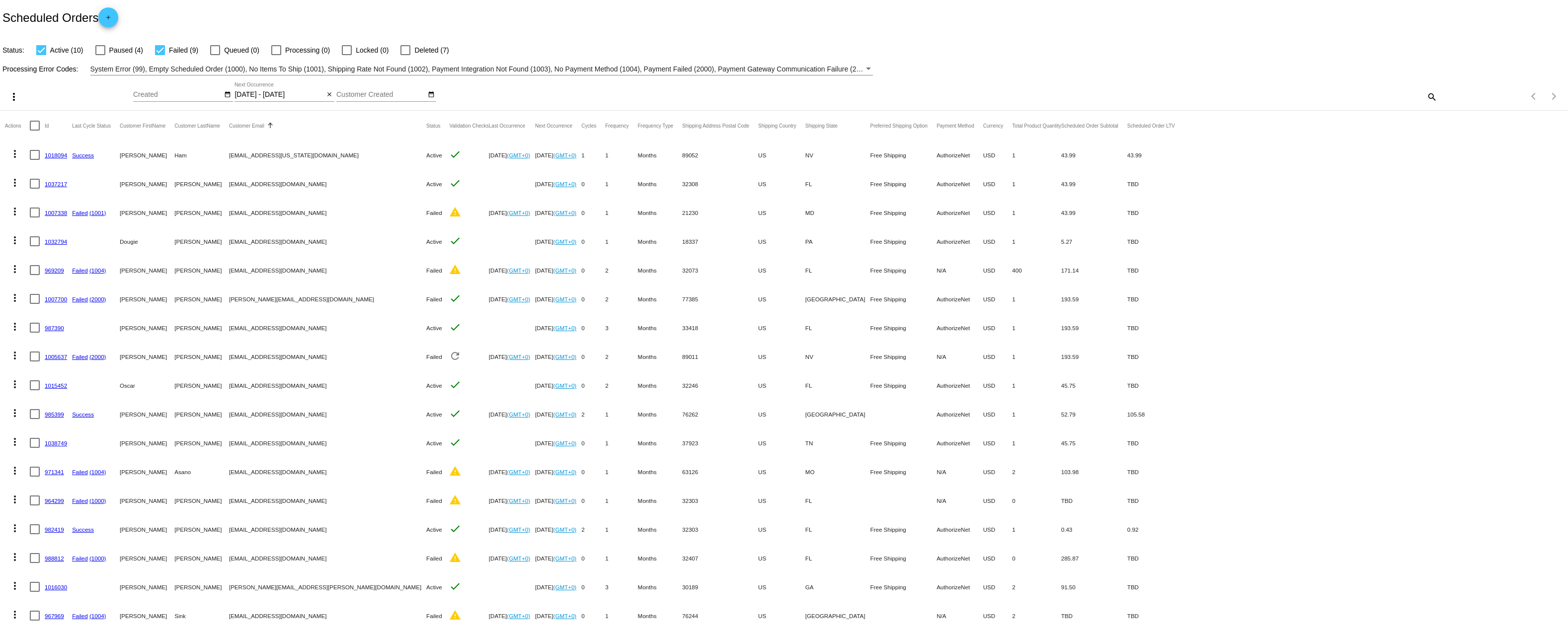
scroll to position [0, 0]
click at [45, 57] on div at bounding box center [41, 52] width 10 height 10
click at [42, 57] on input "Active (10)" at bounding box center [41, 57] width 1 height 1
checkbox input "false"
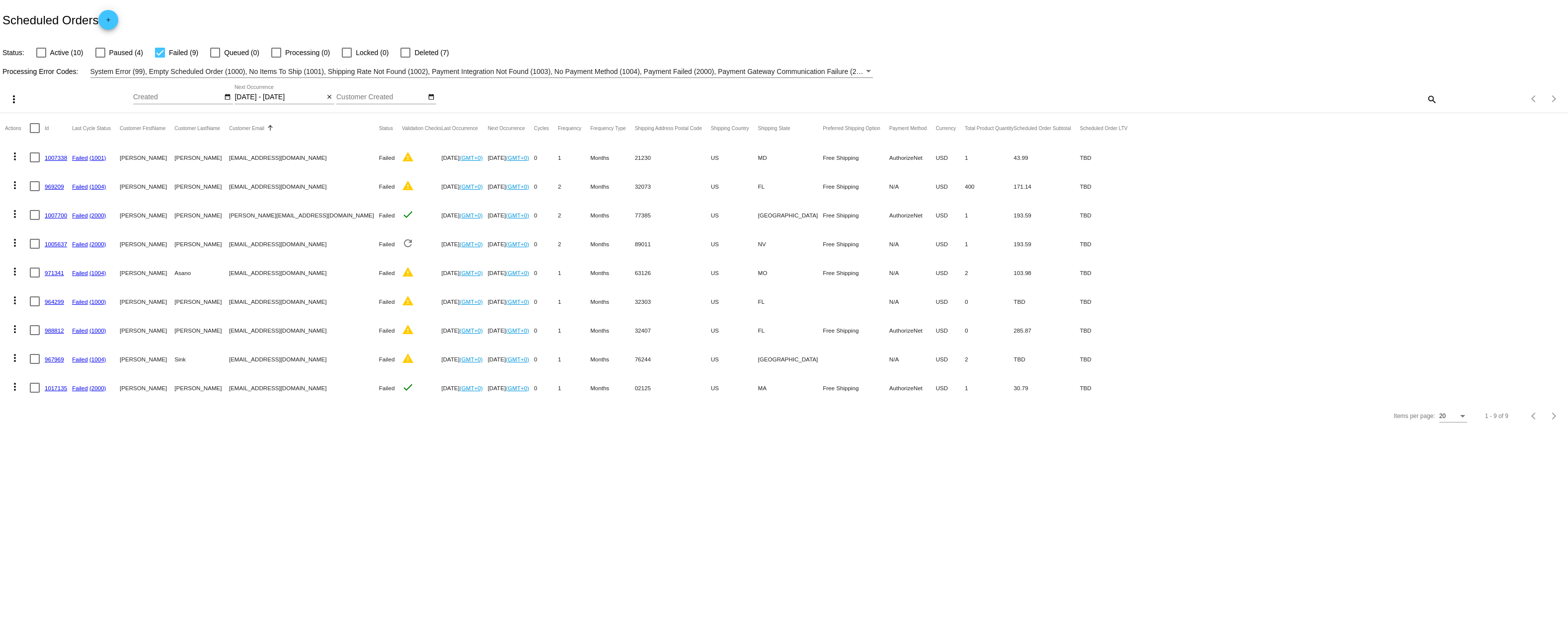
click at [56, 392] on link "1017135" at bounding box center [56, 387] width 22 height 6
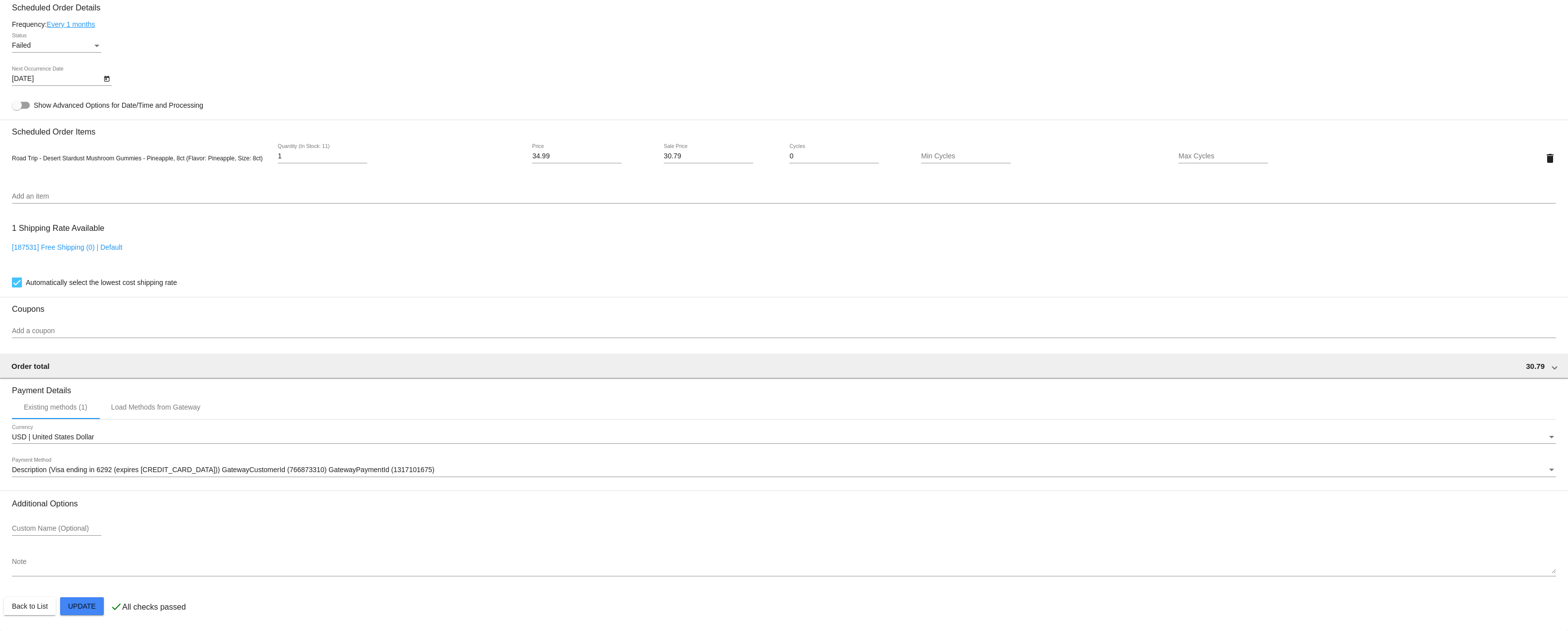
scroll to position [612, 0]
click at [152, 407] on div "Load Methods from Gateway" at bounding box center [156, 407] width 89 height 8
click at [64, 404] on div "Existing methods (1)" at bounding box center [56, 401] width 64 height 8
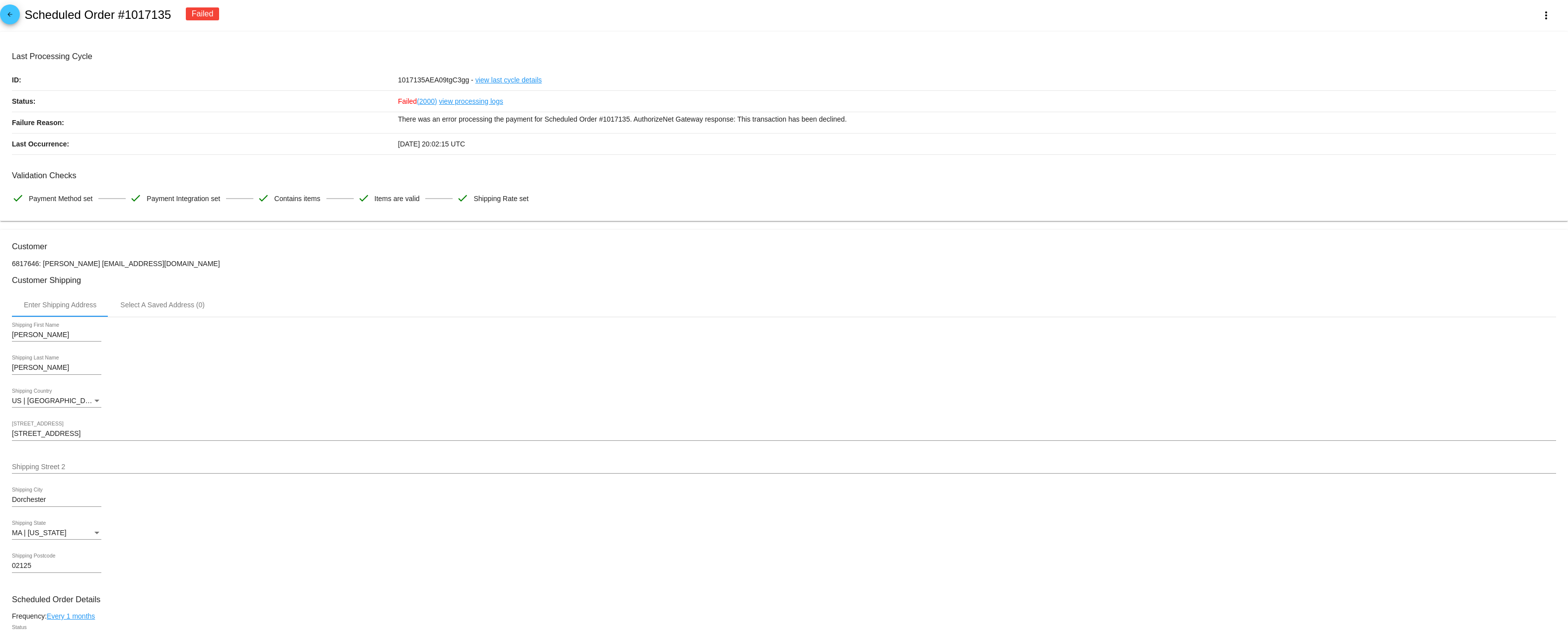
scroll to position [0, 0]
